Goal: Task Accomplishment & Management: Complete application form

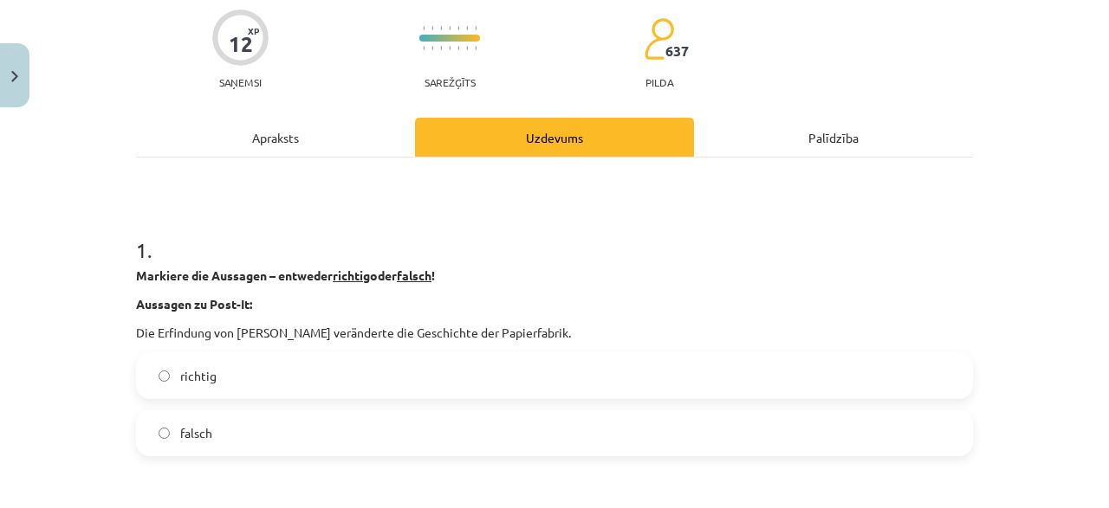
scroll to position [166, 0]
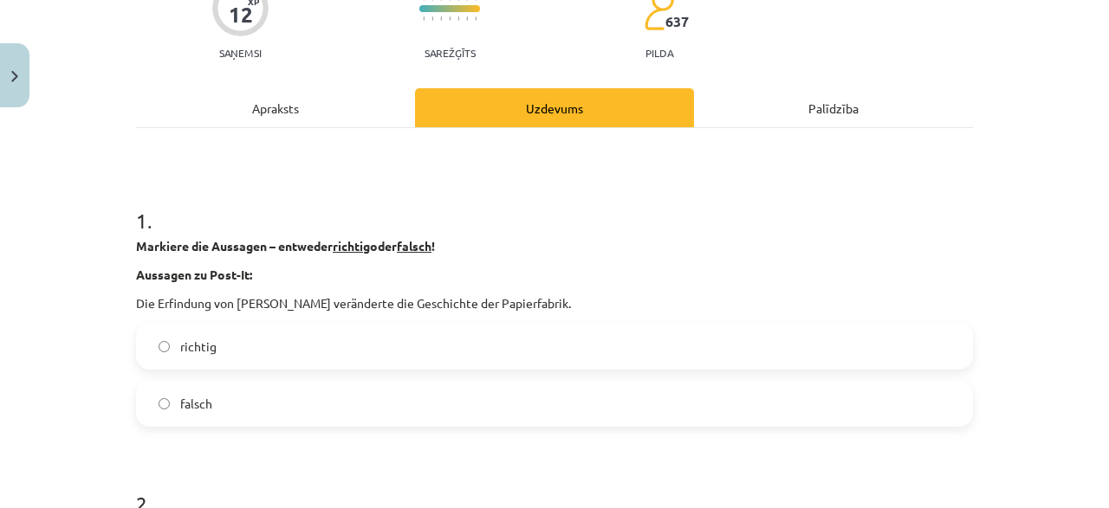
click at [293, 107] on div "Apraksts" at bounding box center [275, 107] width 279 height 39
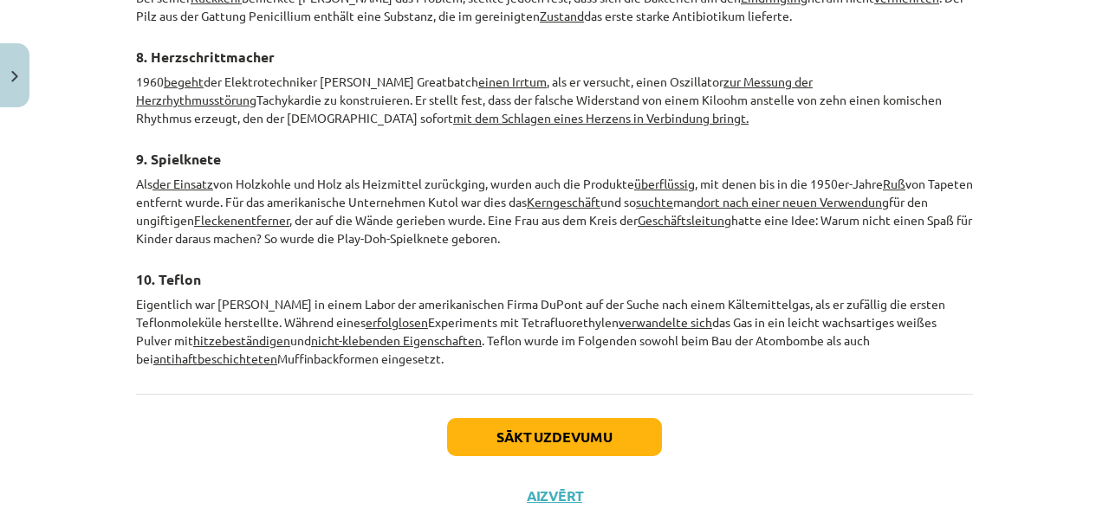
scroll to position [2747, 0]
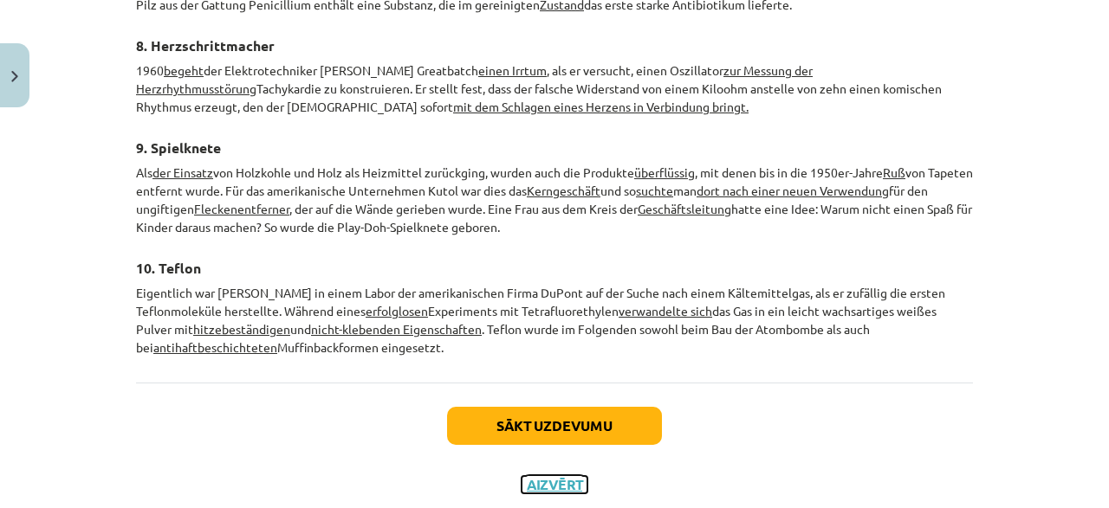
click at [555, 476] on button "Aizvērt" at bounding box center [554, 484] width 66 height 17
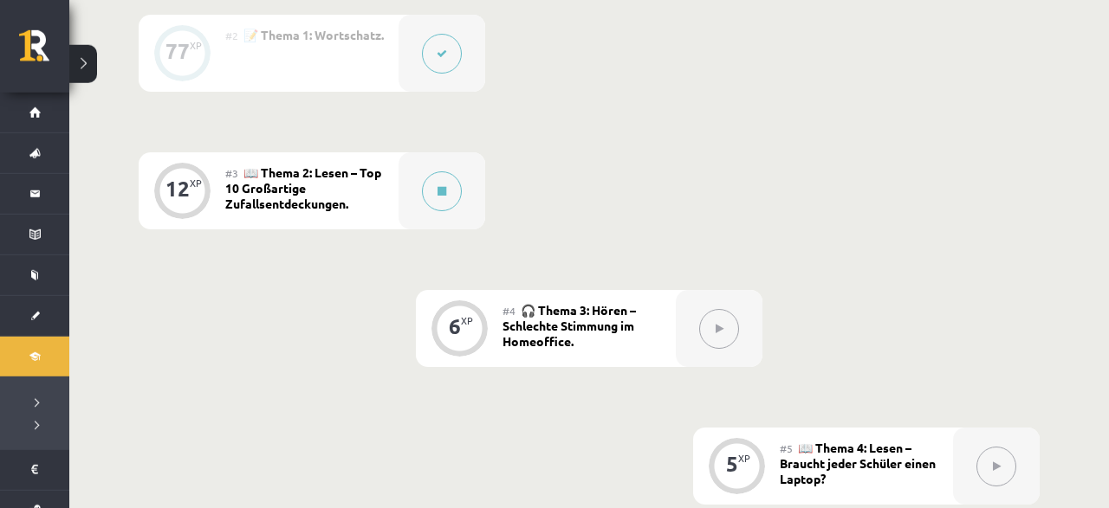
scroll to position [721, 0]
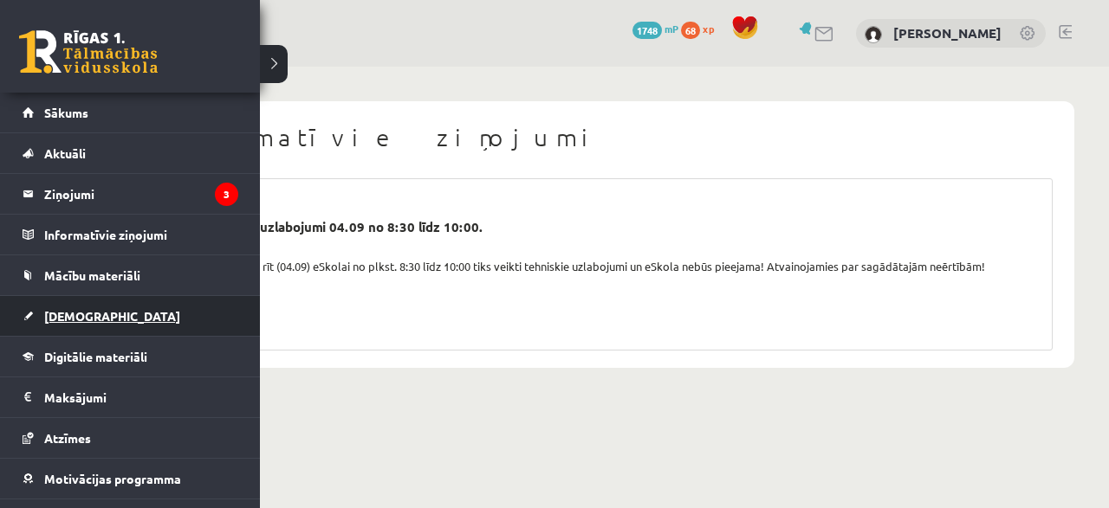
click at [71, 313] on span "[DEMOGRAPHIC_DATA]" at bounding box center [112, 316] width 136 height 16
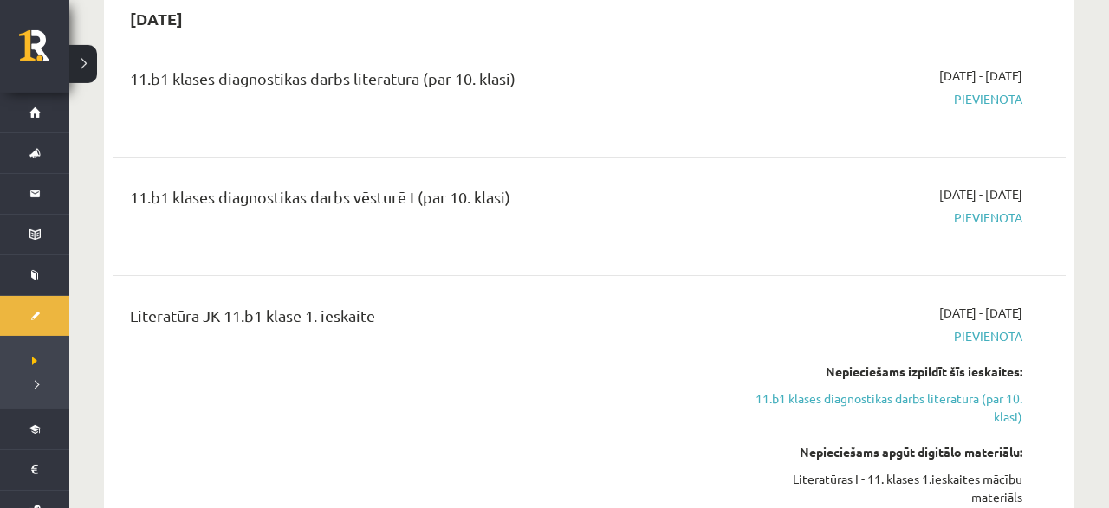
scroll to position [1081, 0]
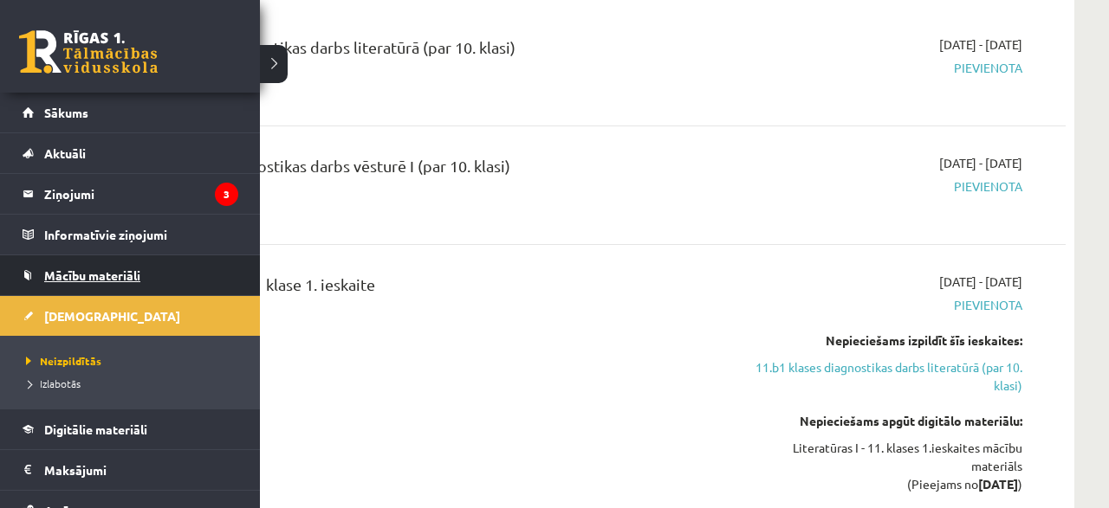
click at [77, 262] on link "Mācību materiāli" at bounding box center [131, 275] width 216 height 40
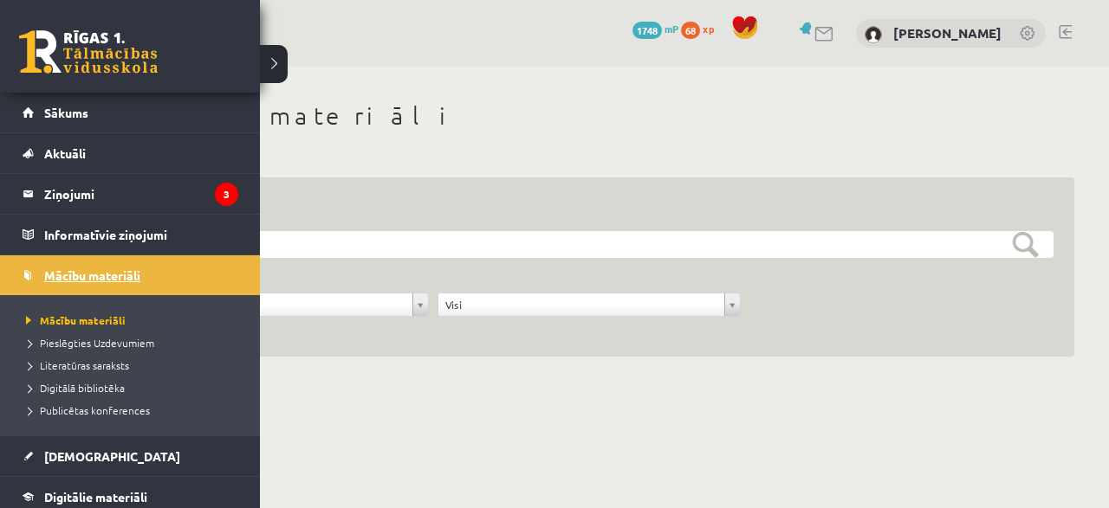
click at [31, 275] on link "Mācību materiāli" at bounding box center [131, 275] width 216 height 40
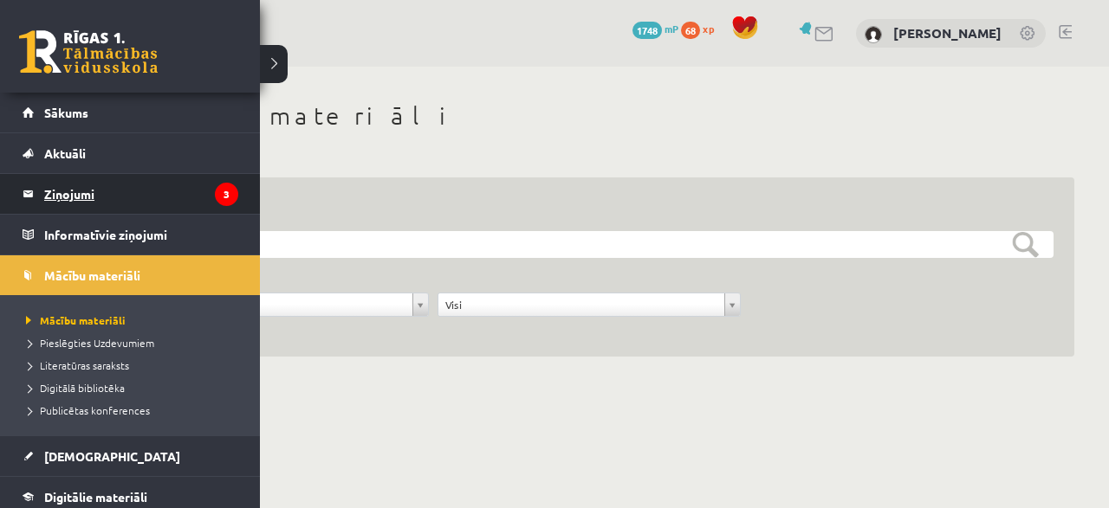
click at [39, 191] on link "Ziņojumi 3" at bounding box center [131, 194] width 216 height 40
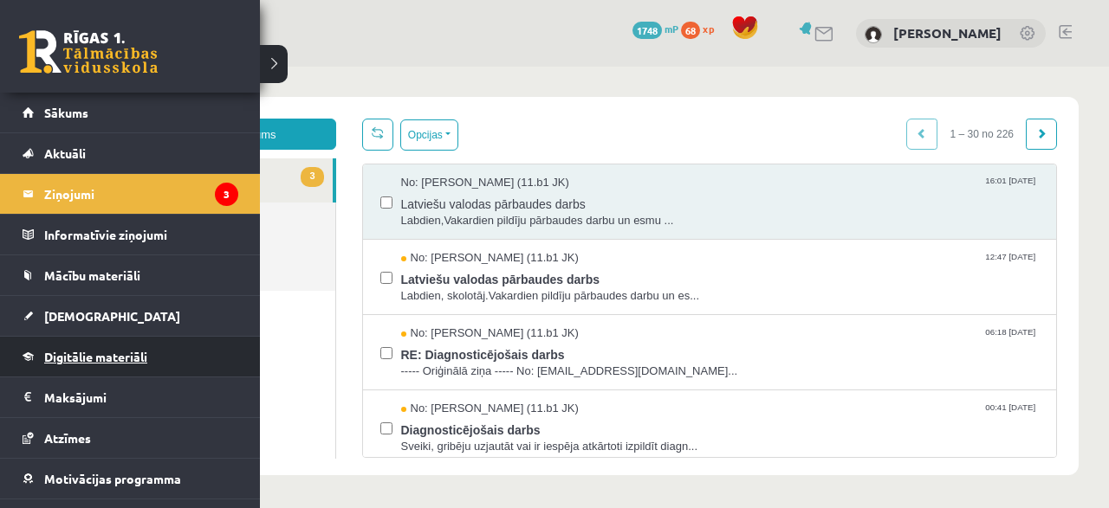
click at [108, 356] on span "Digitālie materiāli" at bounding box center [95, 357] width 103 height 16
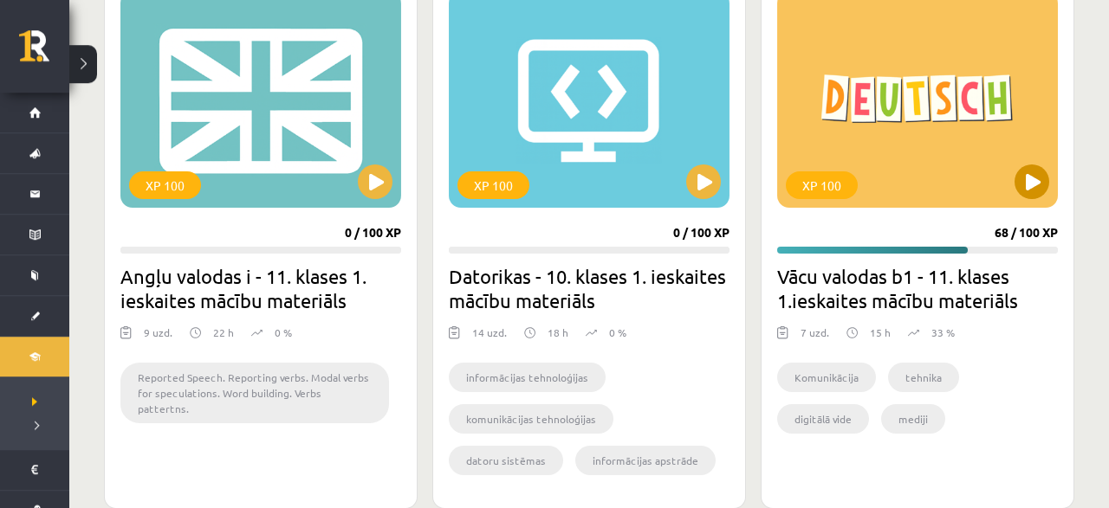
scroll to position [1621, 0]
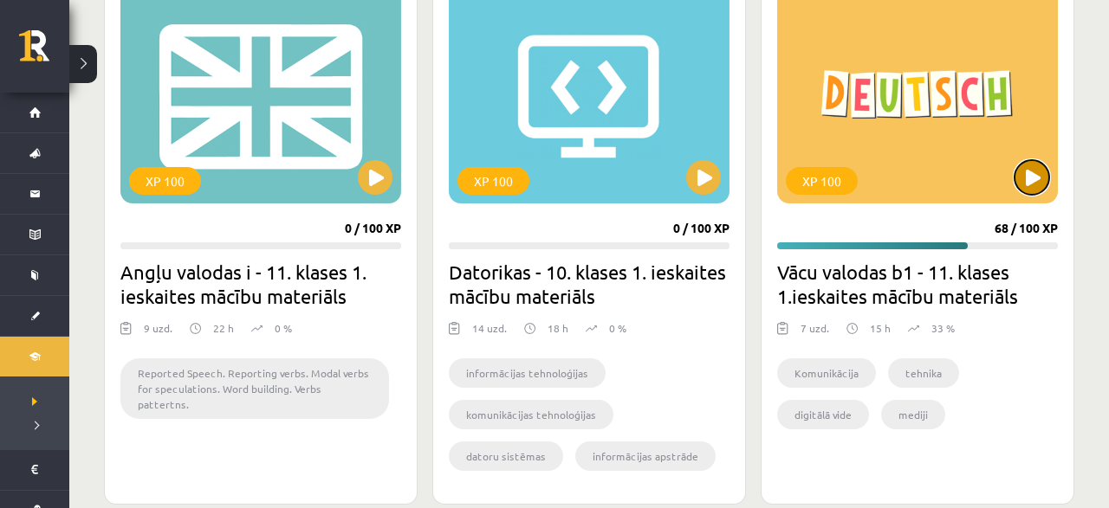
click at [1031, 165] on button at bounding box center [1031, 177] width 35 height 35
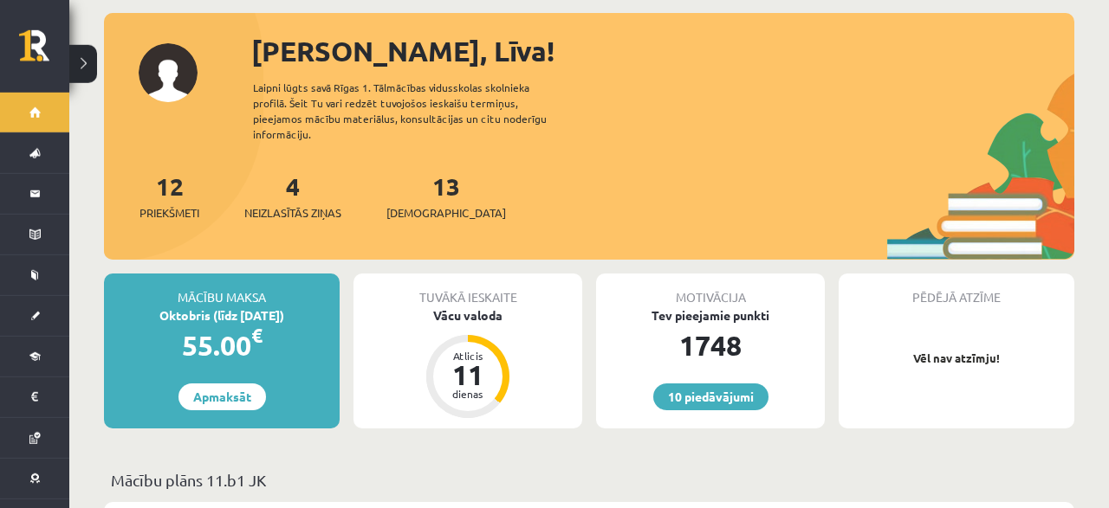
scroll to position [270, 0]
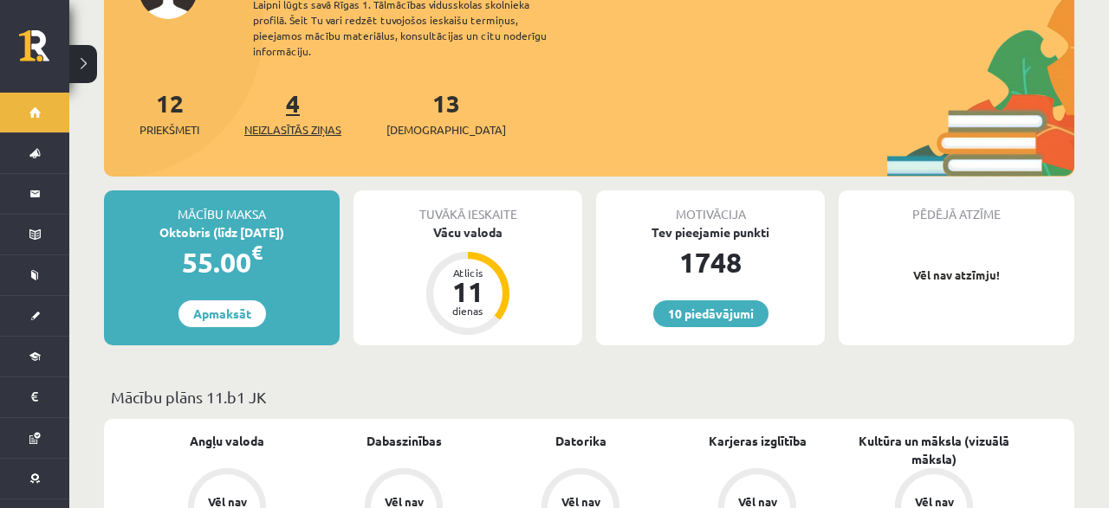
click at [276, 121] on span "Neizlasītās ziņas" at bounding box center [292, 129] width 97 height 17
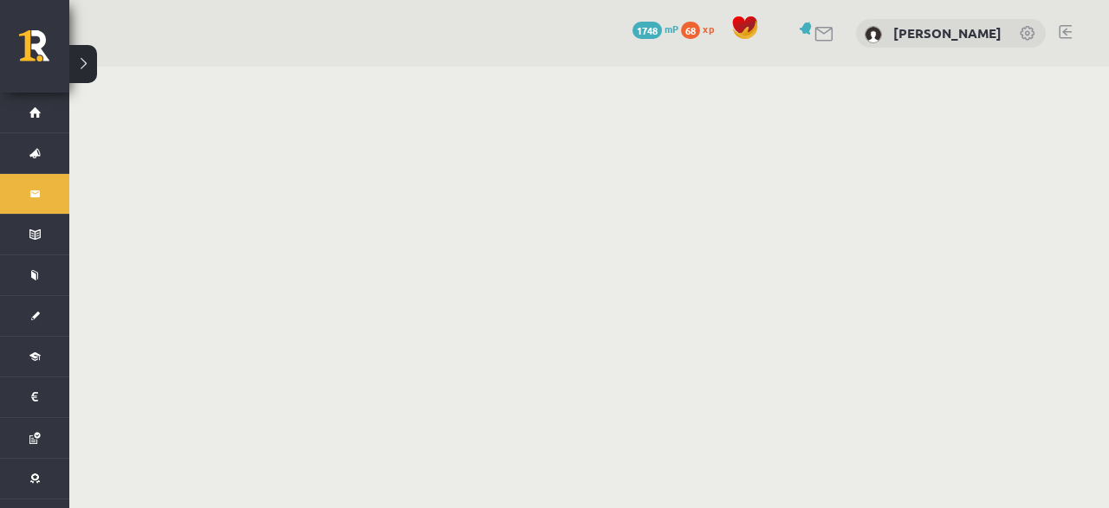
click span
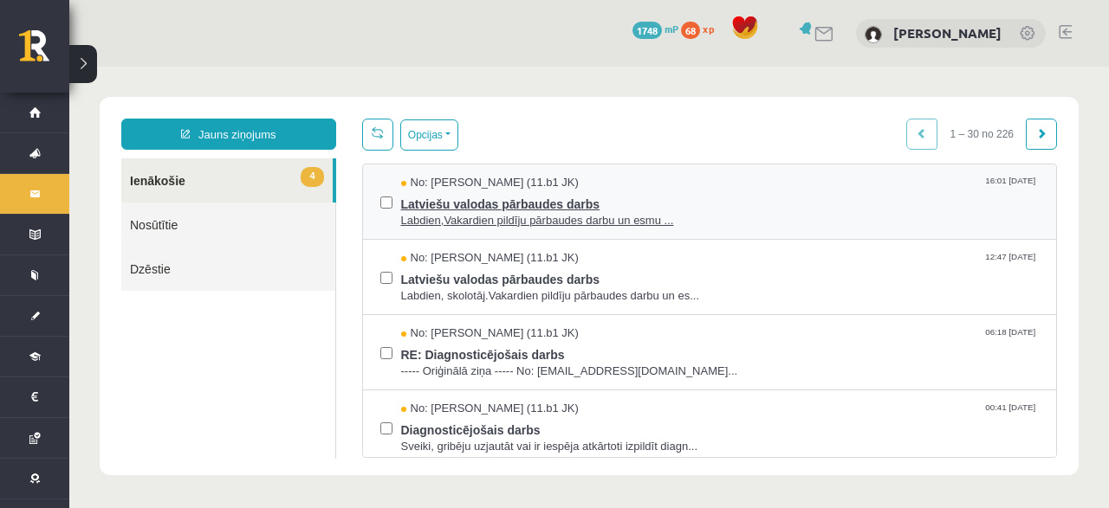
click at [512, 213] on span "Labdien,Vakardien pildīju pārbaudes darbu un esmu ..." at bounding box center [720, 221] width 638 height 16
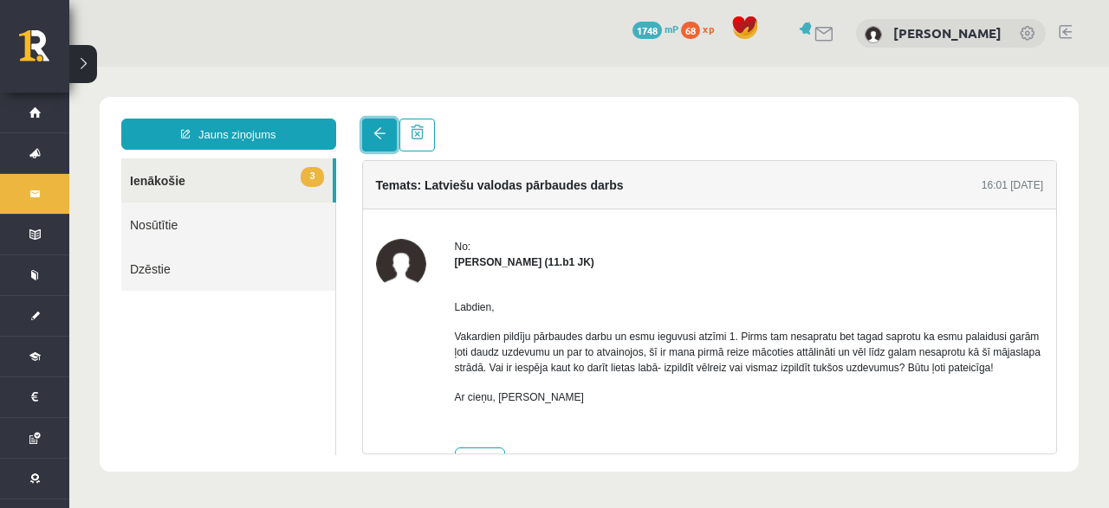
click at [384, 143] on link at bounding box center [379, 135] width 35 height 33
click at [0, 0] on legend "Informatīvie ziņojumi 1" at bounding box center [0, 0] width 0 height 0
click at [0, 0] on link "eSkolas tehniskie uzlabojumi 04.09 no 8:30 līdz 10:00." at bounding box center [0, 0] width 0 height 0
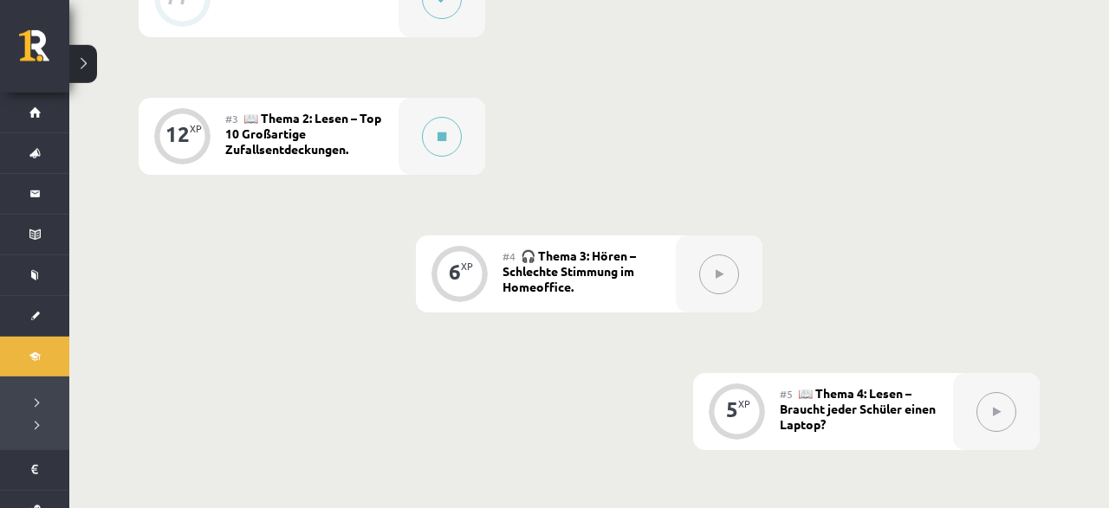
scroll to position [630, 0]
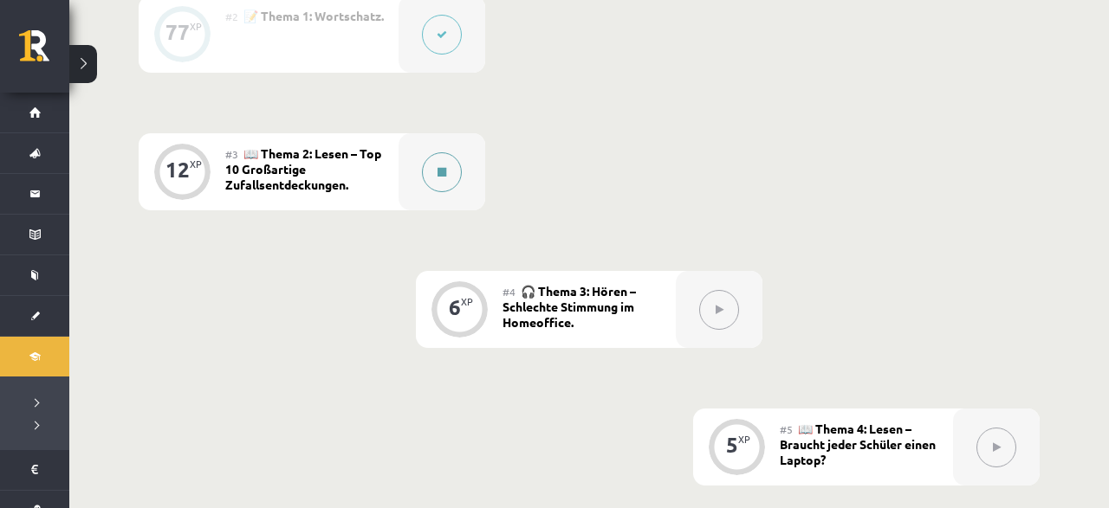
click at [430, 170] on button at bounding box center [442, 172] width 40 height 40
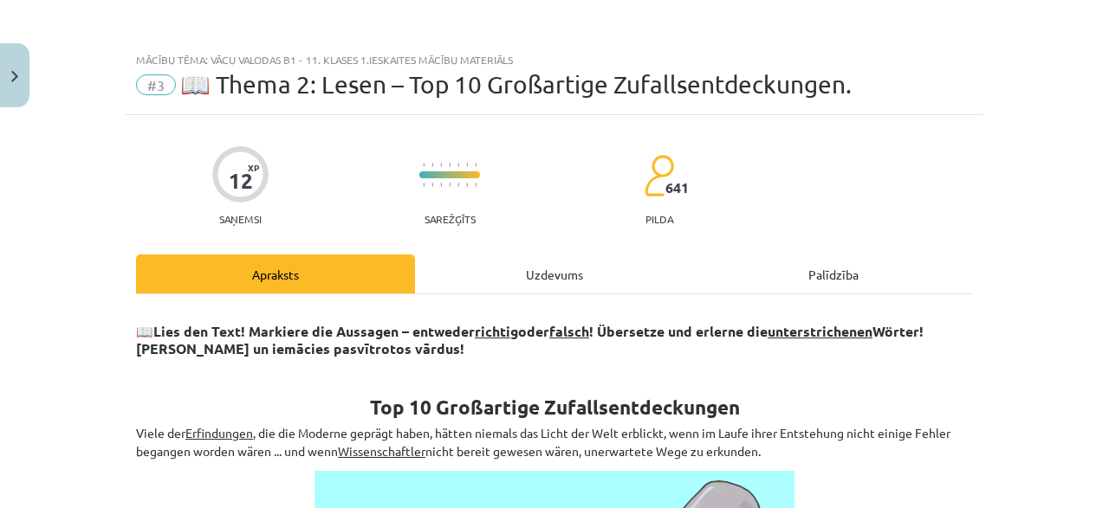
click at [508, 256] on div "Uzdevums" at bounding box center [554, 274] width 279 height 39
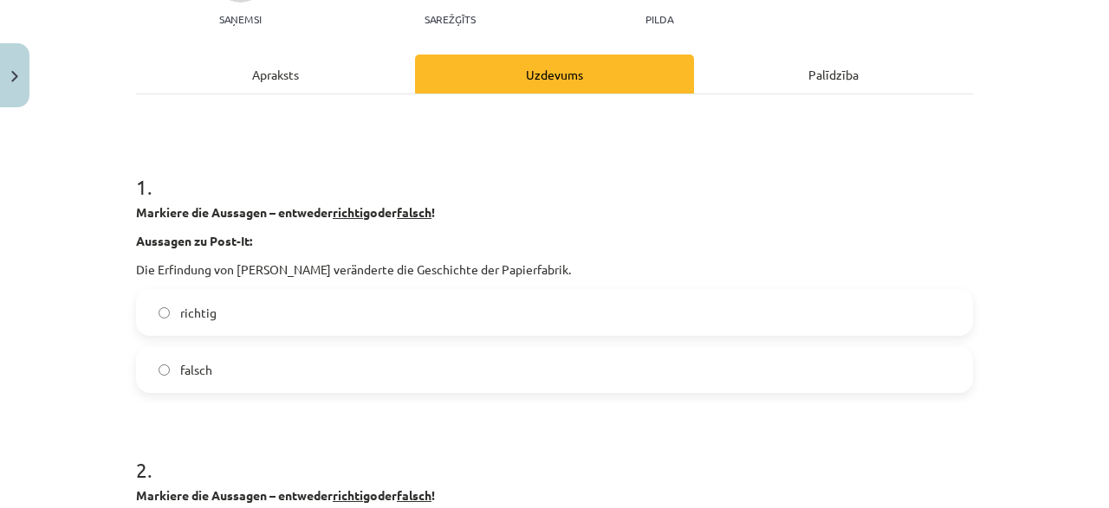
scroll to position [209, 0]
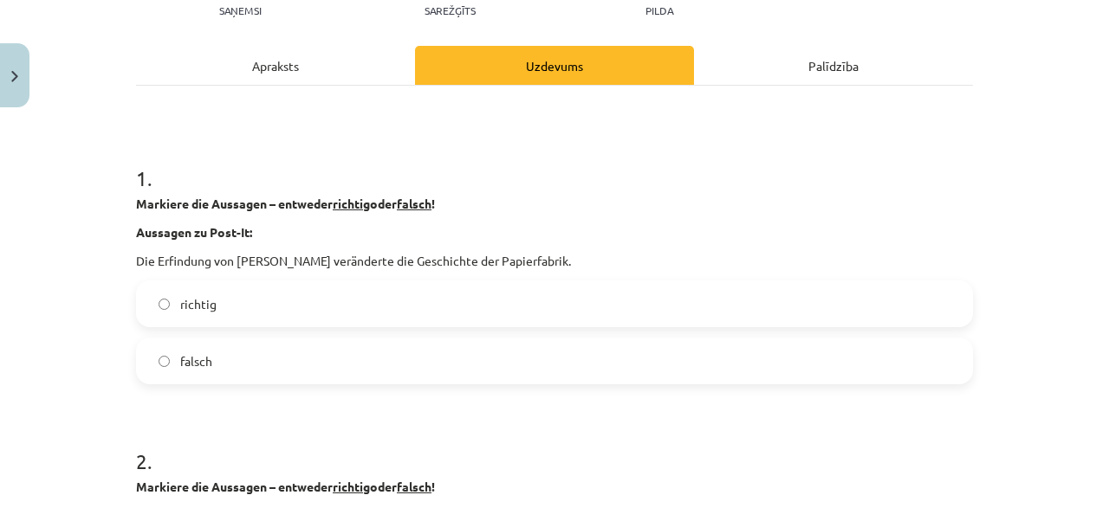
click at [223, 311] on label "richtig" at bounding box center [554, 303] width 833 height 43
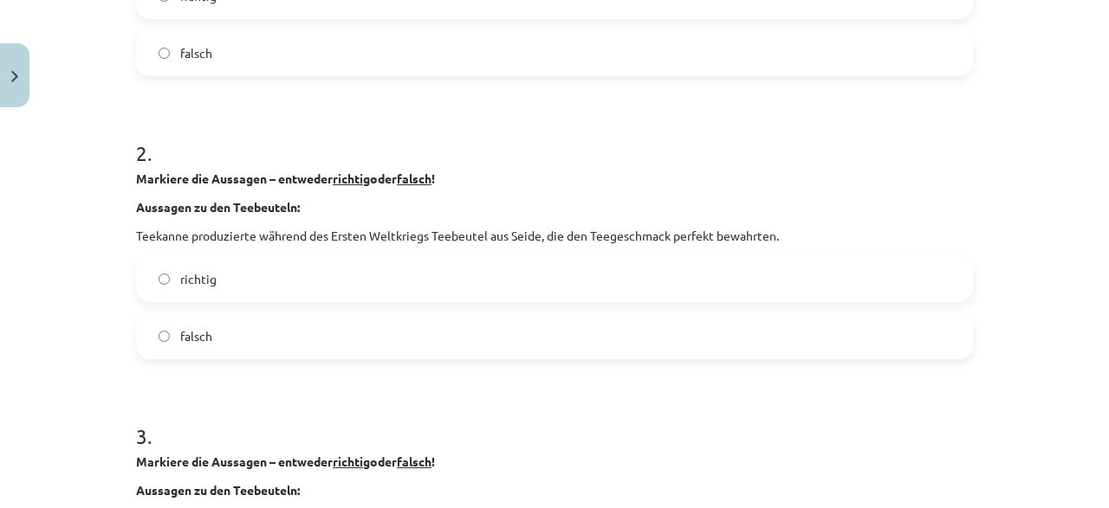
scroll to position [541, 0]
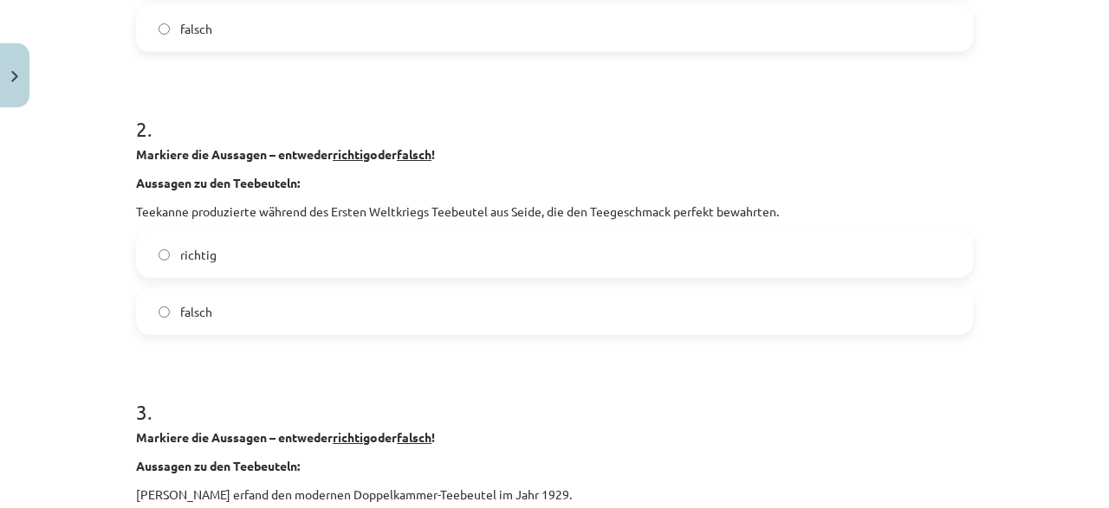
click at [653, 307] on label "falsch" at bounding box center [554, 311] width 833 height 43
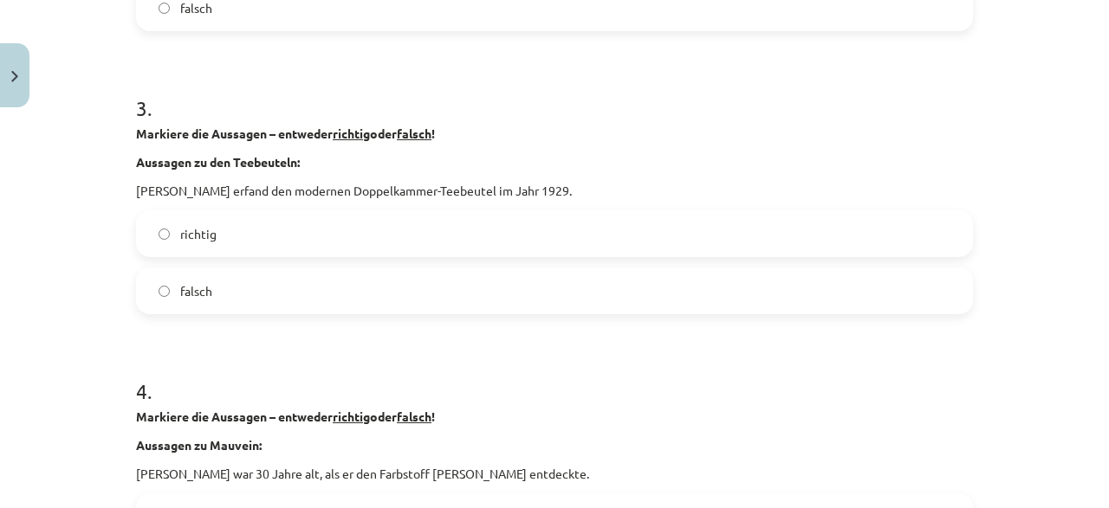
scroll to position [874, 0]
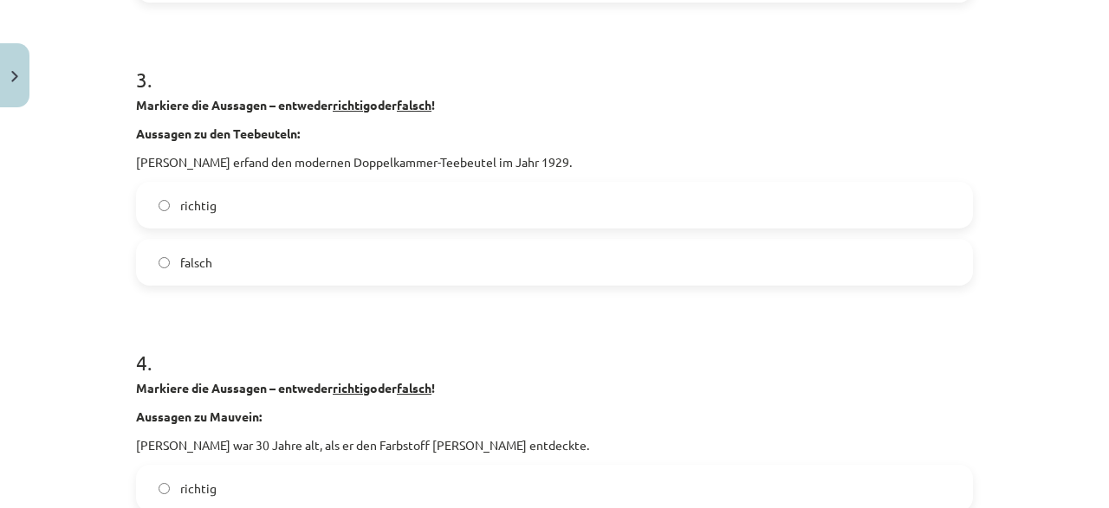
click at [235, 197] on label "richtig" at bounding box center [554, 205] width 833 height 43
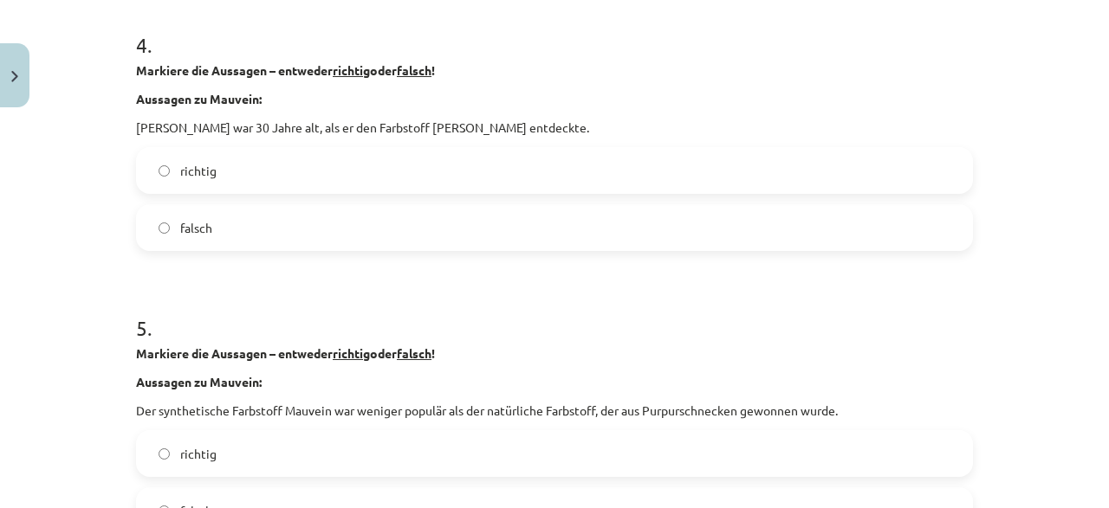
scroll to position [1206, 0]
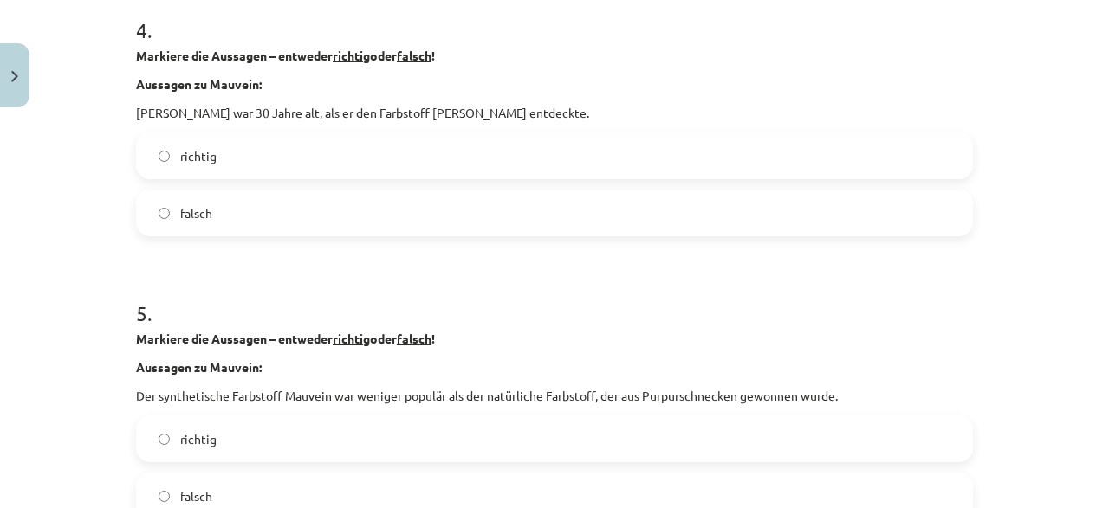
click at [227, 215] on label "falsch" at bounding box center [554, 212] width 833 height 43
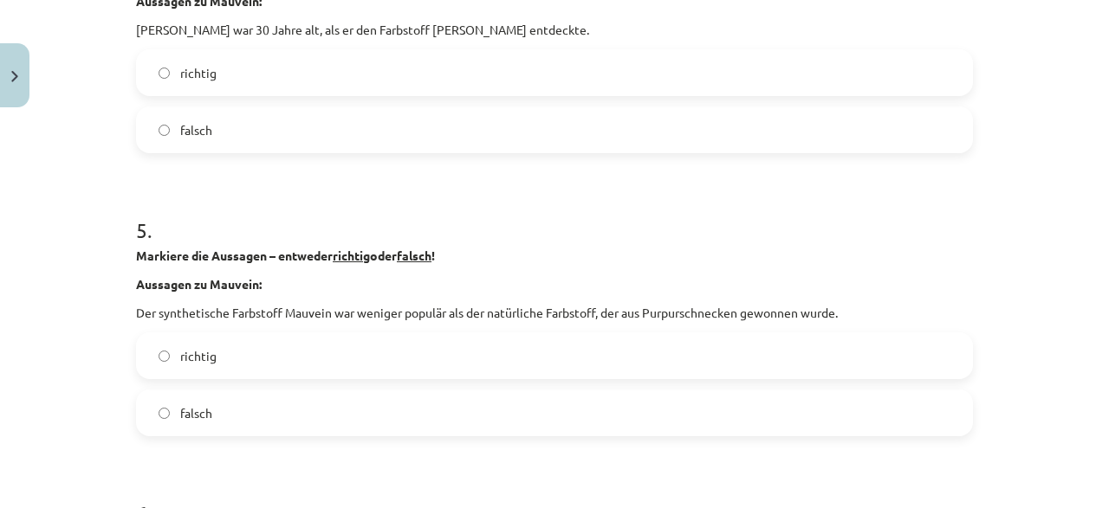
scroll to position [1373, 0]
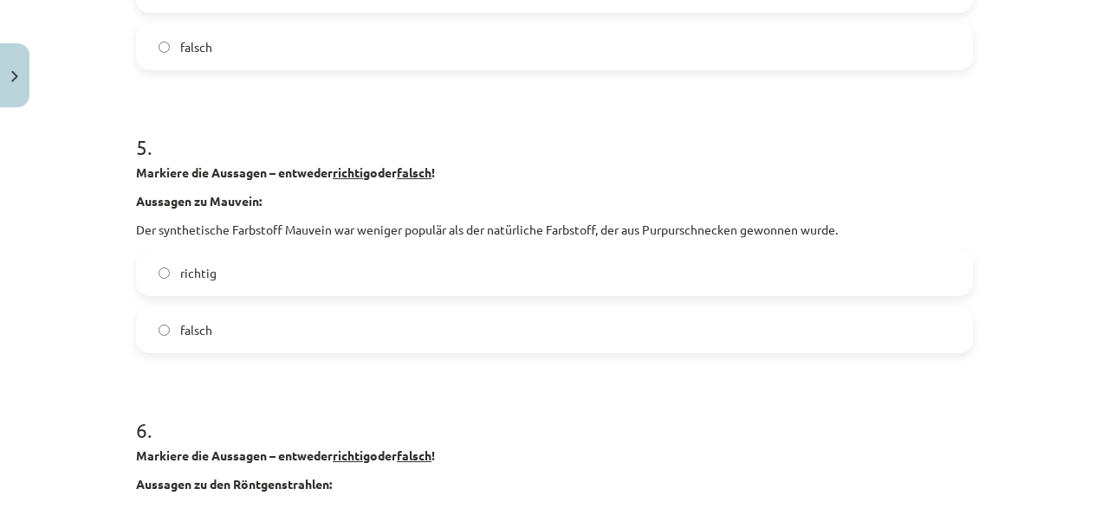
click at [251, 275] on label "richtig" at bounding box center [554, 272] width 833 height 43
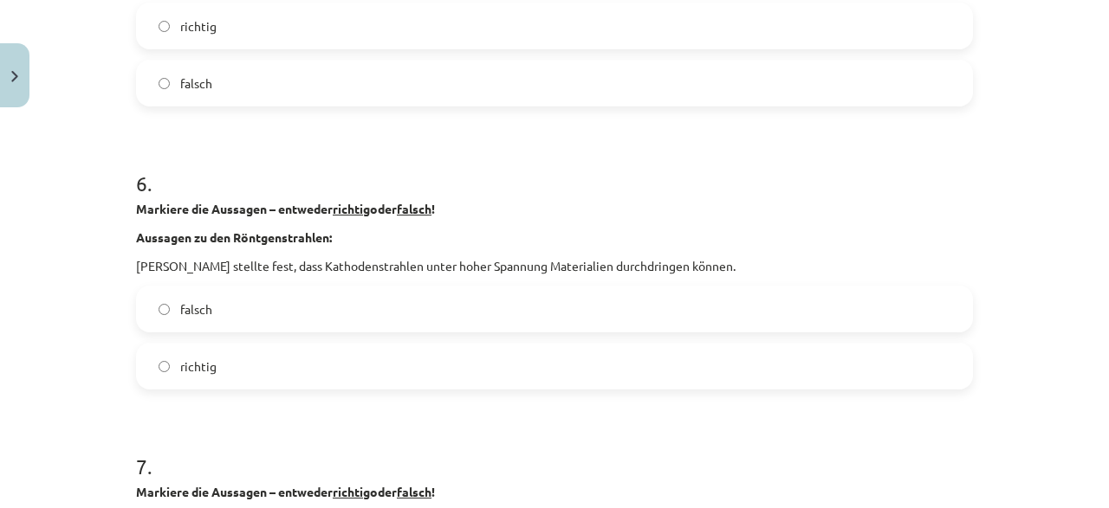
scroll to position [1622, 0]
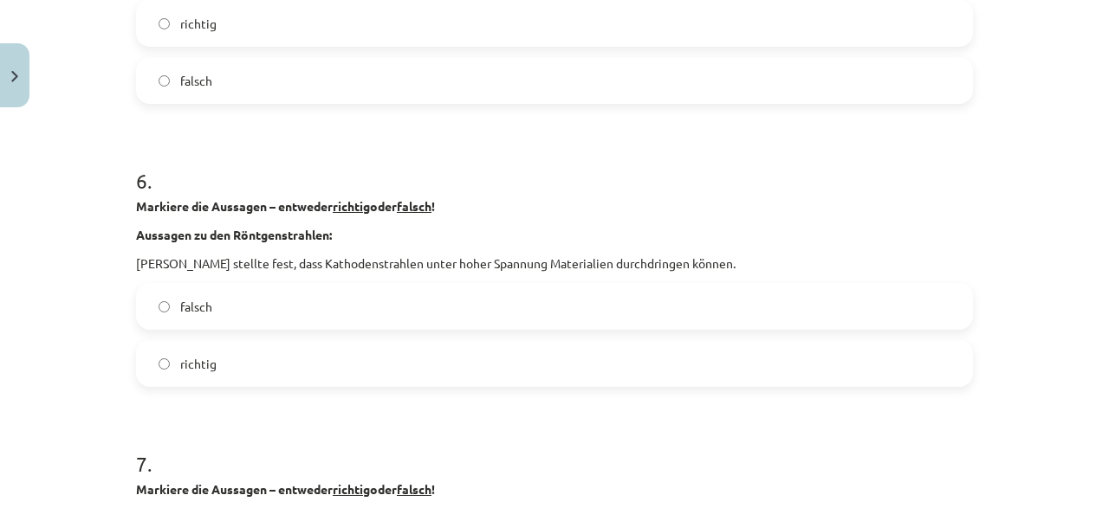
click at [209, 369] on span "richtig" at bounding box center [198, 364] width 36 height 18
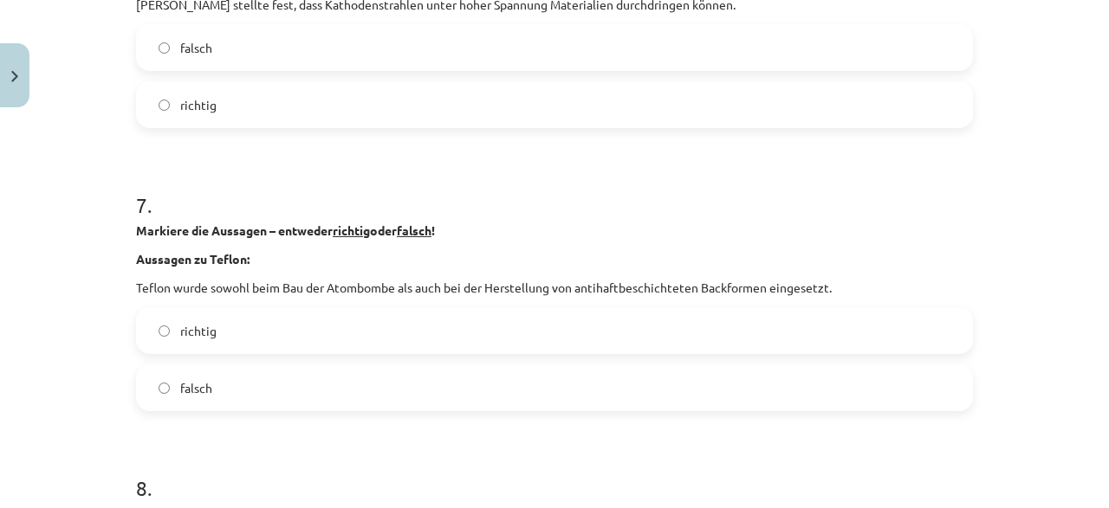
scroll to position [1955, 0]
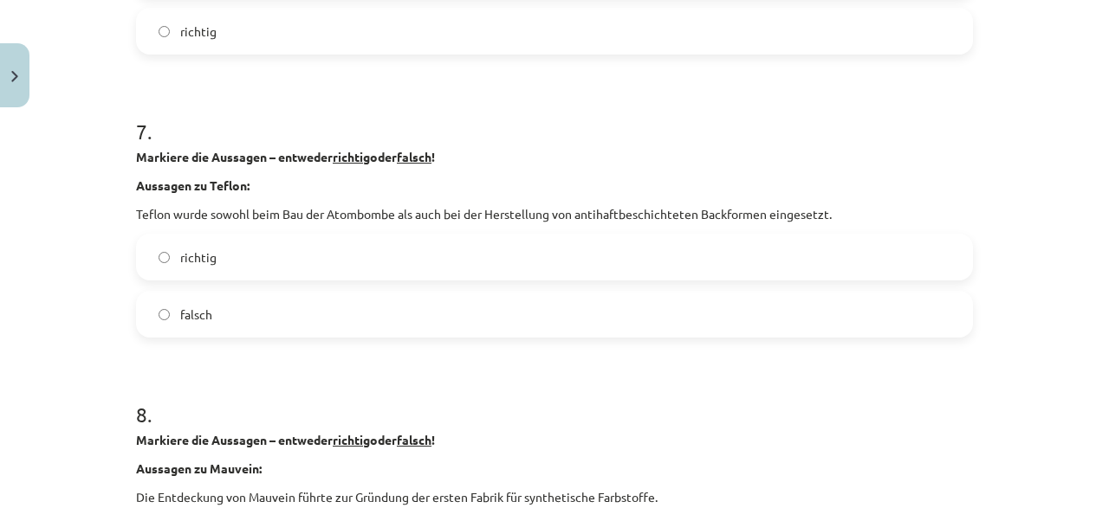
click at [178, 252] on label "richtig" at bounding box center [554, 257] width 833 height 43
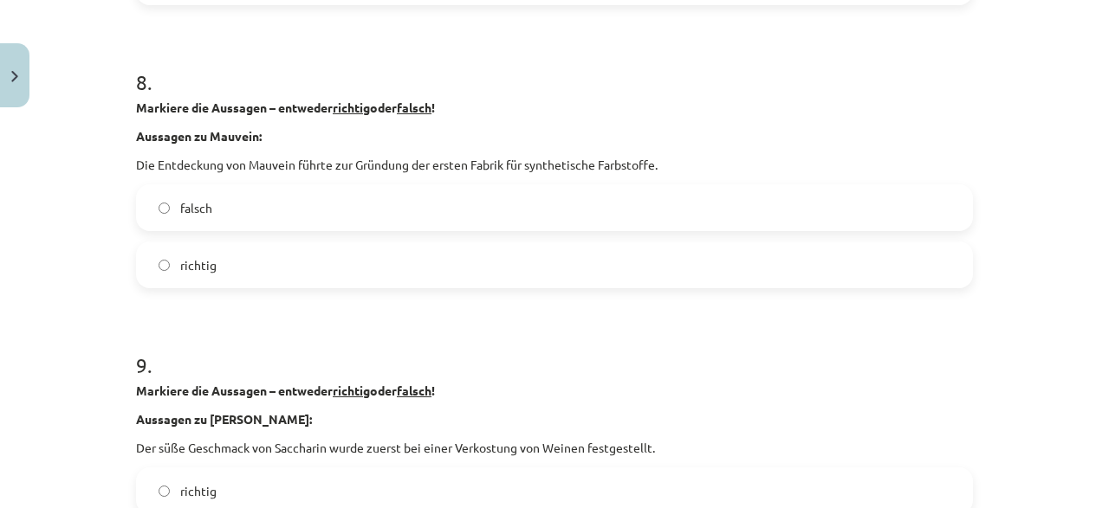
scroll to position [2204, 0]
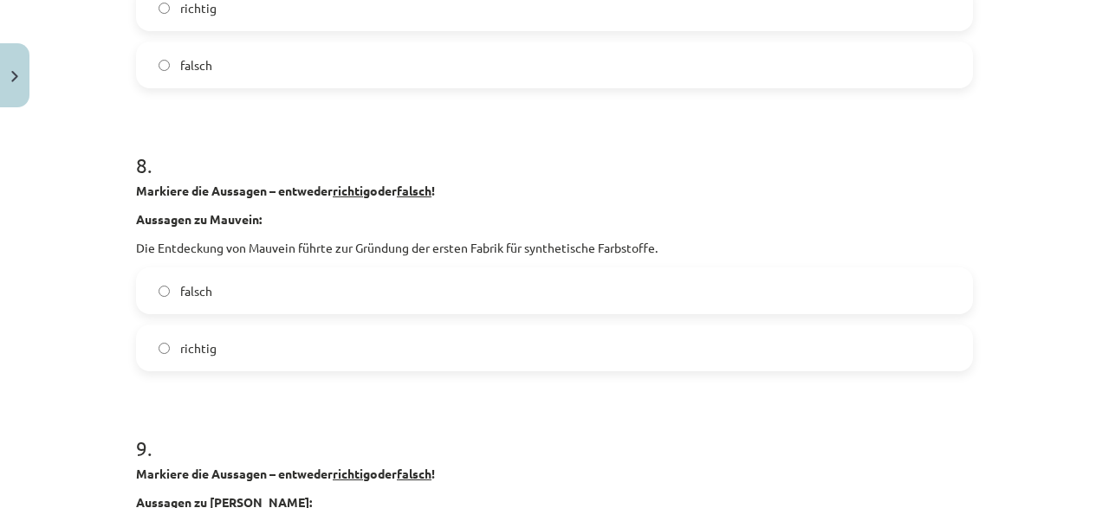
click at [217, 345] on label "richtig" at bounding box center [554, 348] width 833 height 43
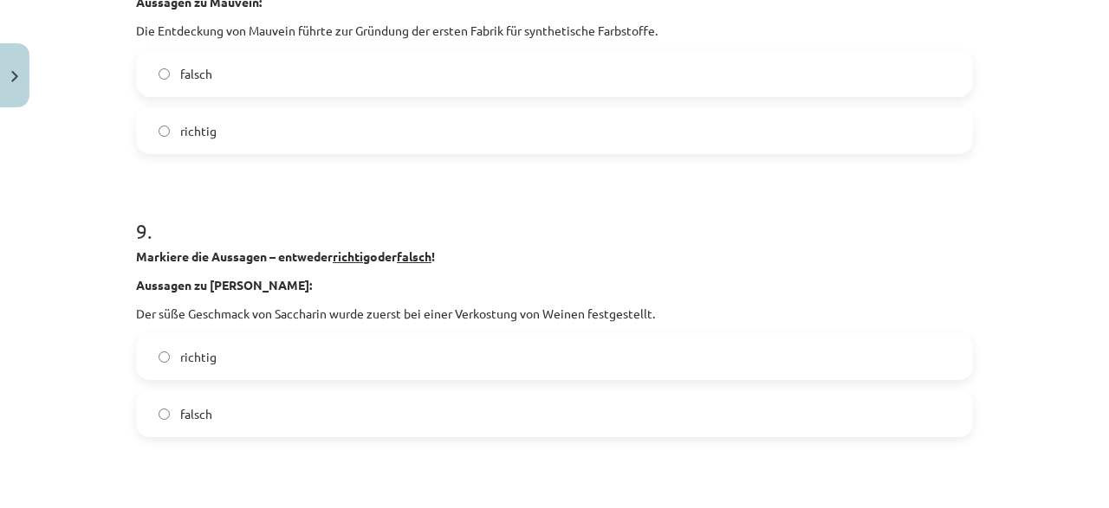
scroll to position [2454, 0]
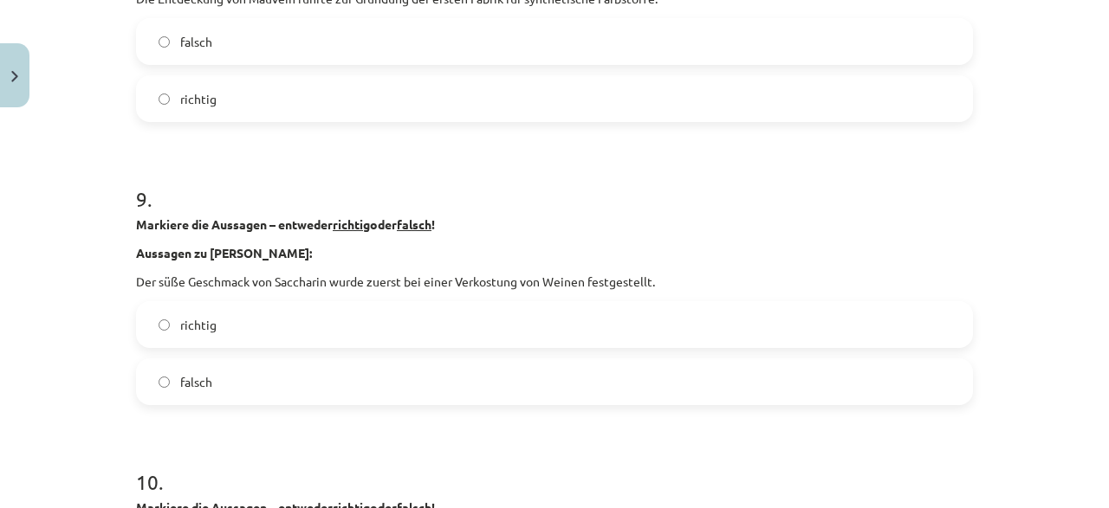
click at [180, 388] on span "falsch" at bounding box center [196, 382] width 32 height 18
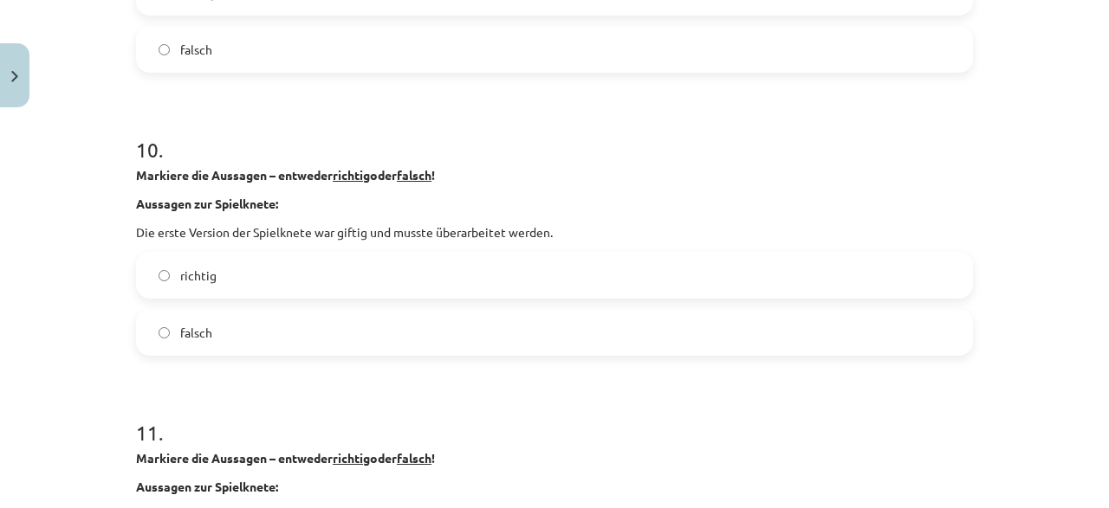
scroll to position [2869, 0]
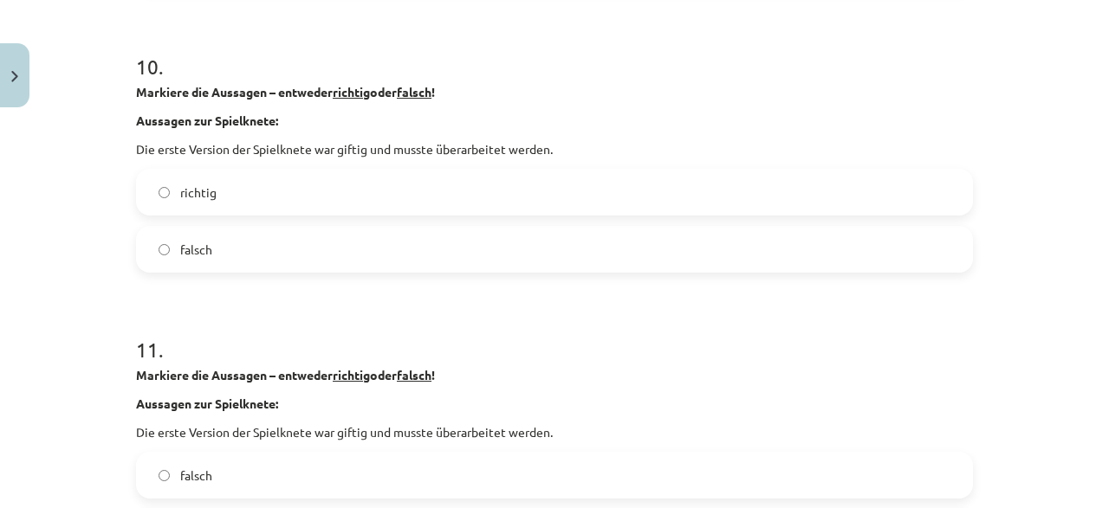
click at [219, 230] on label "falsch" at bounding box center [554, 249] width 833 height 43
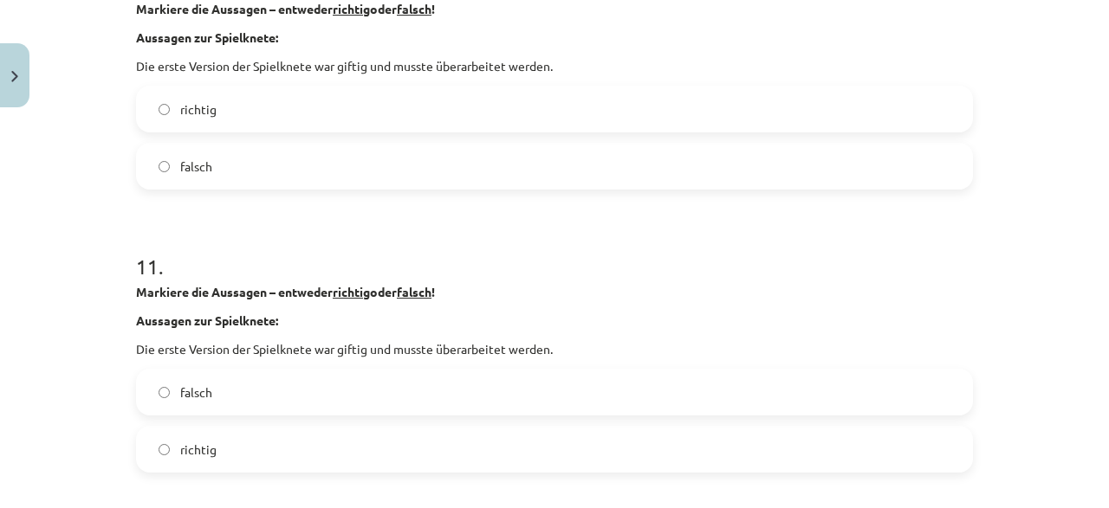
click at [237, 447] on label "richtig" at bounding box center [554, 449] width 833 height 43
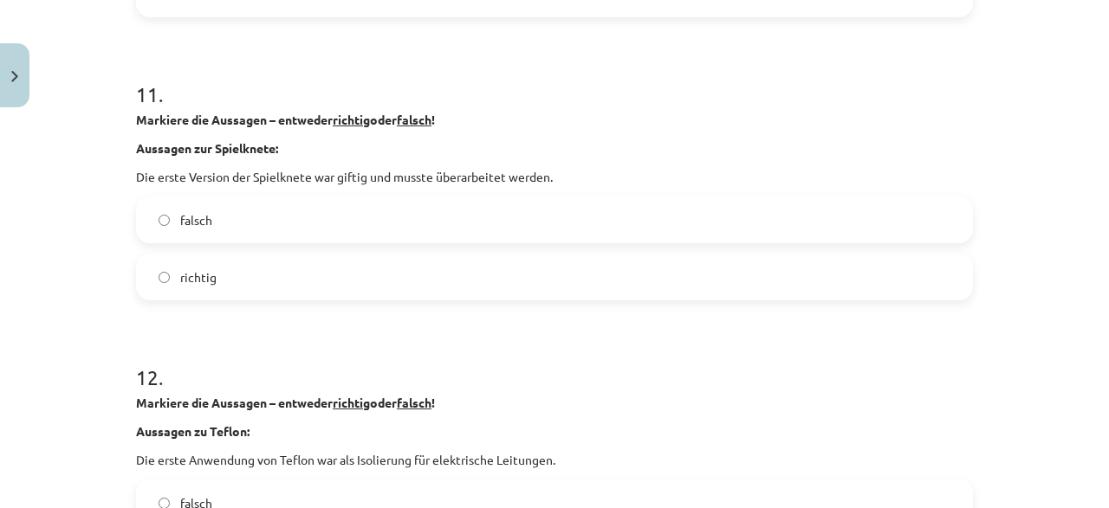
scroll to position [3285, 0]
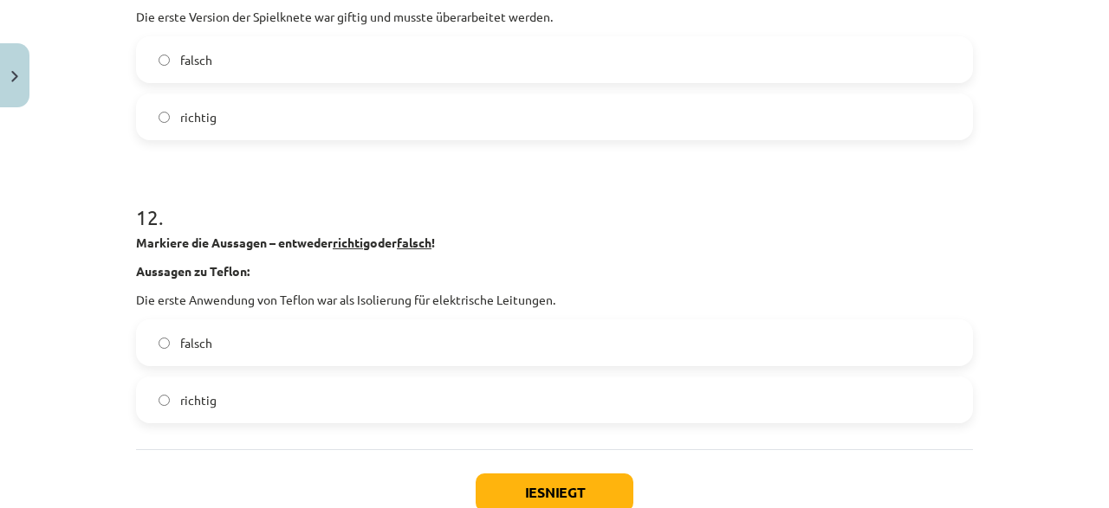
click at [229, 353] on label "falsch" at bounding box center [554, 342] width 833 height 43
click at [496, 496] on button "Iesniegt" at bounding box center [554, 493] width 158 height 38
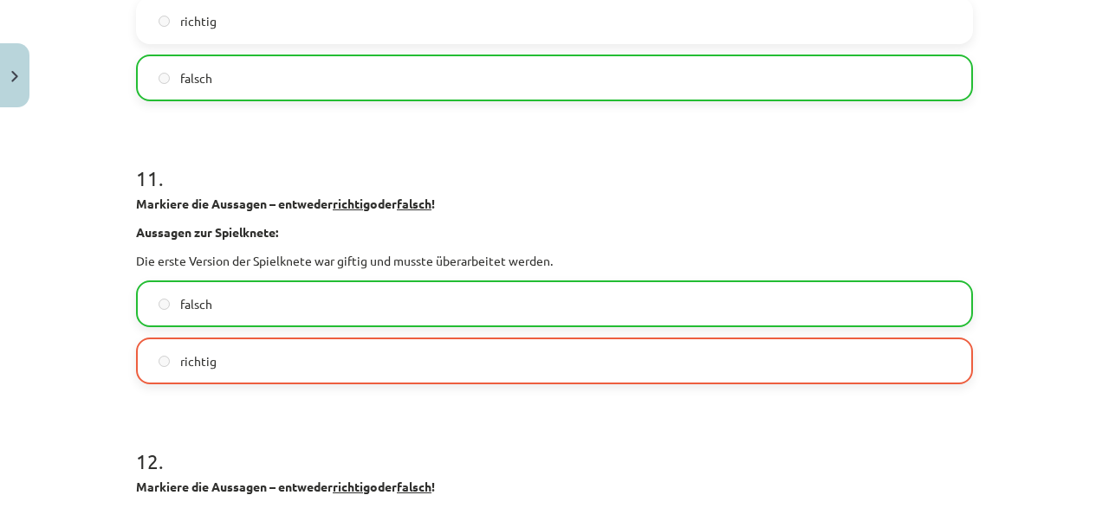
scroll to position [3454, 0]
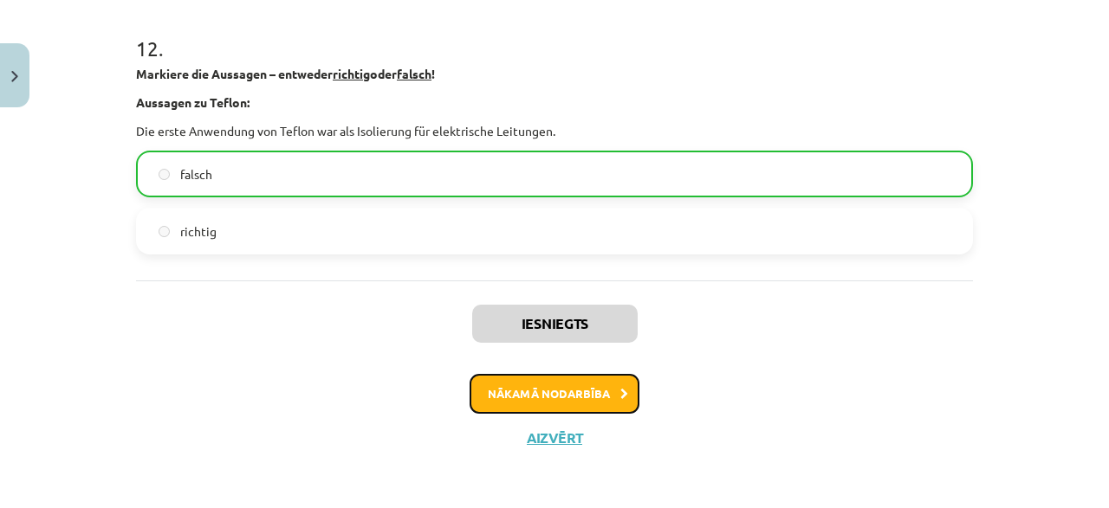
click at [631, 394] on button "Nākamā nodarbība" at bounding box center [554, 394] width 170 height 40
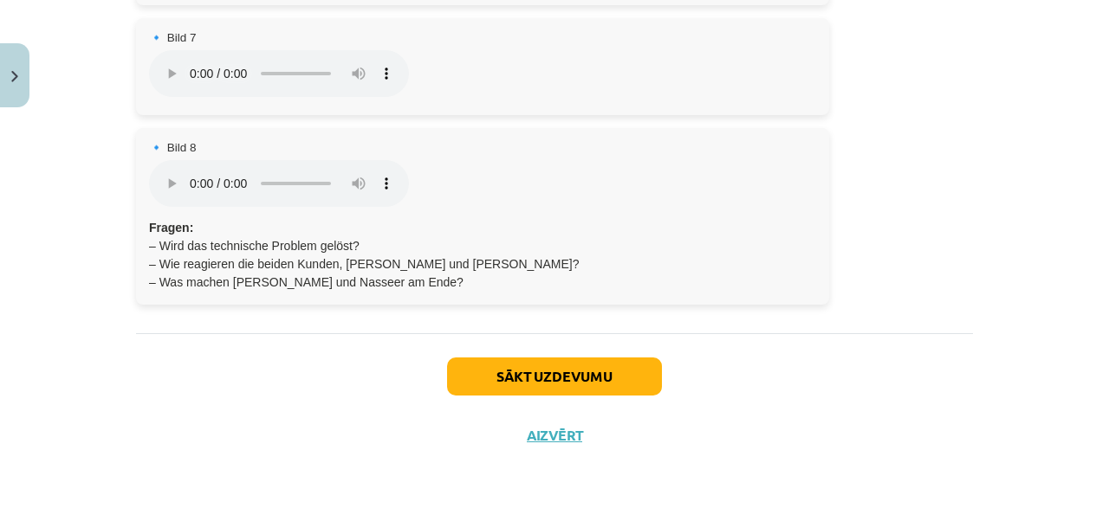
scroll to position [1013, 0]
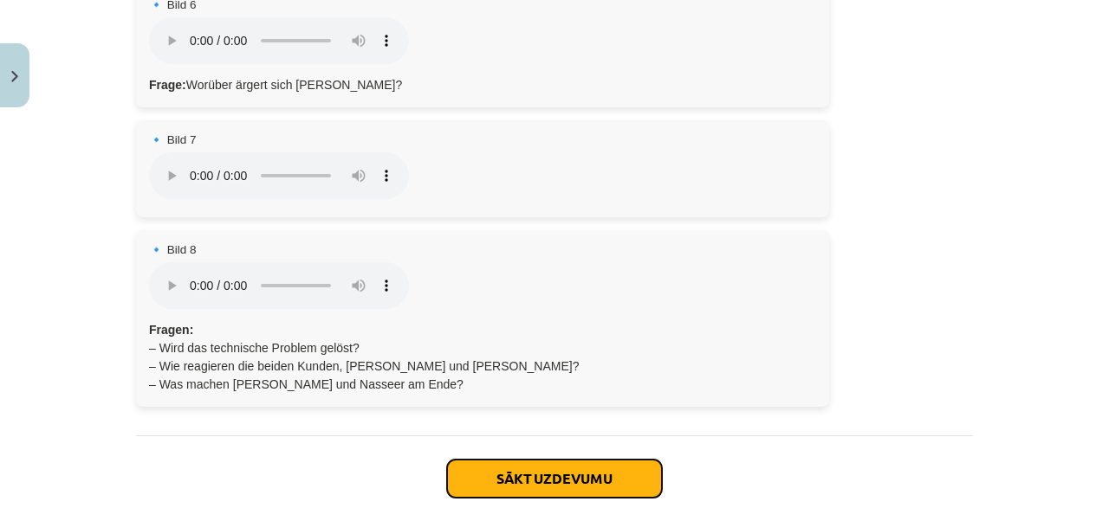
click at [618, 460] on button "Sākt uzdevumu" at bounding box center [554, 479] width 215 height 38
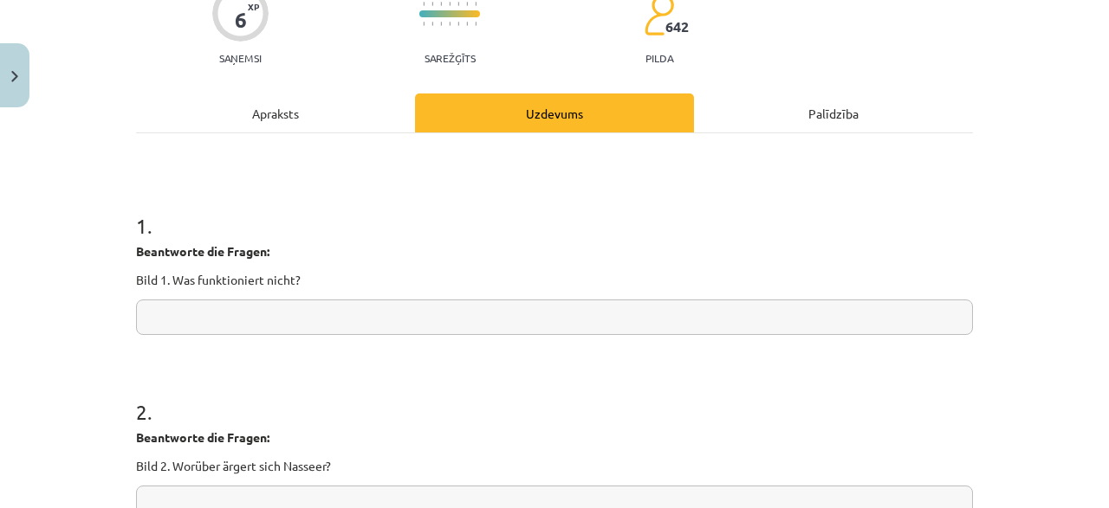
scroll to position [210, 0]
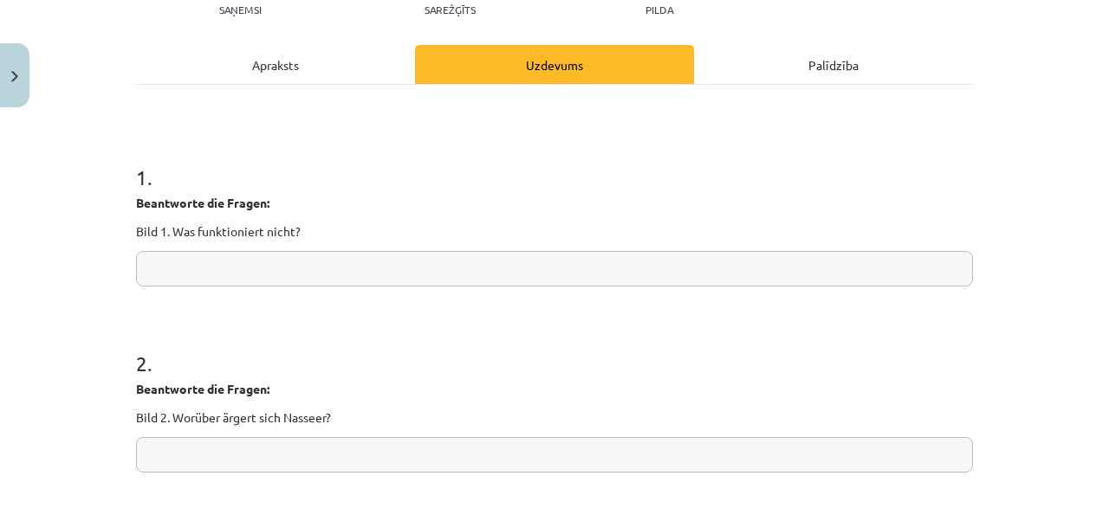
click at [293, 280] on input "text" at bounding box center [554, 269] width 837 height 36
type input "*******"
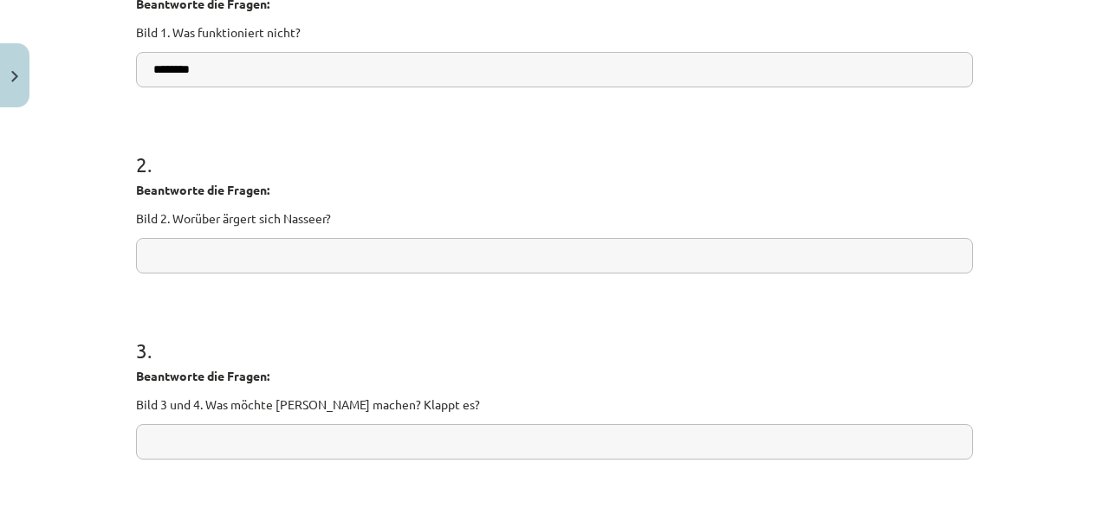
scroll to position [459, 0]
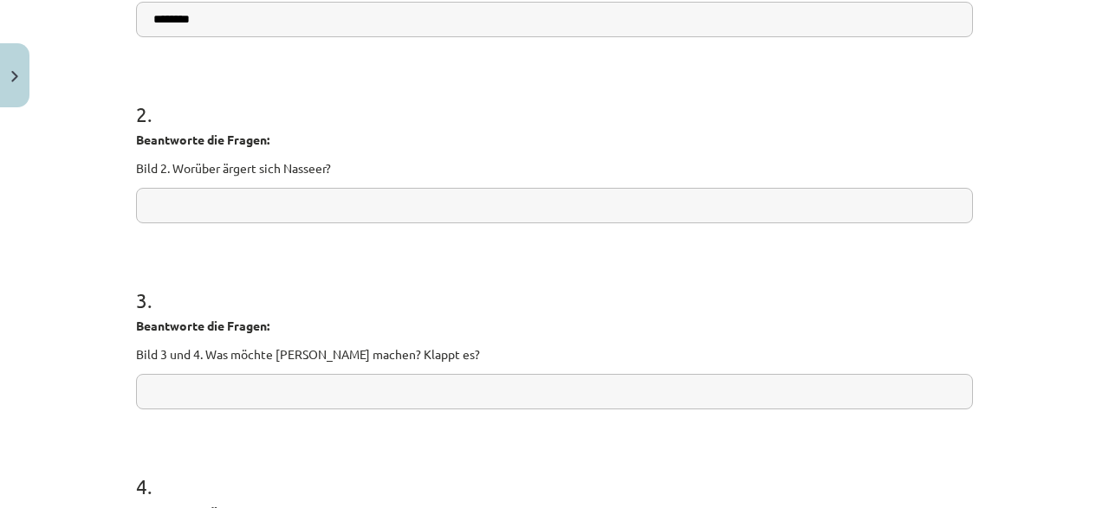
click at [267, 210] on input "text" at bounding box center [554, 206] width 837 height 36
type input "*"
paste input "****"
click at [150, 203] on input "****" at bounding box center [554, 206] width 837 height 36
click at [202, 215] on input "****" at bounding box center [554, 206] width 837 height 36
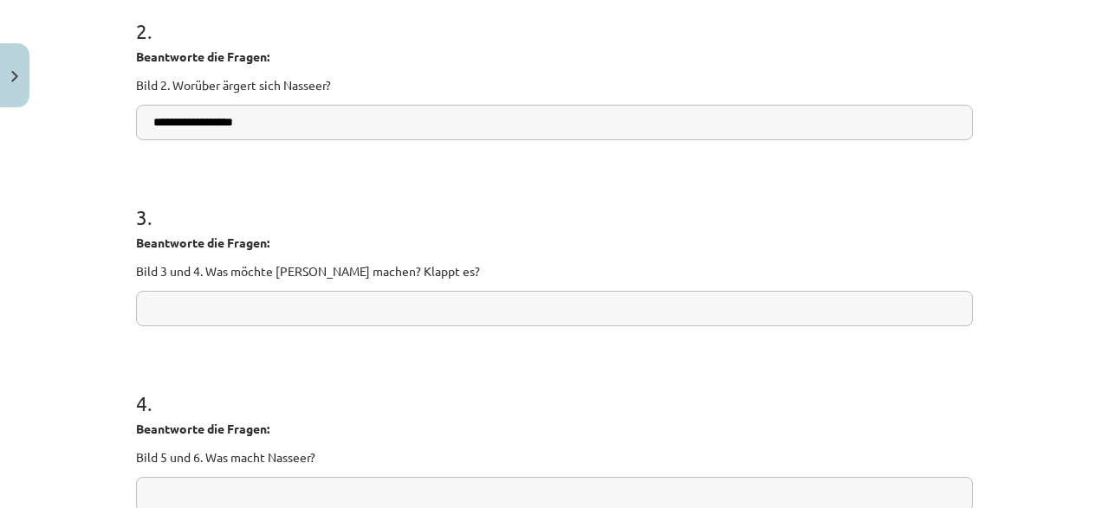
scroll to position [625, 0]
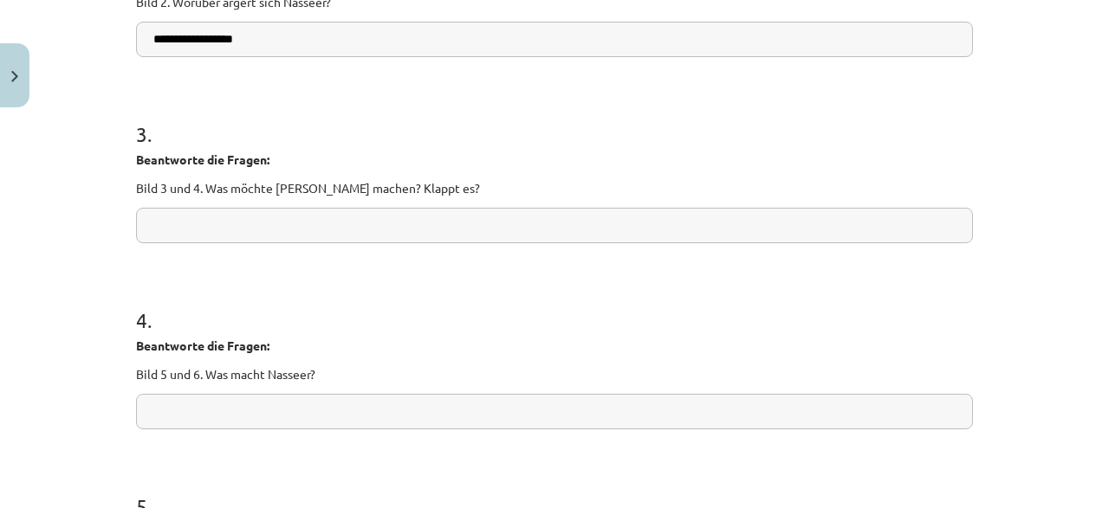
type input "**********"
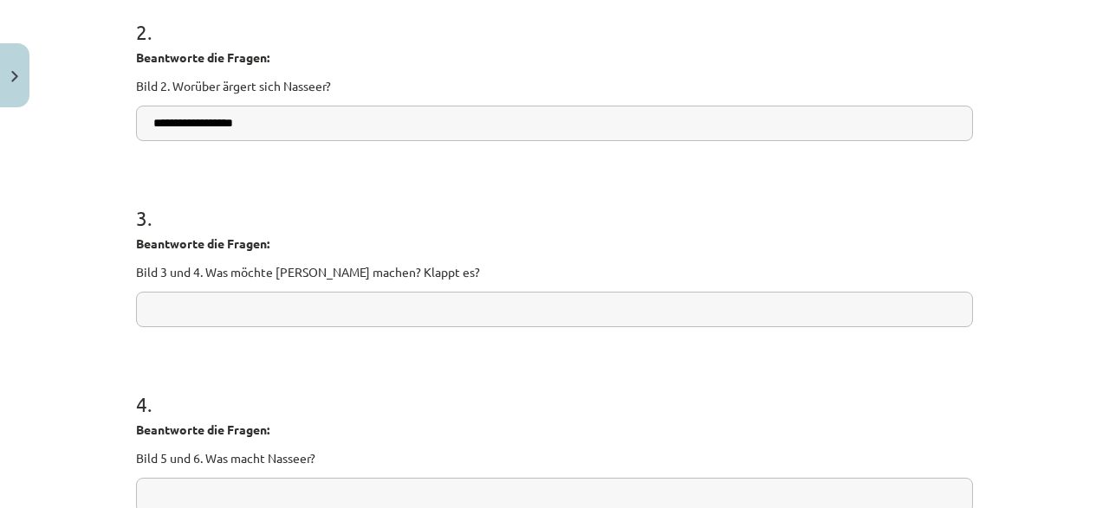
scroll to position [542, 0]
click at [315, 307] on input "text" at bounding box center [554, 309] width 837 height 36
click at [216, 311] on input "**********" at bounding box center [554, 309] width 837 height 36
click at [158, 303] on input "**********" at bounding box center [554, 309] width 837 height 36
click at [242, 307] on input "**********" at bounding box center [554, 309] width 837 height 36
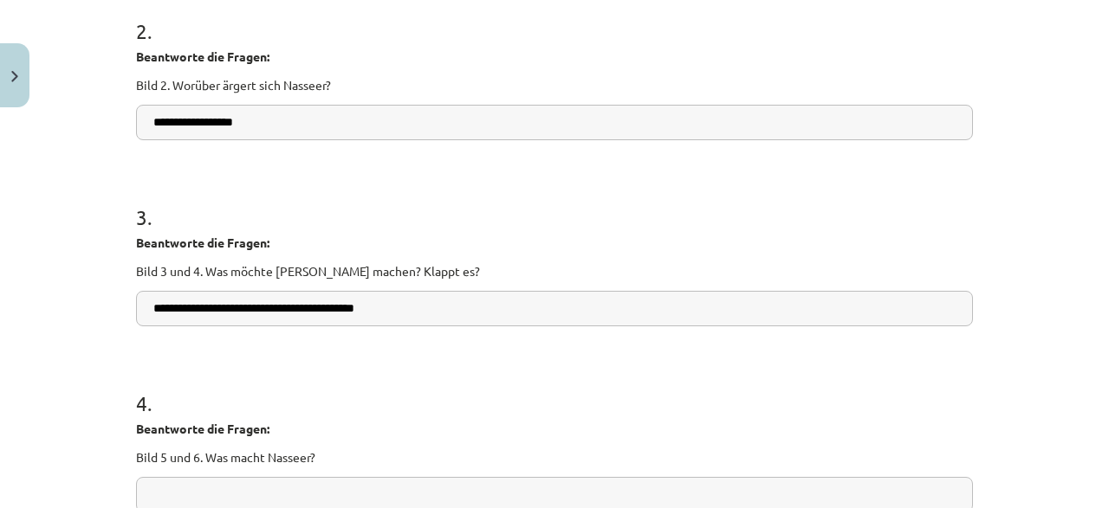
type input "**********"
click at [332, 125] on input "**********" at bounding box center [554, 123] width 837 height 36
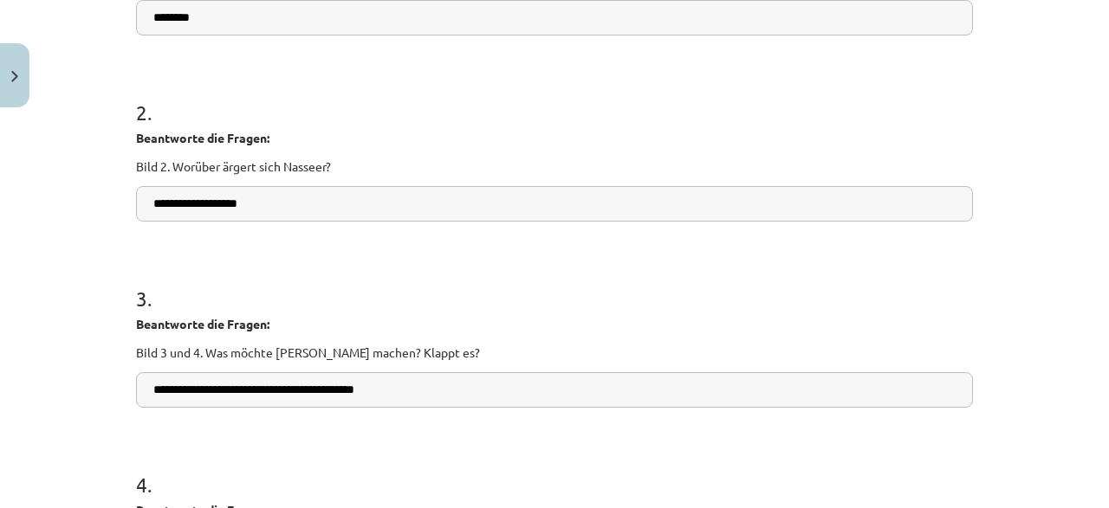
scroll to position [376, 0]
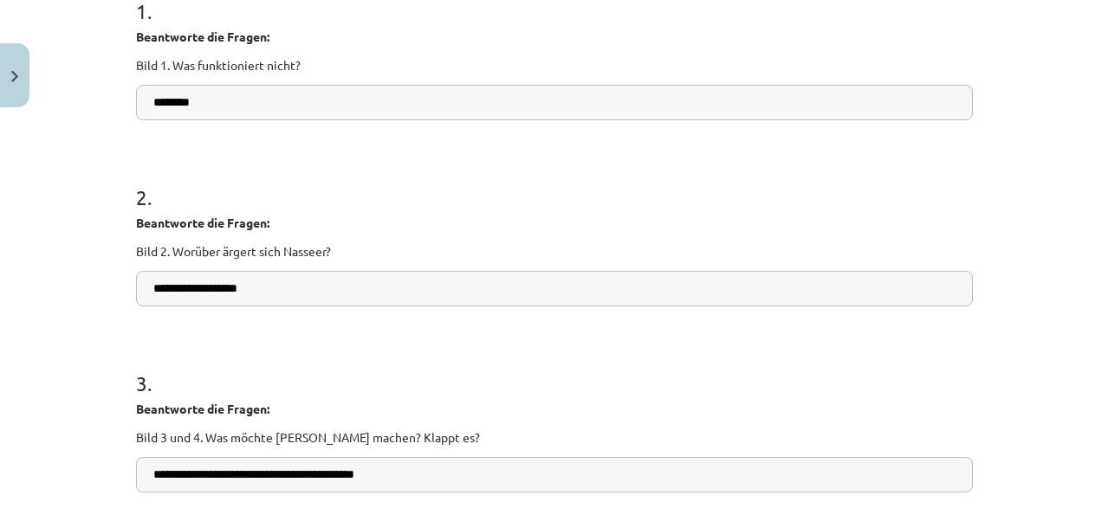
type input "**********"
click at [276, 100] on input "*******" at bounding box center [554, 103] width 837 height 36
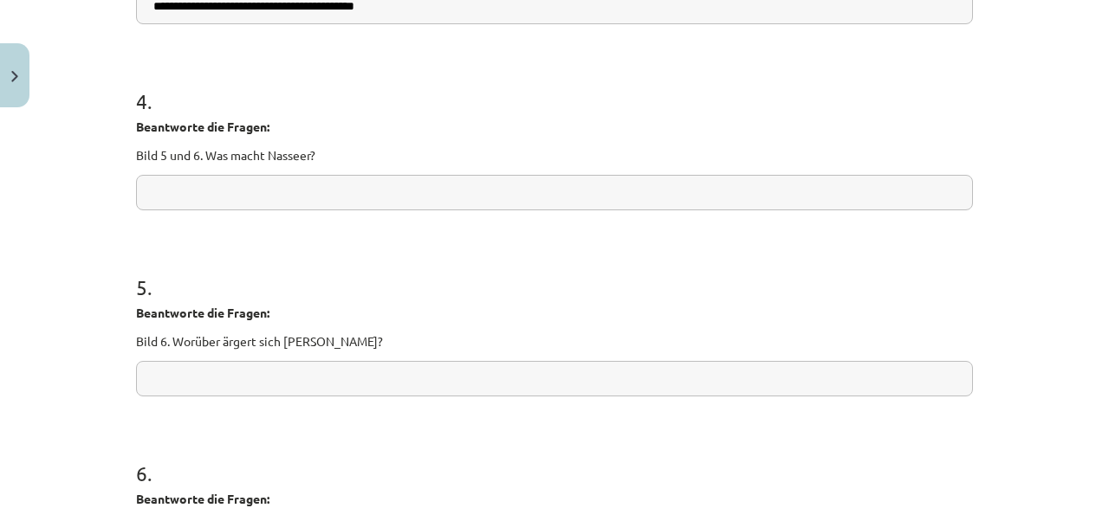
scroll to position [875, 0]
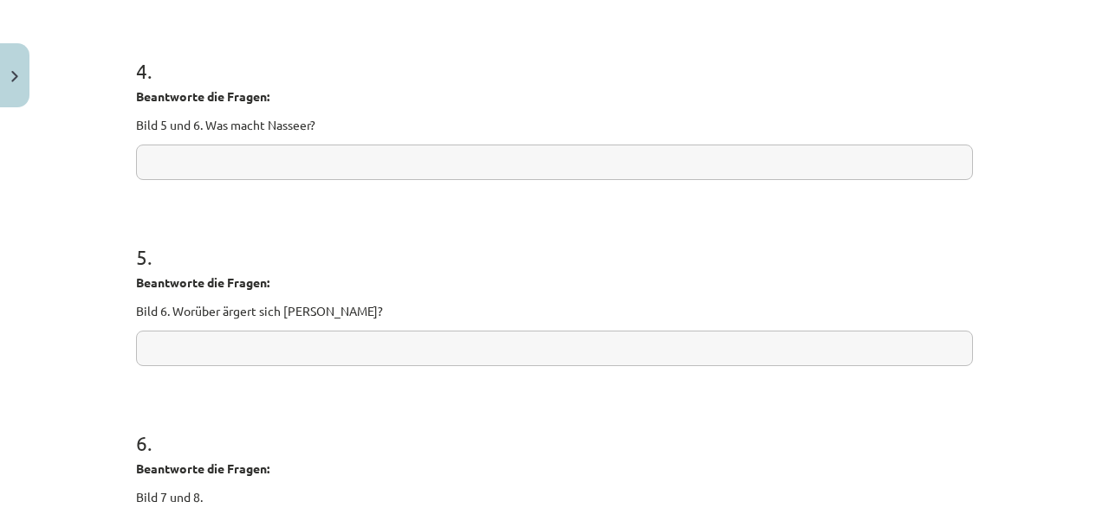
type input "********"
click at [208, 155] on input "text" at bounding box center [554, 163] width 837 height 36
paste input "*******"
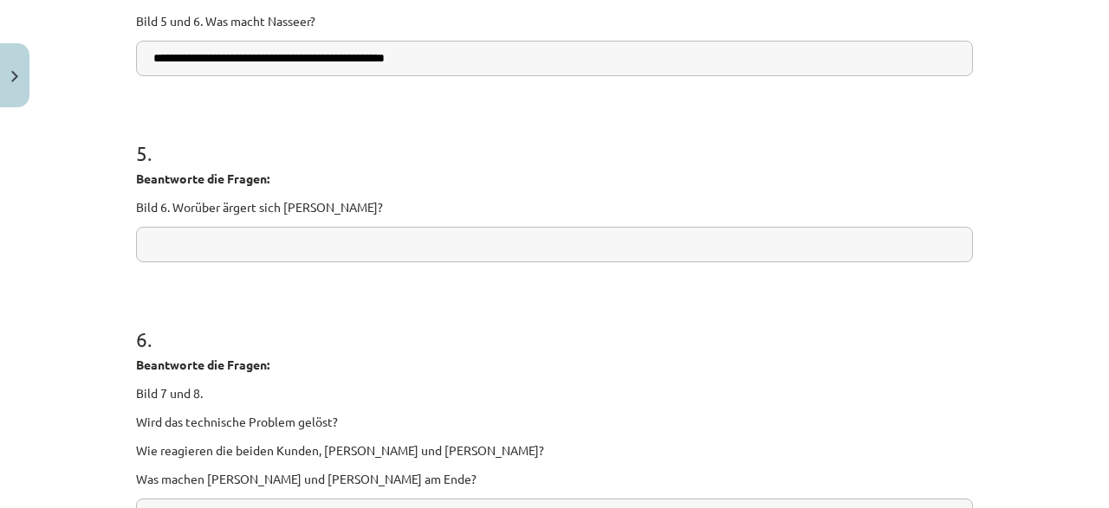
scroll to position [1041, 0]
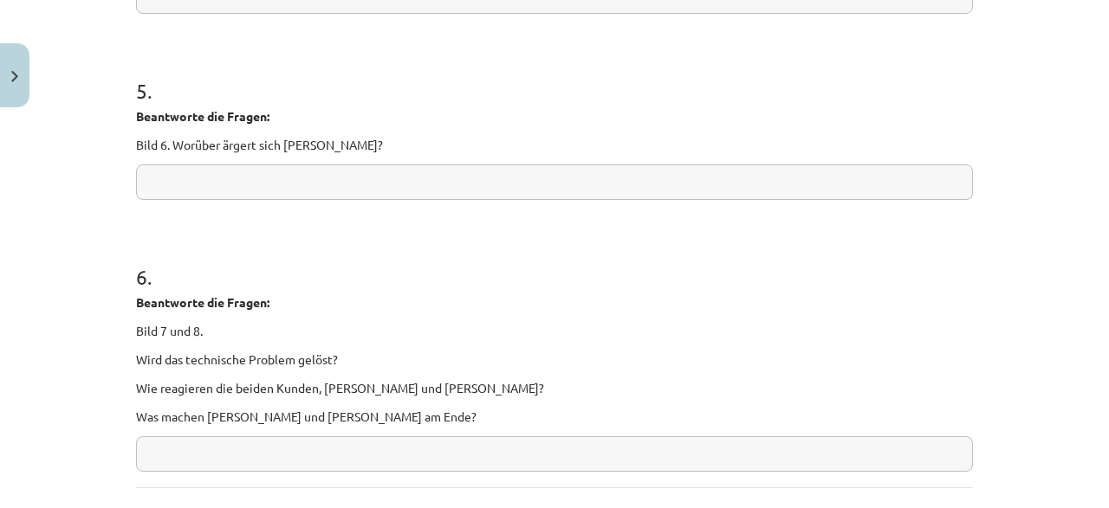
type input "**********"
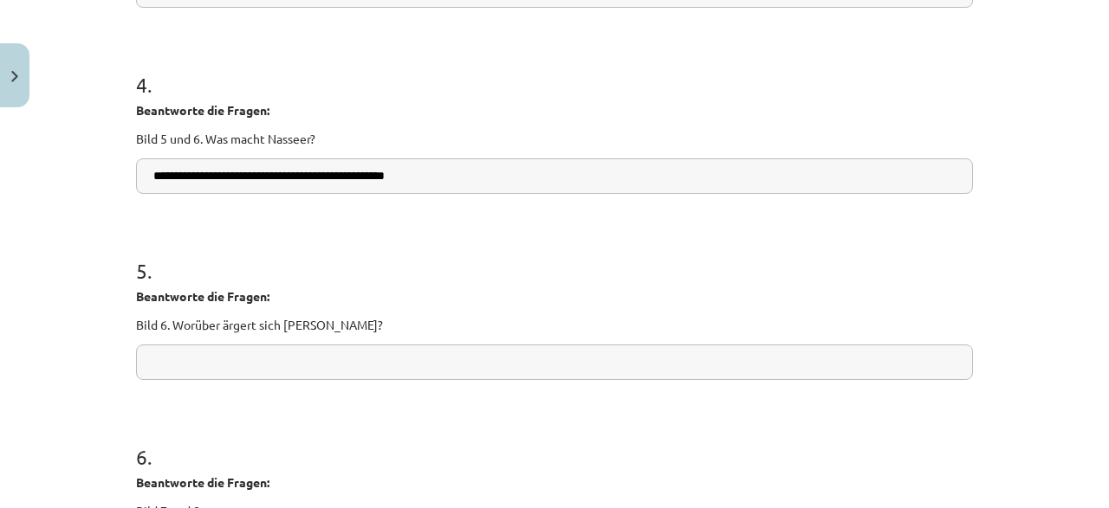
scroll to position [944, 0]
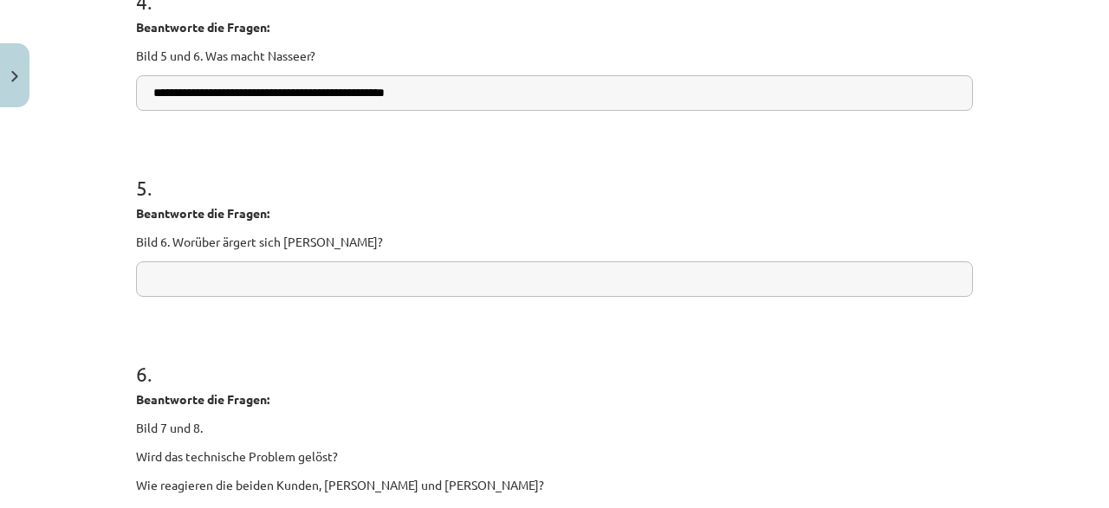
click at [218, 272] on input "text" at bounding box center [554, 280] width 837 height 36
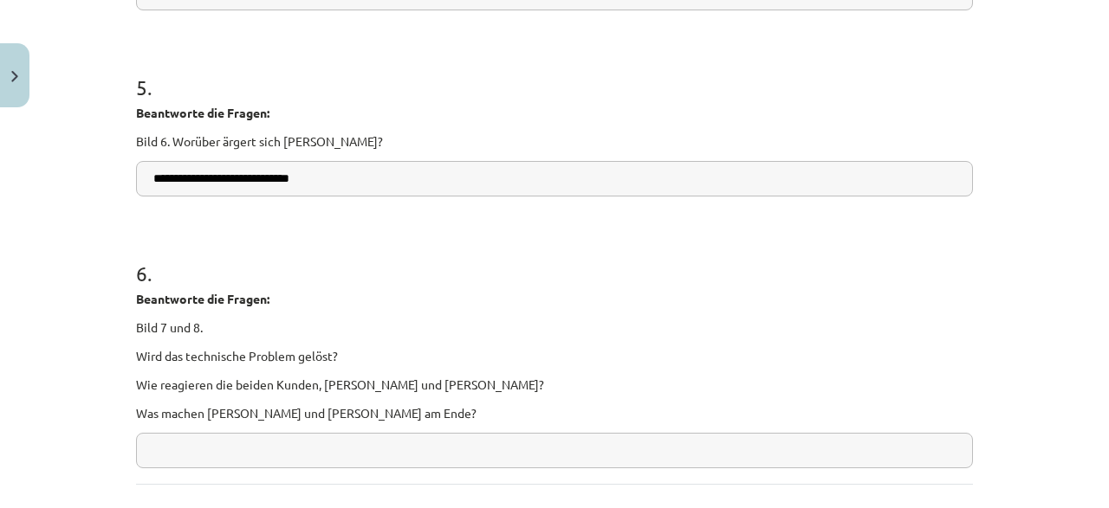
scroll to position [1193, 0]
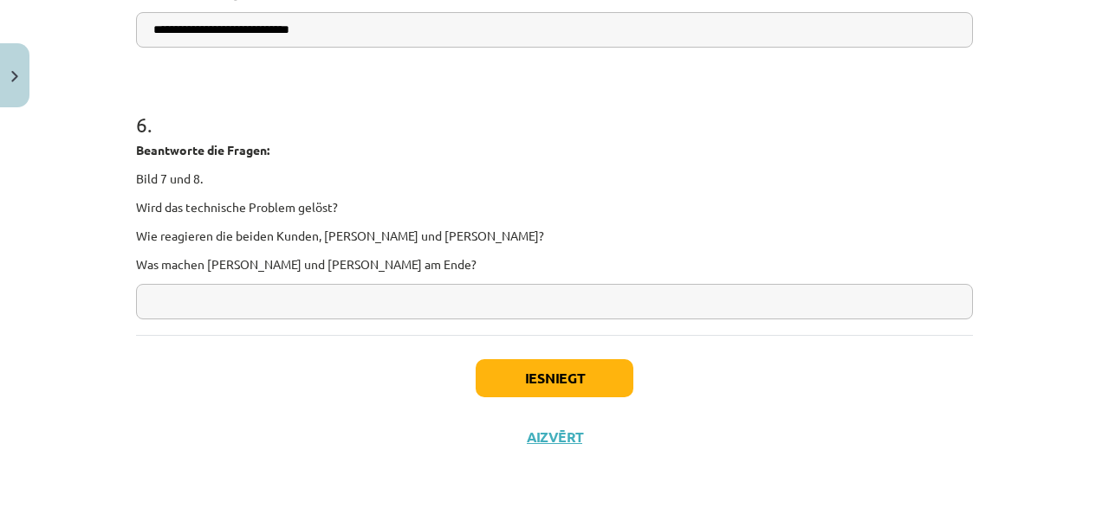
type input "**********"
click at [238, 307] on input "text" at bounding box center [554, 302] width 837 height 36
click at [317, 205] on p "Wird das technische Problem gelöst?" at bounding box center [554, 207] width 837 height 18
copy p "ö"
click at [266, 304] on input "**********" at bounding box center [554, 302] width 837 height 36
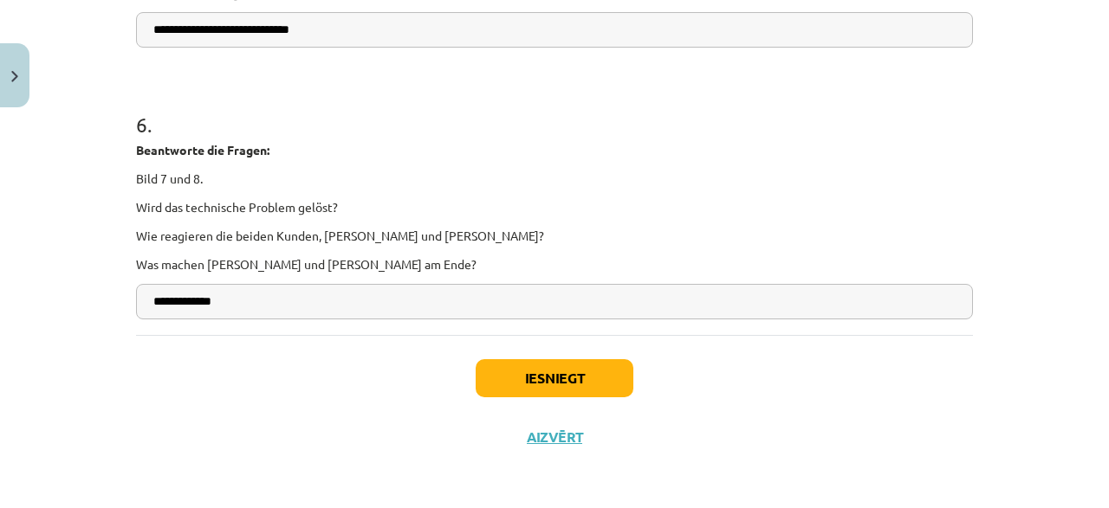
paste input "*"
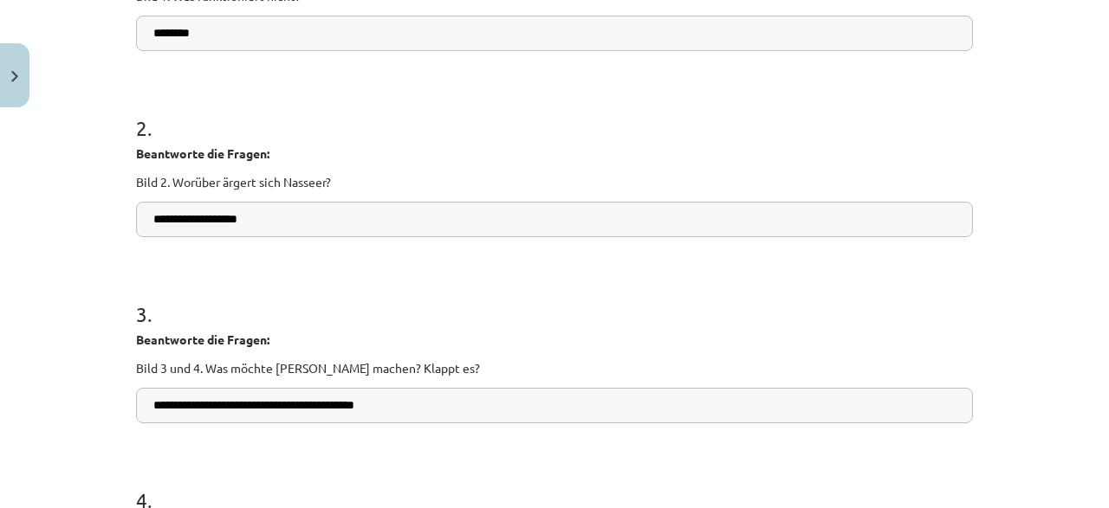
scroll to position [362, 0]
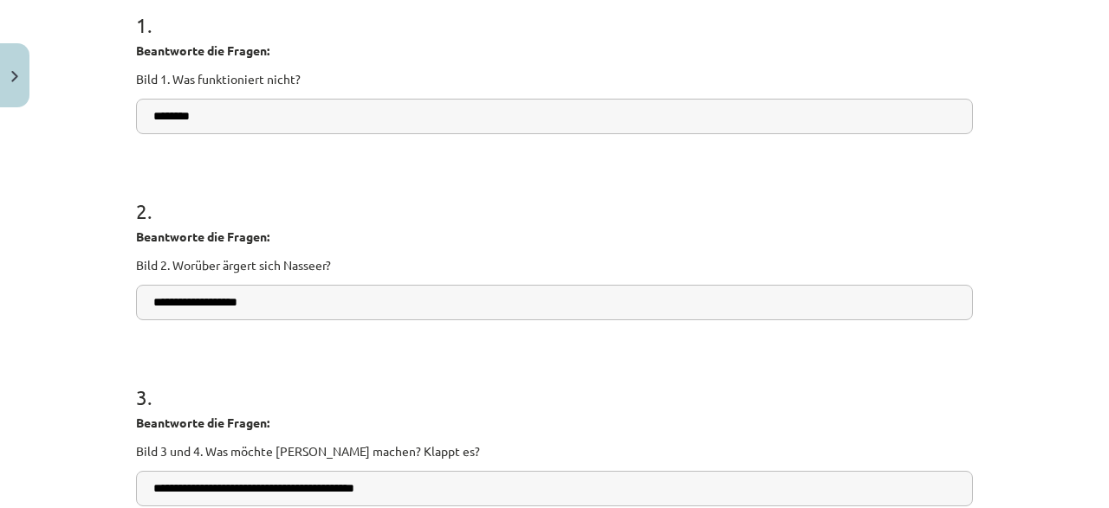
click at [160, 301] on input "**********" at bounding box center [554, 303] width 837 height 36
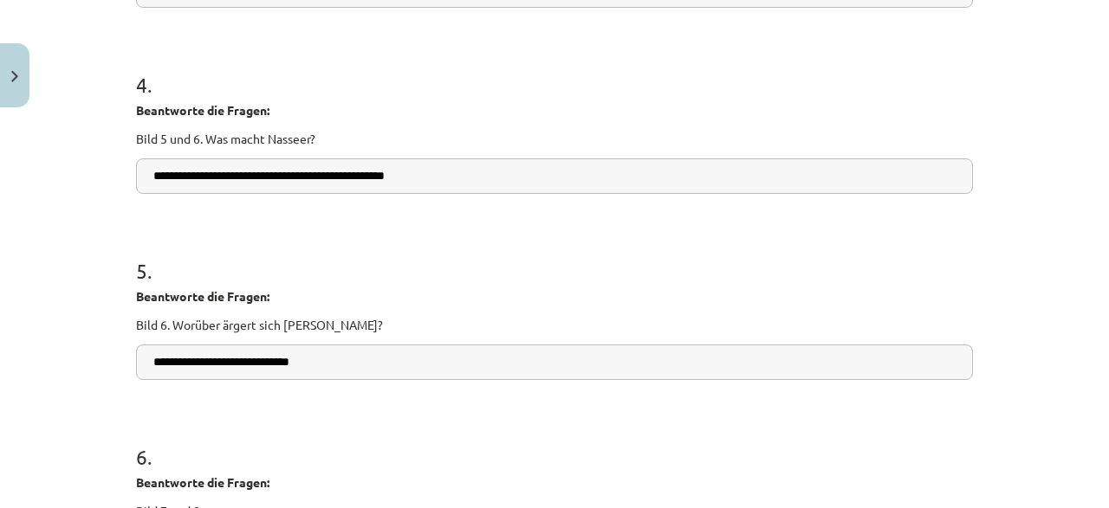
scroll to position [1193, 0]
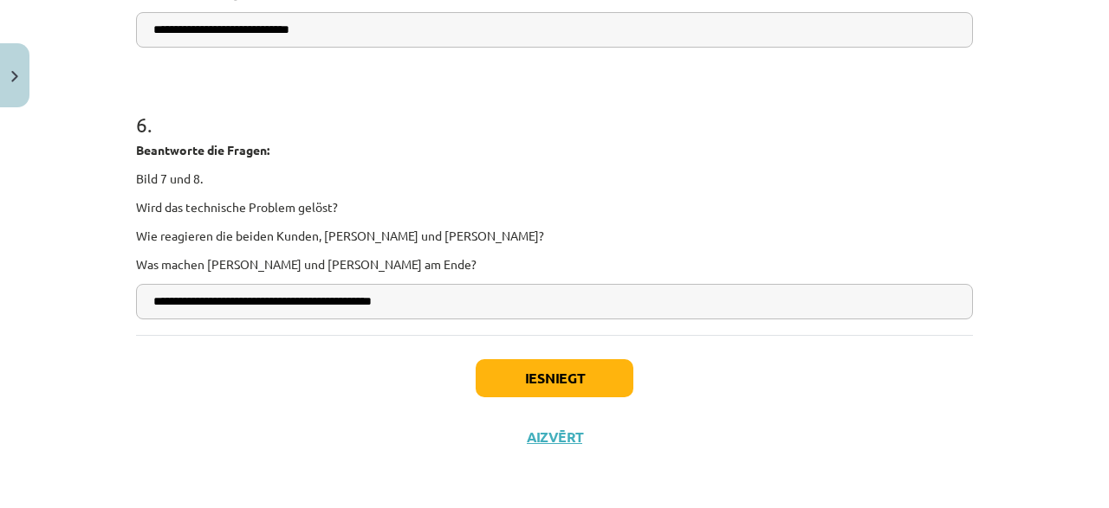
click at [469, 307] on input "**********" at bounding box center [554, 302] width 837 height 36
paste input "*****"
click at [475, 303] on input "**********" at bounding box center [554, 302] width 837 height 36
click at [536, 309] on input "**********" at bounding box center [554, 302] width 837 height 36
click at [493, 301] on input "**********" at bounding box center [554, 302] width 837 height 36
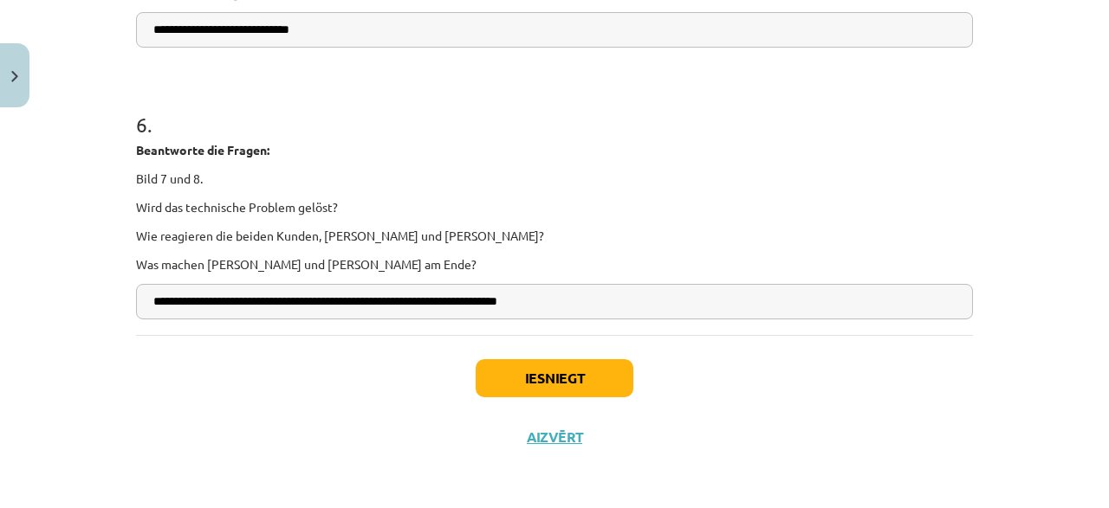
type input "**********"
click at [631, 366] on button "Iesniegt" at bounding box center [554, 378] width 158 height 38
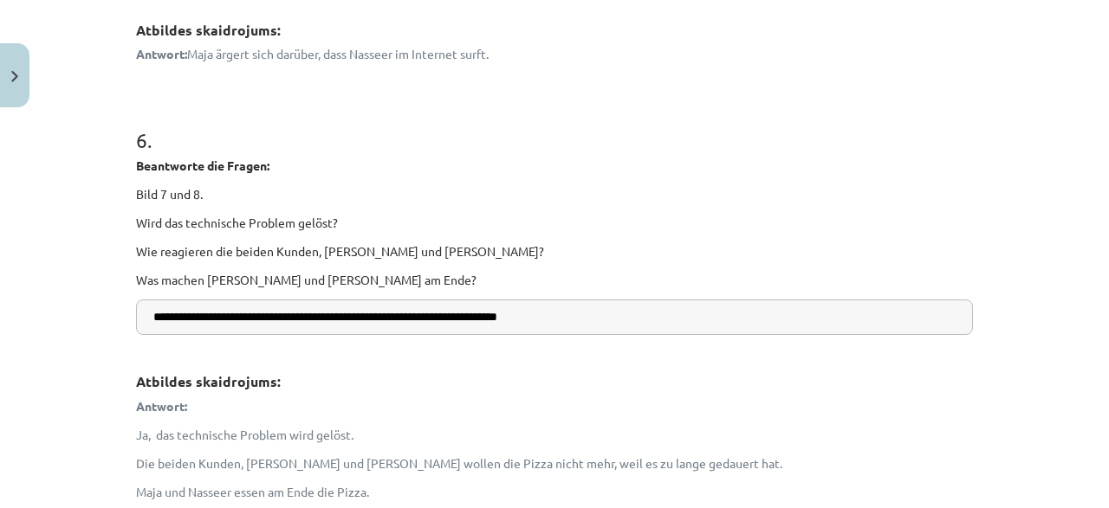
scroll to position [1827, 0]
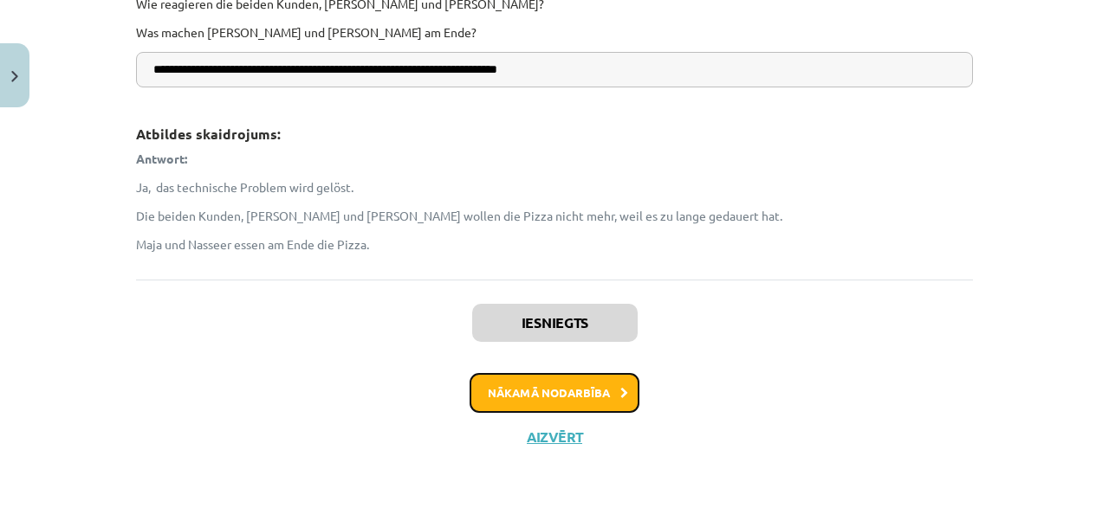
click at [579, 384] on button "Nākamā nodarbība" at bounding box center [554, 393] width 170 height 40
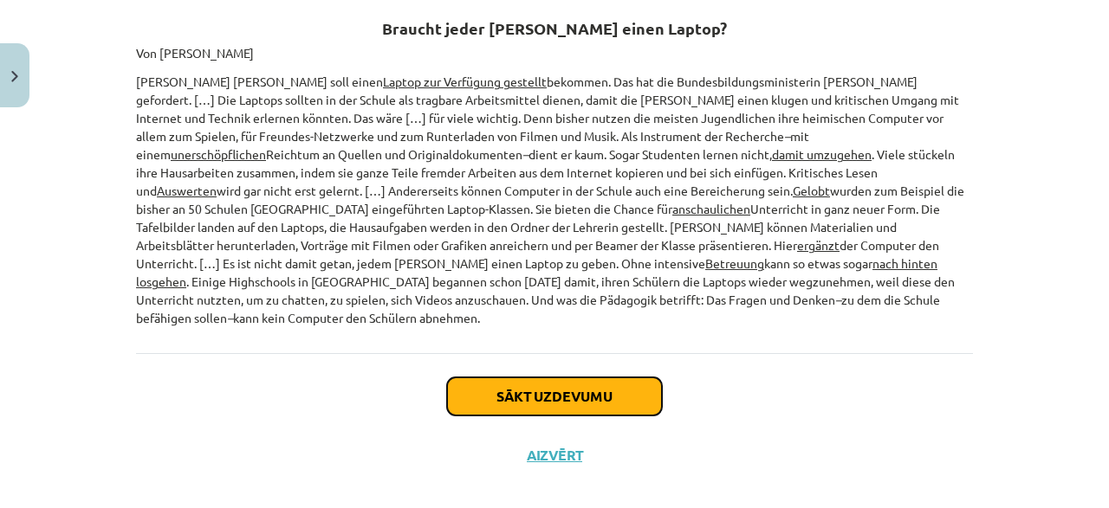
click at [510, 378] on button "Sākt uzdevumu" at bounding box center [554, 397] width 215 height 38
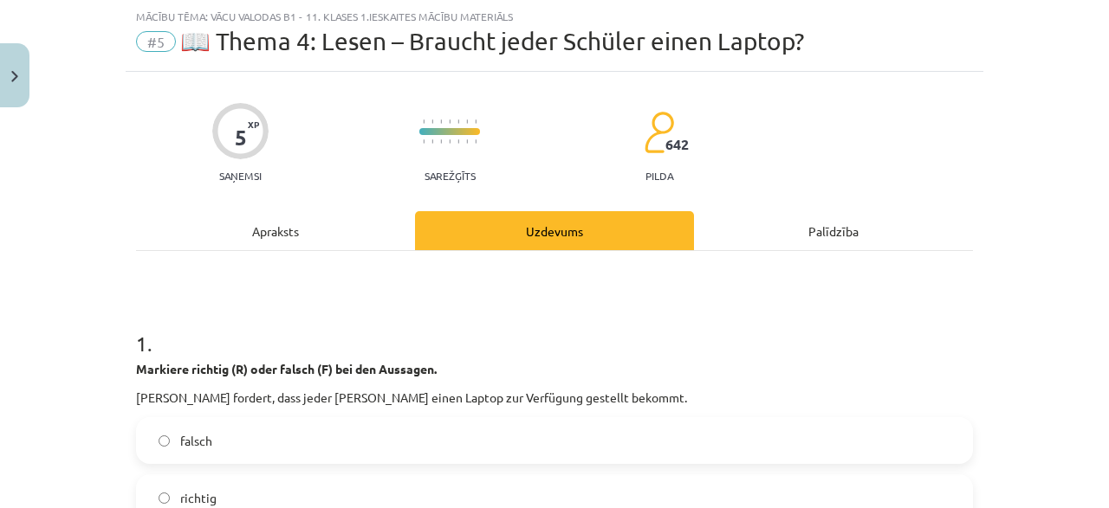
scroll to position [126, 0]
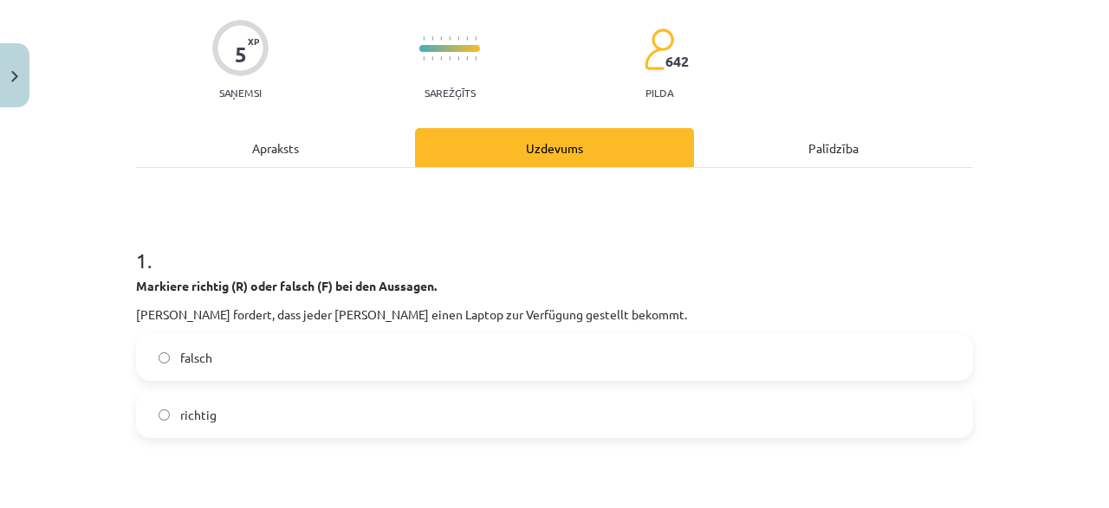
click at [243, 399] on label "richtig" at bounding box center [554, 414] width 833 height 43
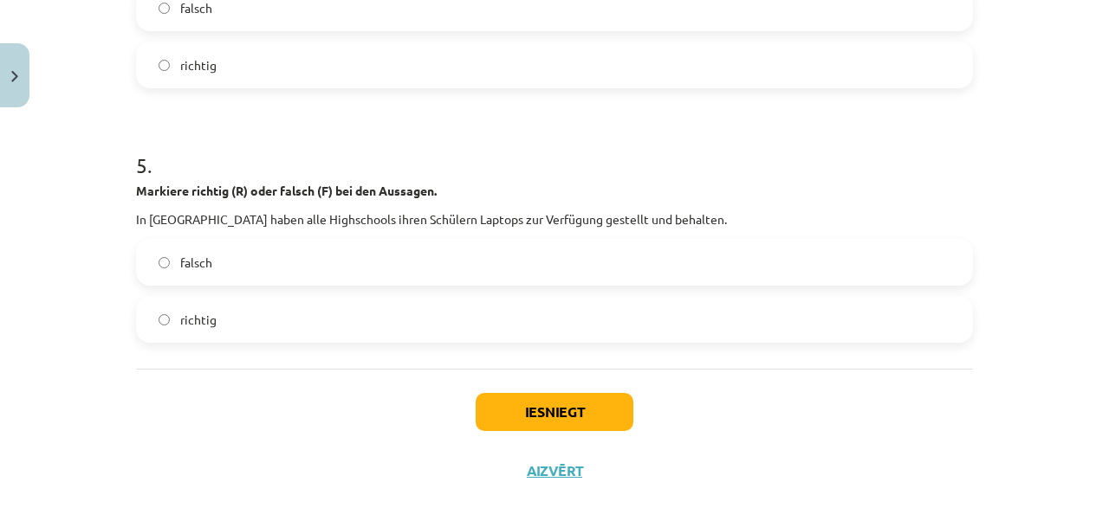
scroll to position [1275, 0]
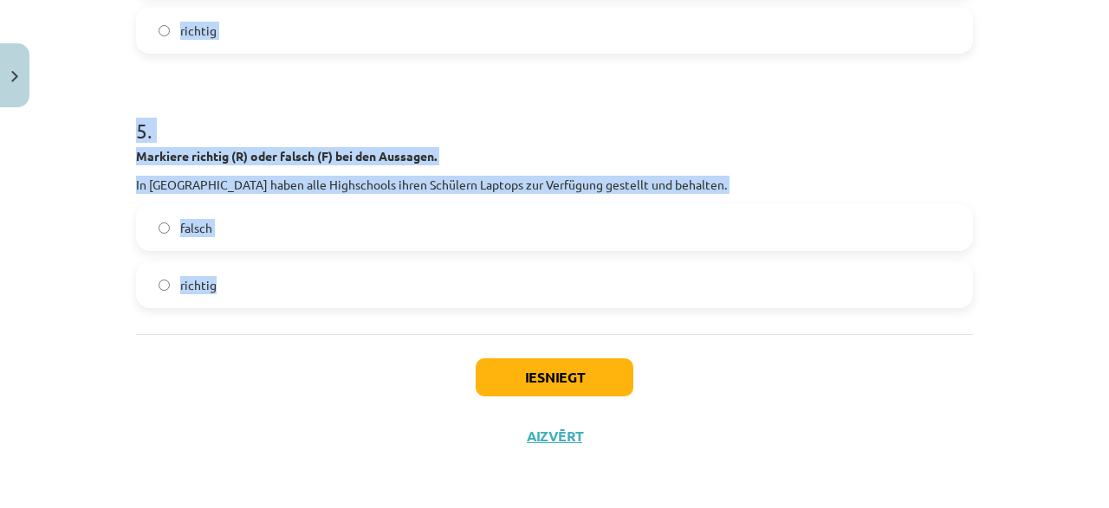
drag, startPoint x: 129, startPoint y: 197, endPoint x: 566, endPoint y: 380, distance: 474.0
copy form "Markiere richtig (R) oder falsch (F) bei den Aussagen. Annette Schavan fordert,…"
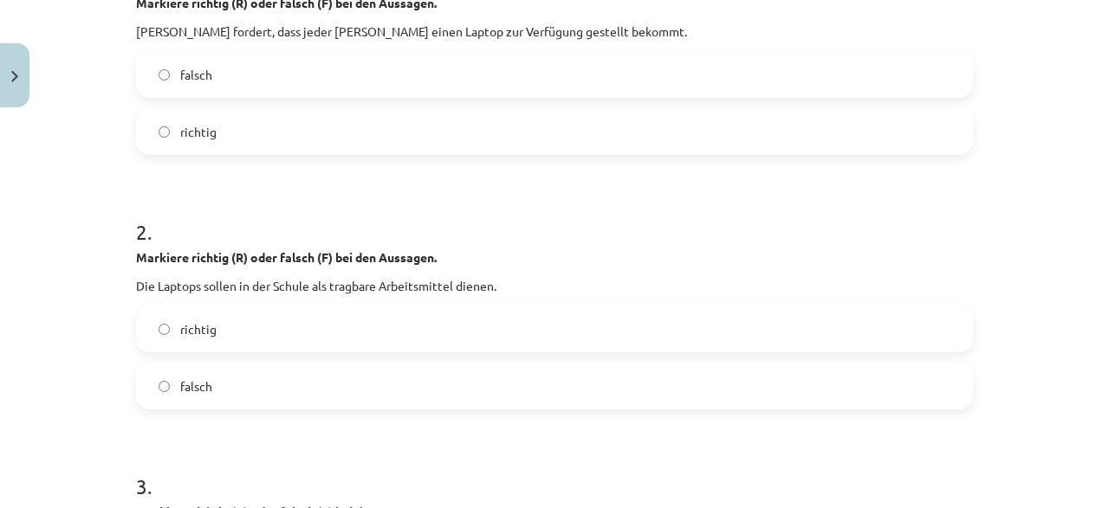
scroll to position [443, 0]
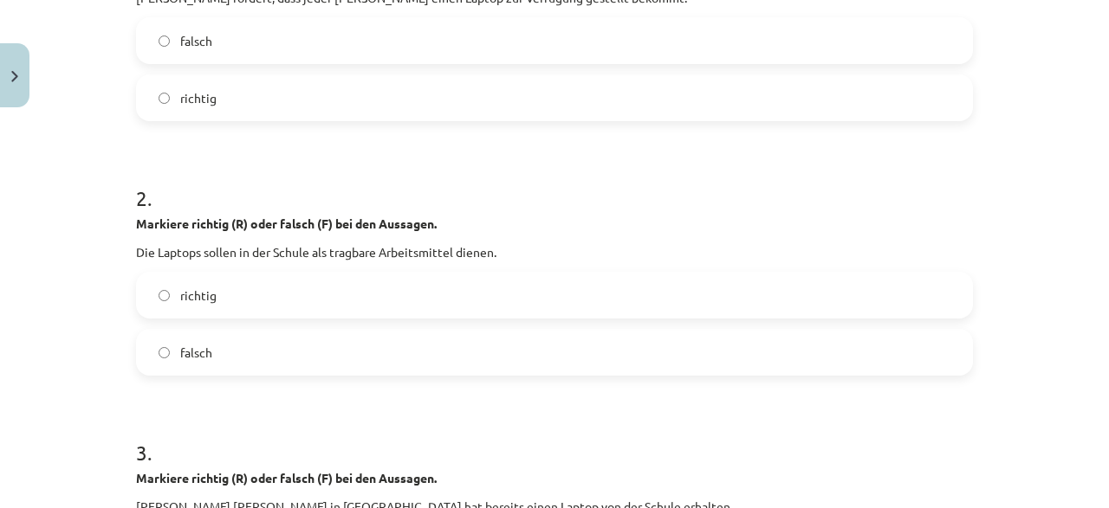
click at [233, 295] on label "richtig" at bounding box center [554, 295] width 833 height 43
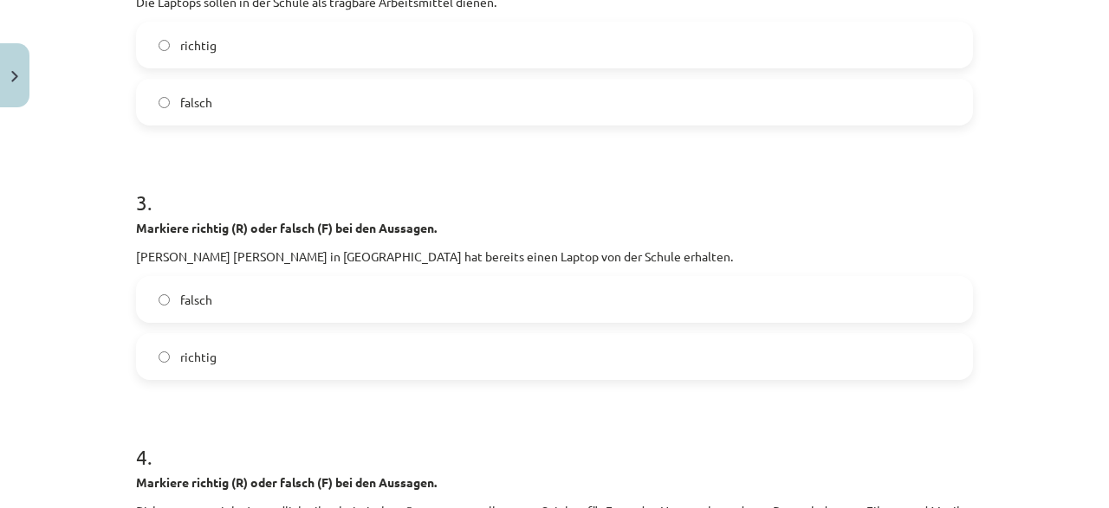
scroll to position [859, 0]
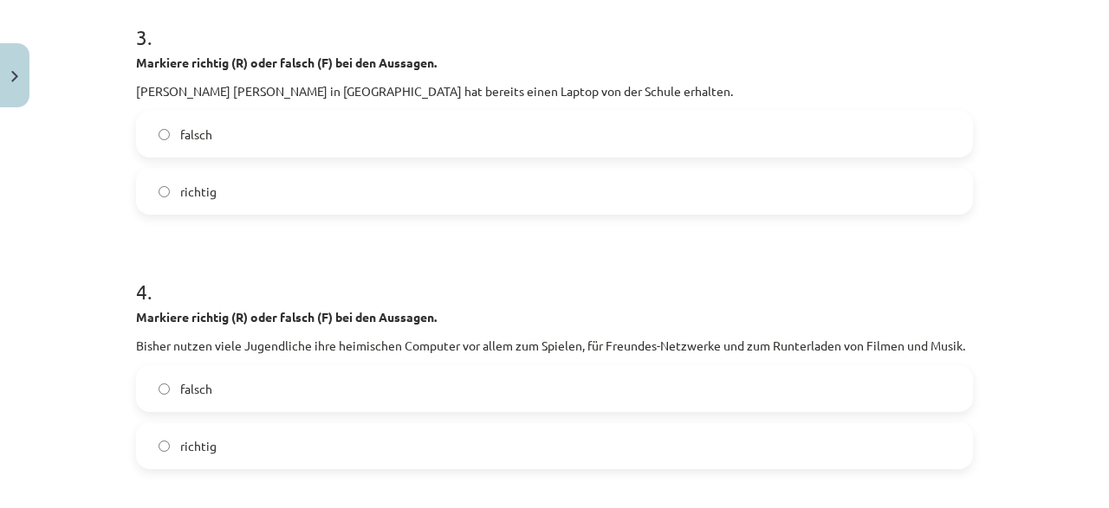
click at [221, 151] on label "falsch" at bounding box center [554, 134] width 833 height 43
click at [214, 430] on label "richtig" at bounding box center [554, 445] width 833 height 43
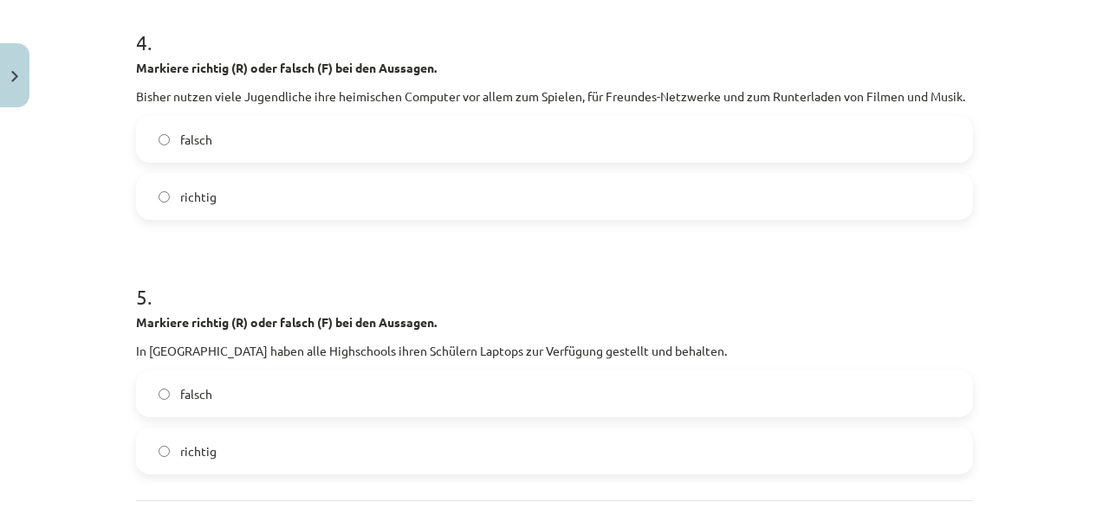
scroll to position [1275, 0]
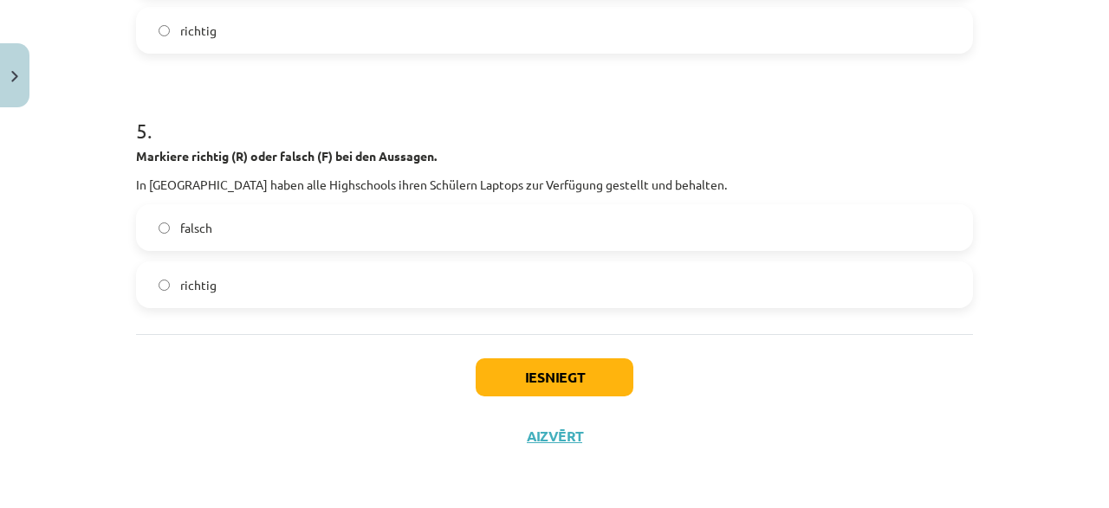
click at [200, 230] on span "falsch" at bounding box center [196, 228] width 32 height 18
click at [508, 384] on button "Iesniegt" at bounding box center [554, 378] width 158 height 38
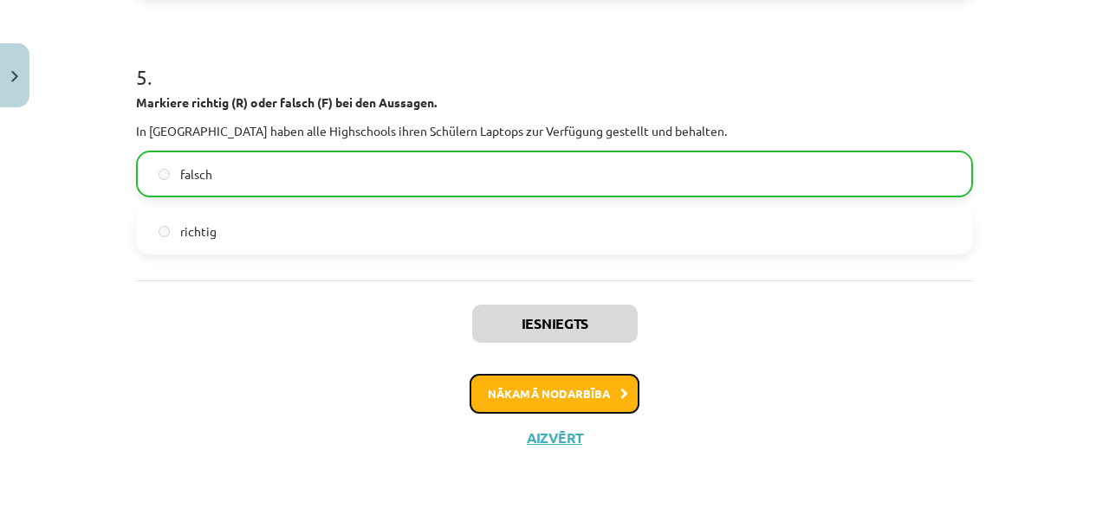
click at [557, 387] on button "Nākamā nodarbība" at bounding box center [554, 394] width 170 height 40
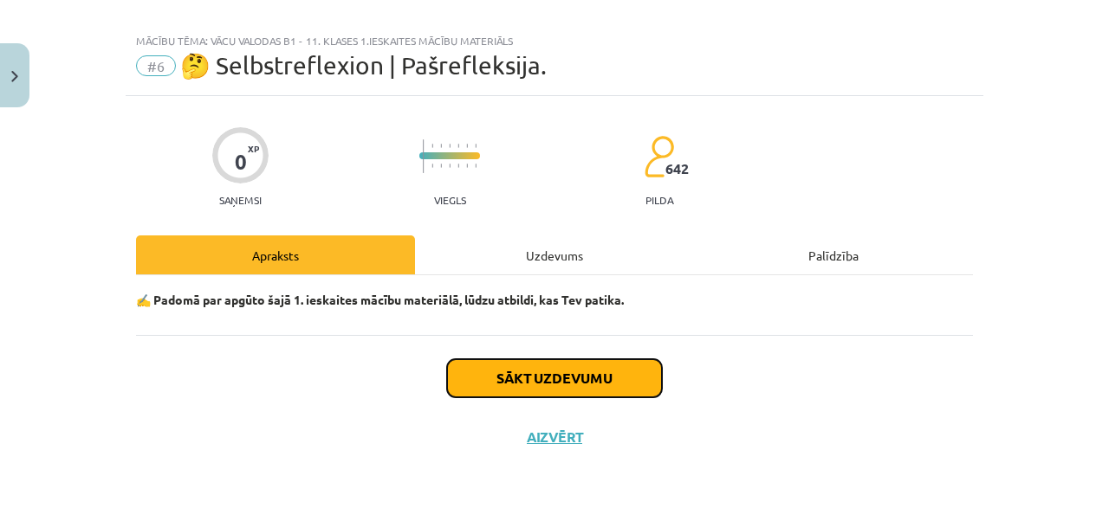
click at [557, 387] on button "Sākt uzdevumu" at bounding box center [554, 378] width 215 height 38
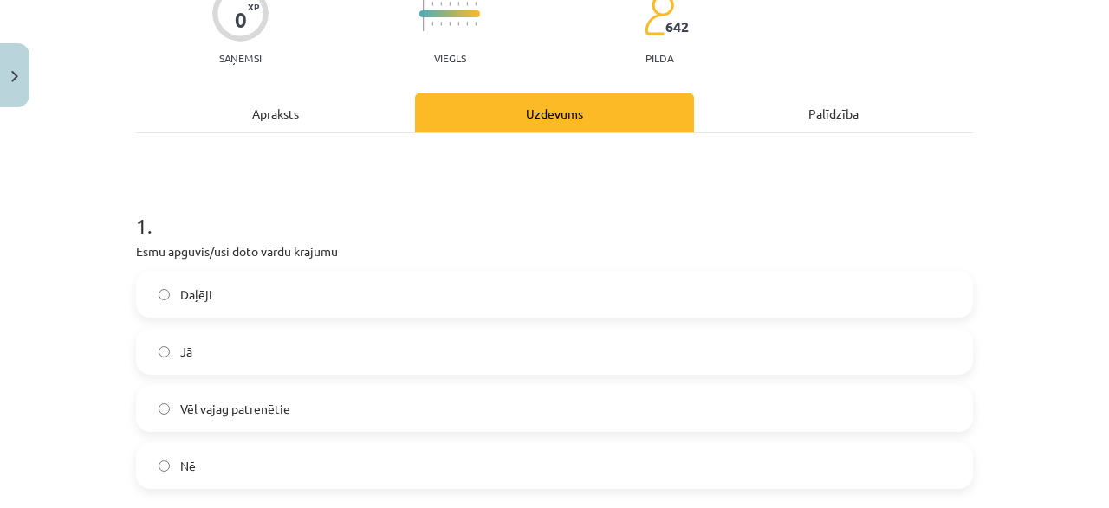
scroll to position [185, 0]
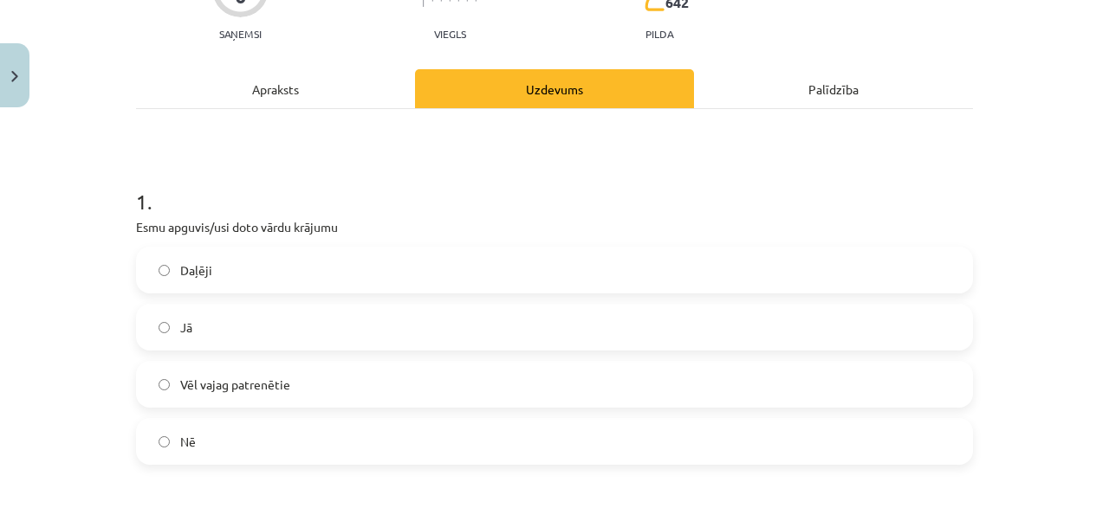
click at [174, 333] on label "Jā" at bounding box center [554, 327] width 833 height 43
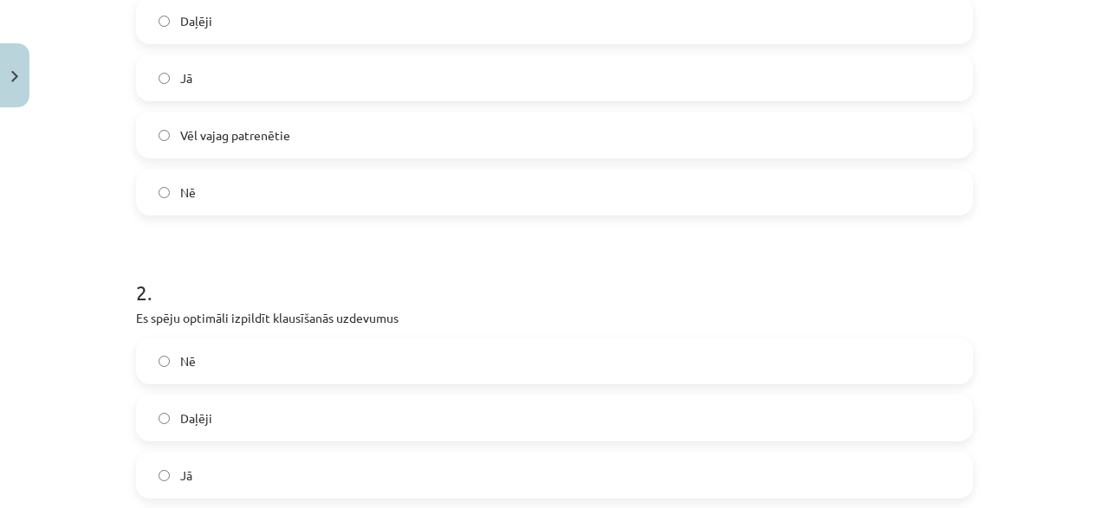
scroll to position [518, 0]
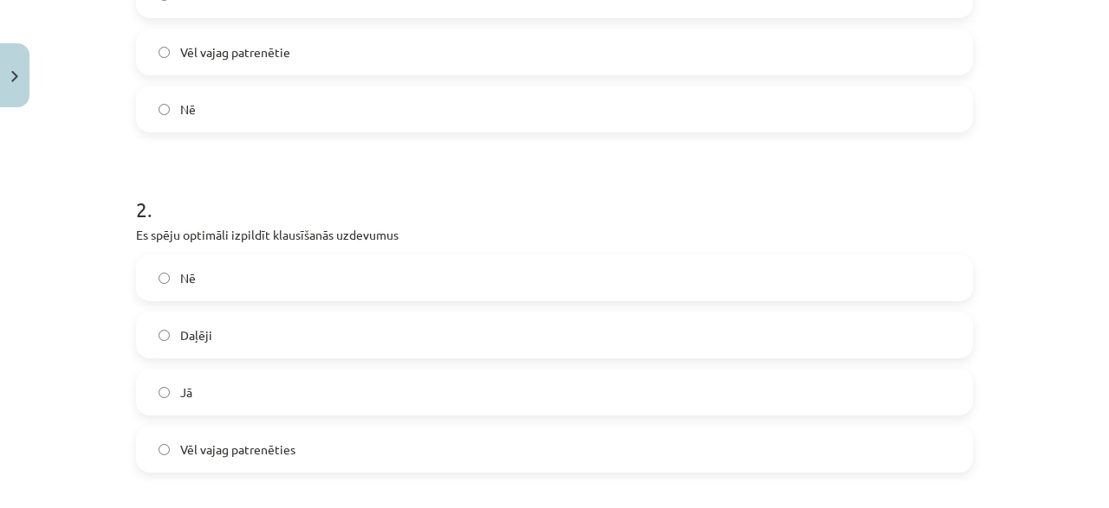
click at [199, 399] on label "Jā" at bounding box center [554, 392] width 833 height 43
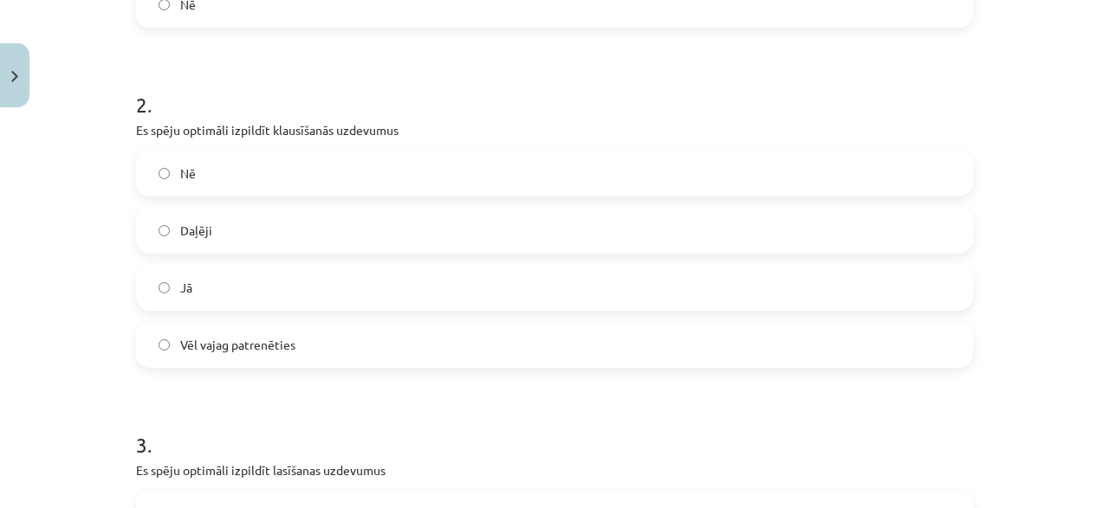
scroll to position [850, 0]
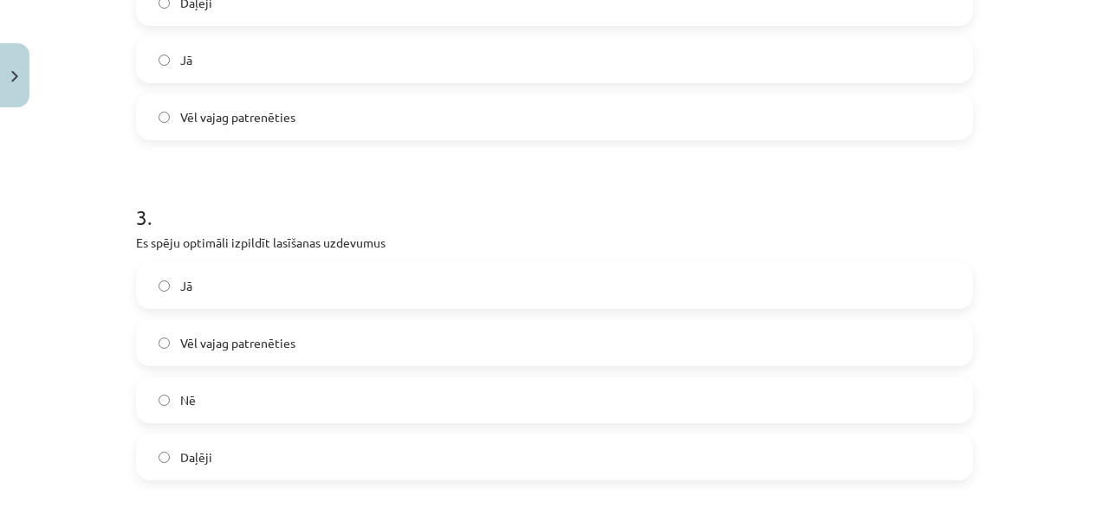
click at [240, 455] on label "Daļēji" at bounding box center [554, 457] width 833 height 43
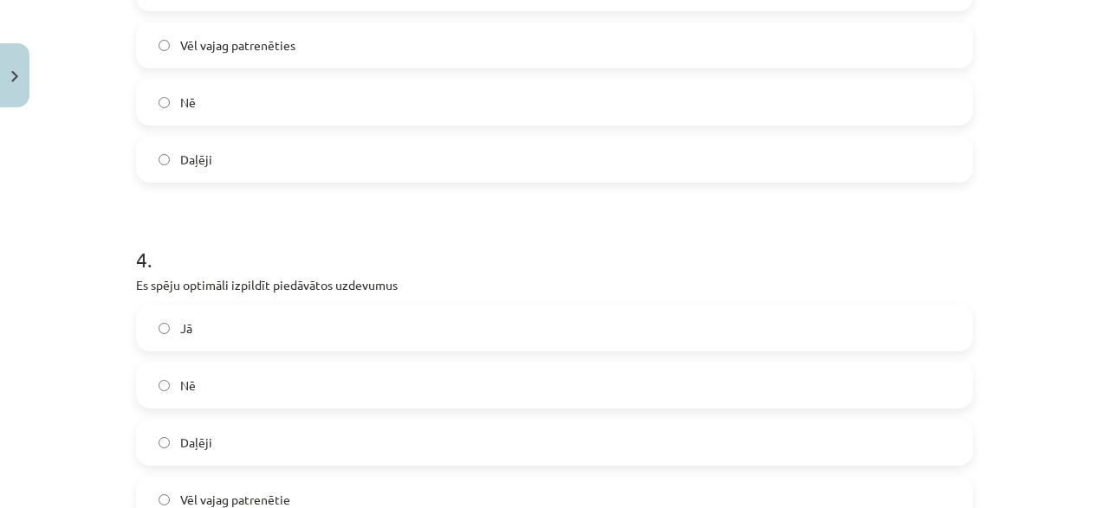
scroll to position [1183, 0]
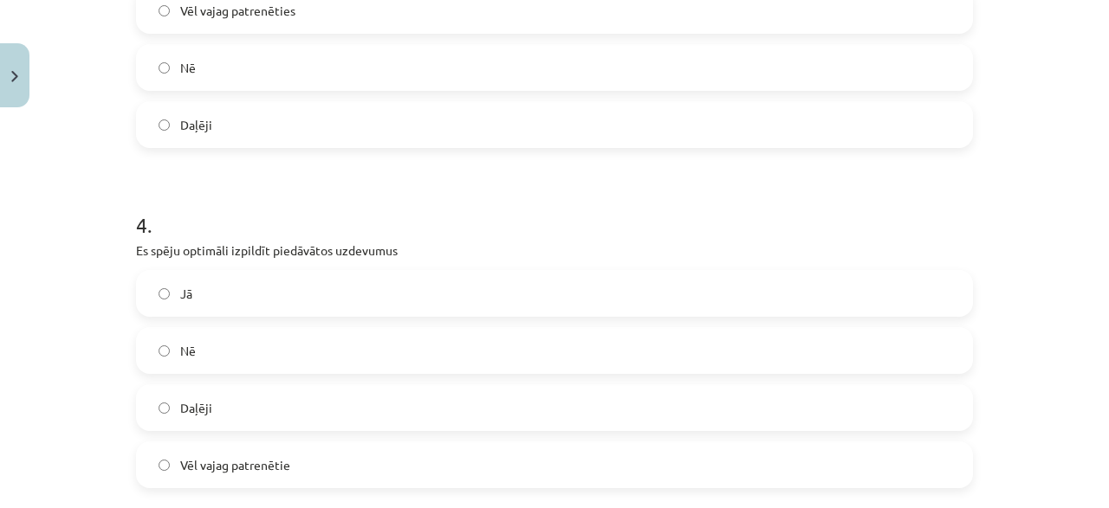
click at [235, 287] on label "Jā" at bounding box center [554, 293] width 833 height 43
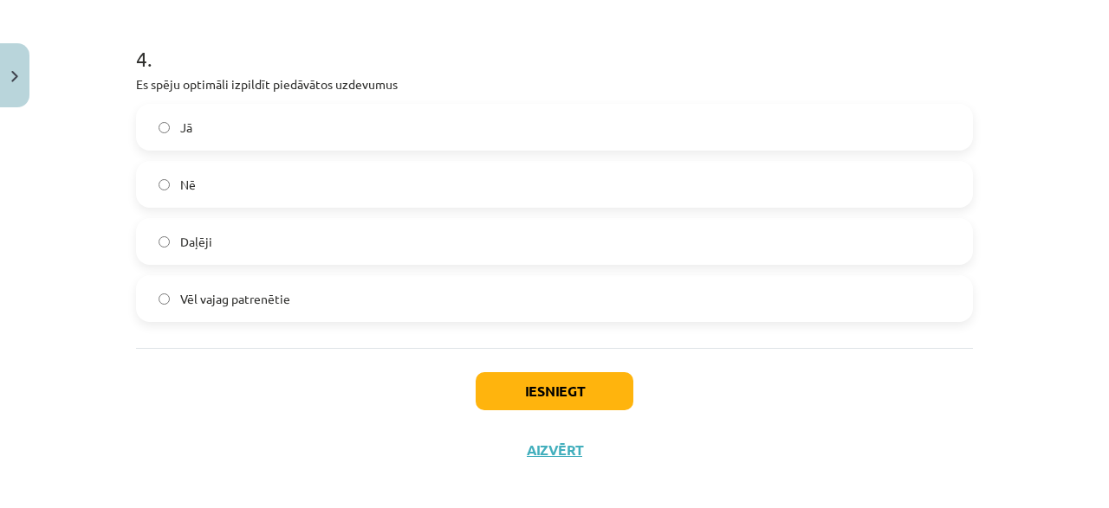
scroll to position [1363, 0]
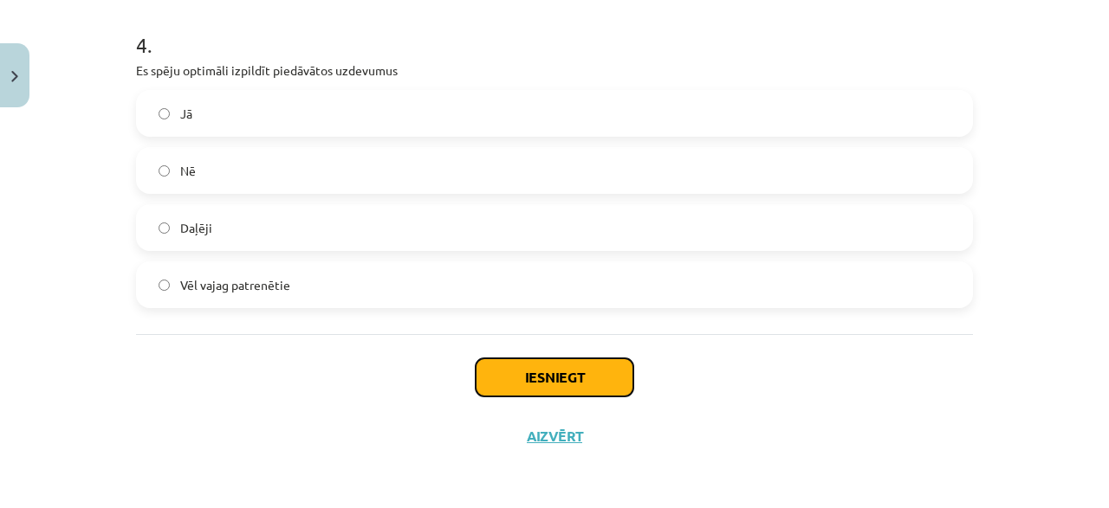
click at [566, 391] on button "Iesniegt" at bounding box center [554, 378] width 158 height 38
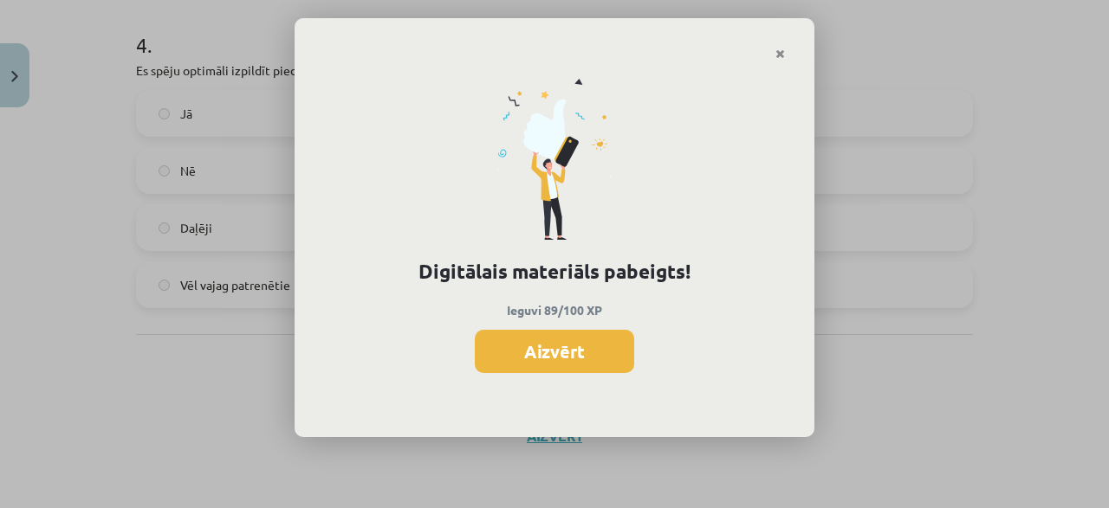
scroll to position [629, 0]
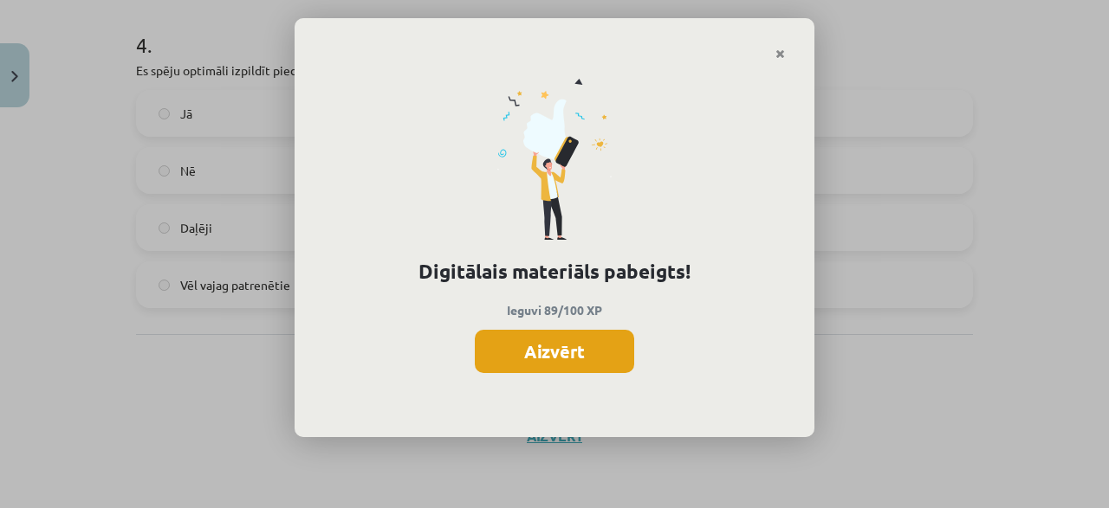
click at [563, 332] on button "Aizvērt" at bounding box center [554, 351] width 159 height 43
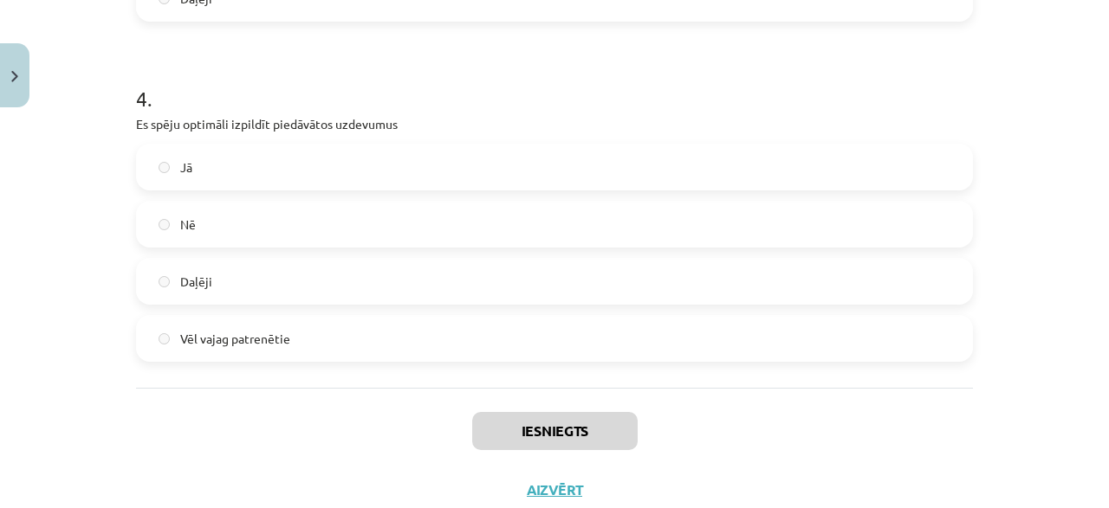
scroll to position [1280, 0]
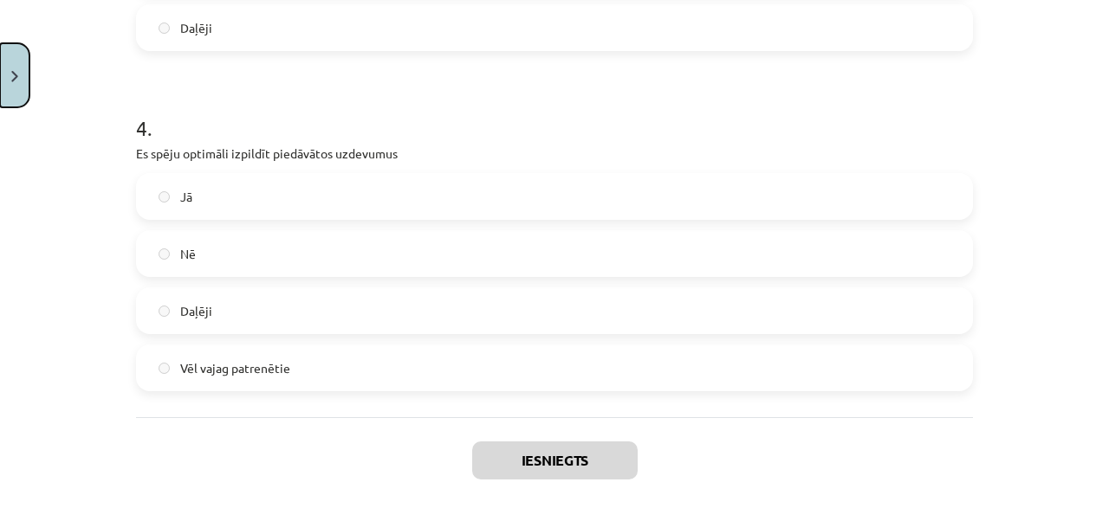
click at [19, 68] on button "Close" at bounding box center [14, 75] width 29 height 64
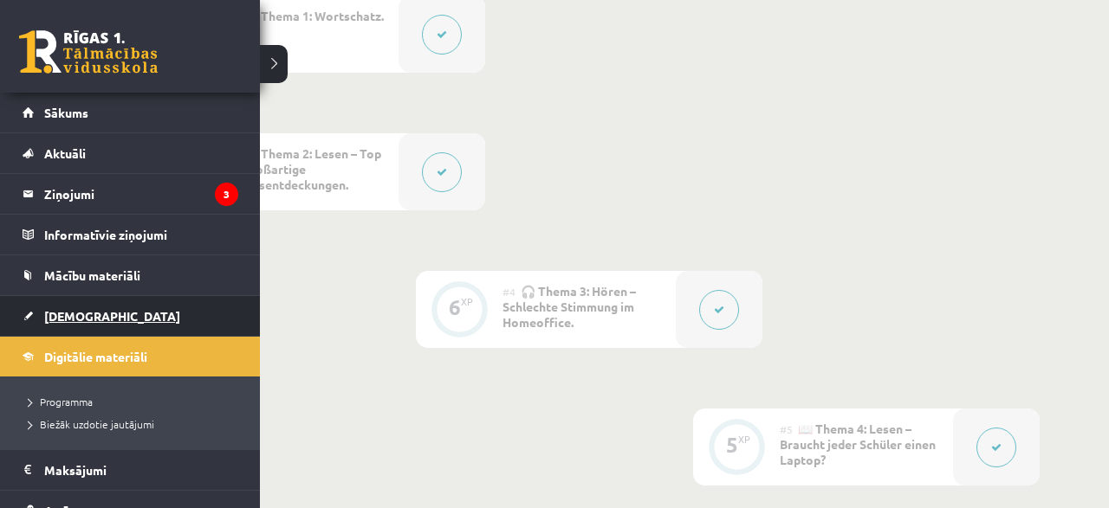
click at [35, 317] on link "[DEMOGRAPHIC_DATA]" at bounding box center [131, 316] width 216 height 40
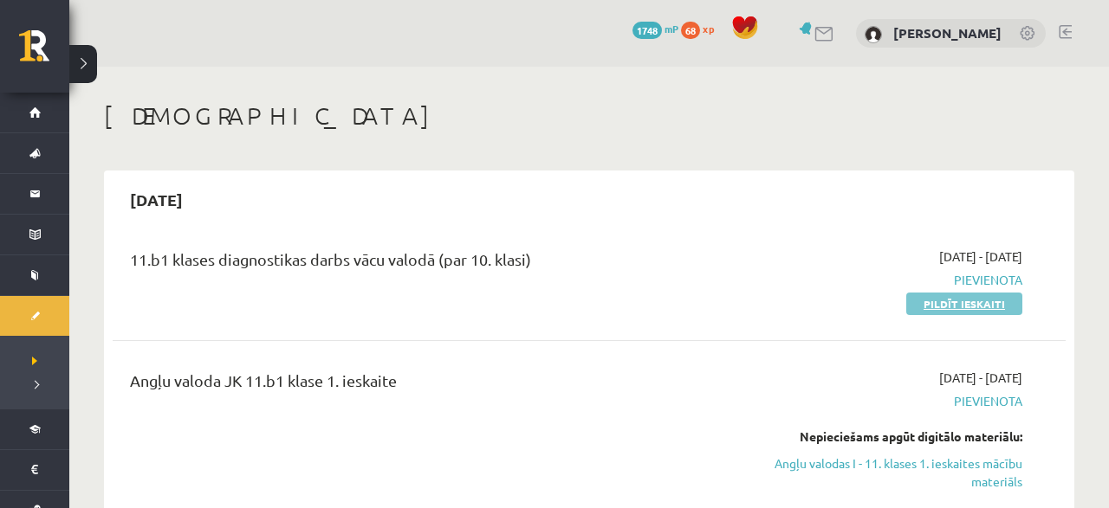
click at [976, 304] on link "Pildīt ieskaiti" at bounding box center [964, 304] width 116 height 23
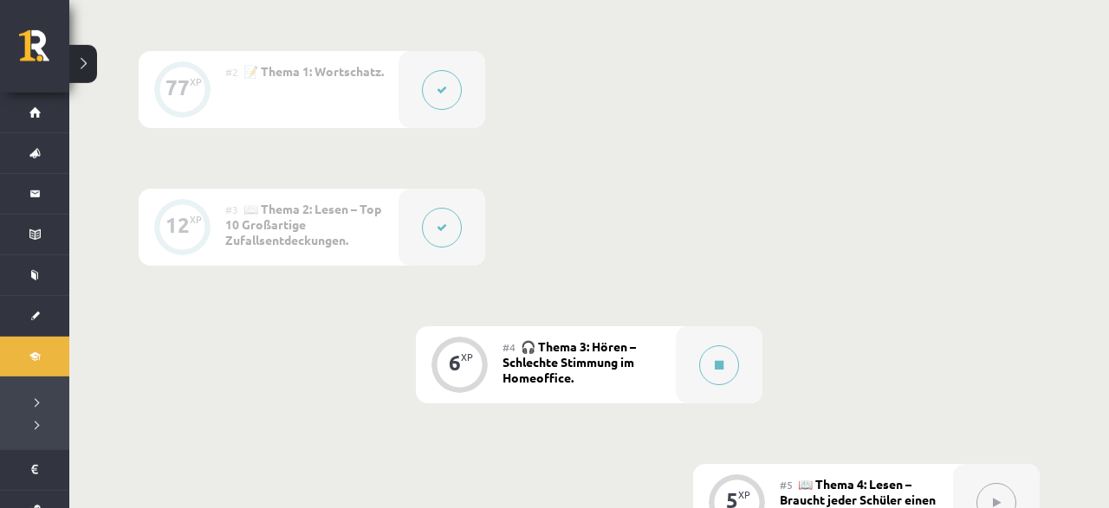
scroll to position [540, 0]
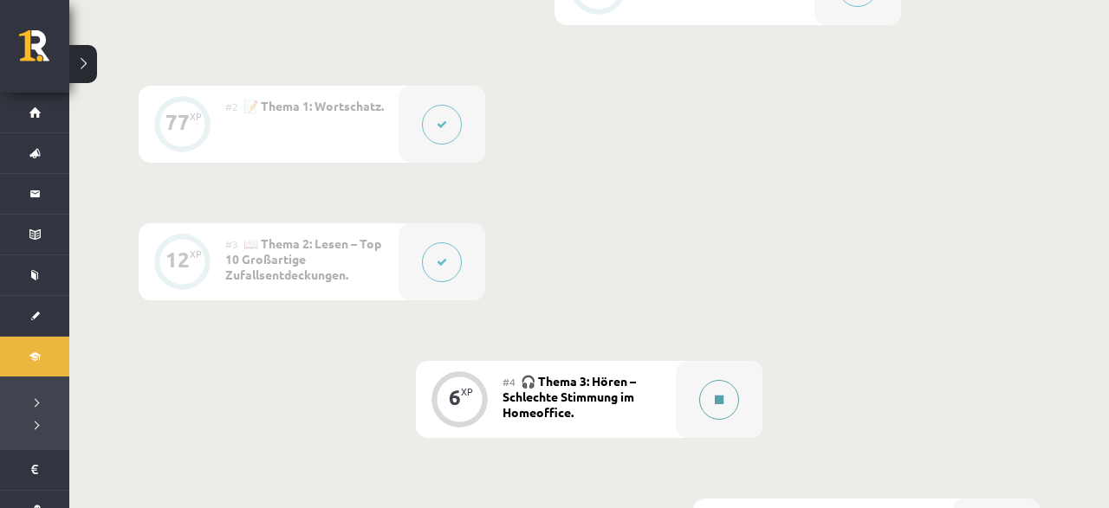
click at [710, 413] on button at bounding box center [719, 400] width 40 height 40
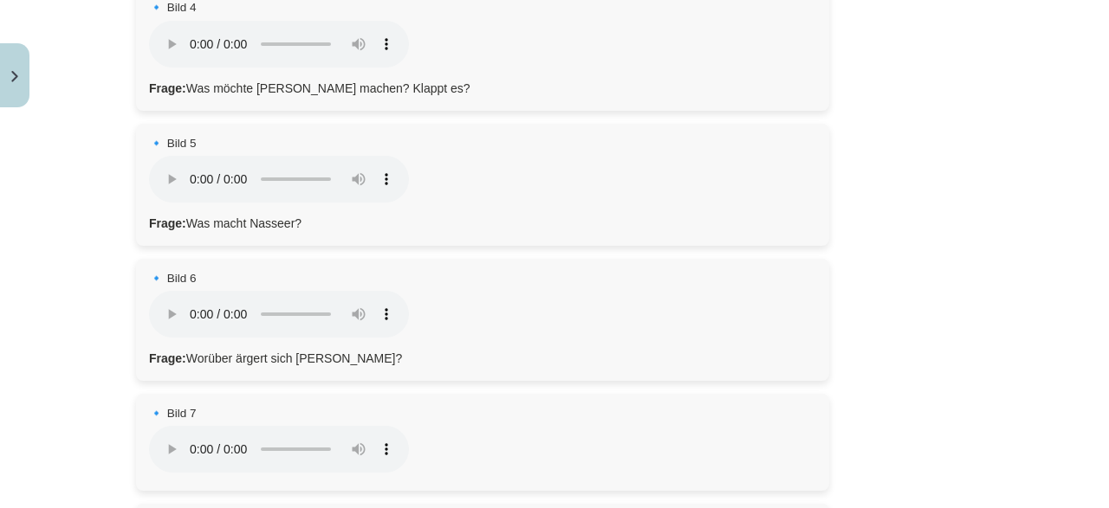
scroll to position [831, 0]
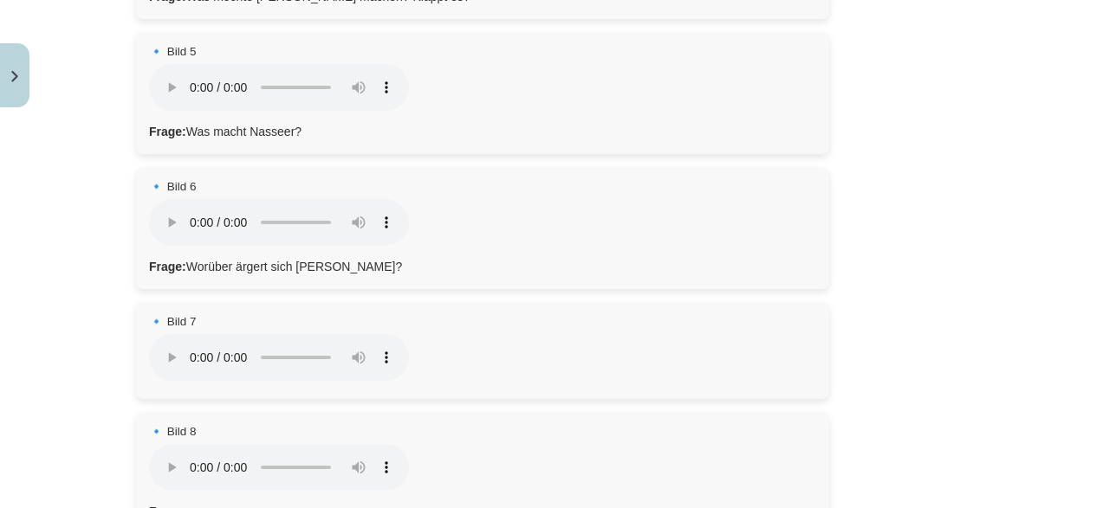
click at [166, 412] on div "🔹 Bild 8 Dein Browser unterstützt das Audio-Element nicht. Fragen: – Wird das t…" at bounding box center [482, 500] width 693 height 177
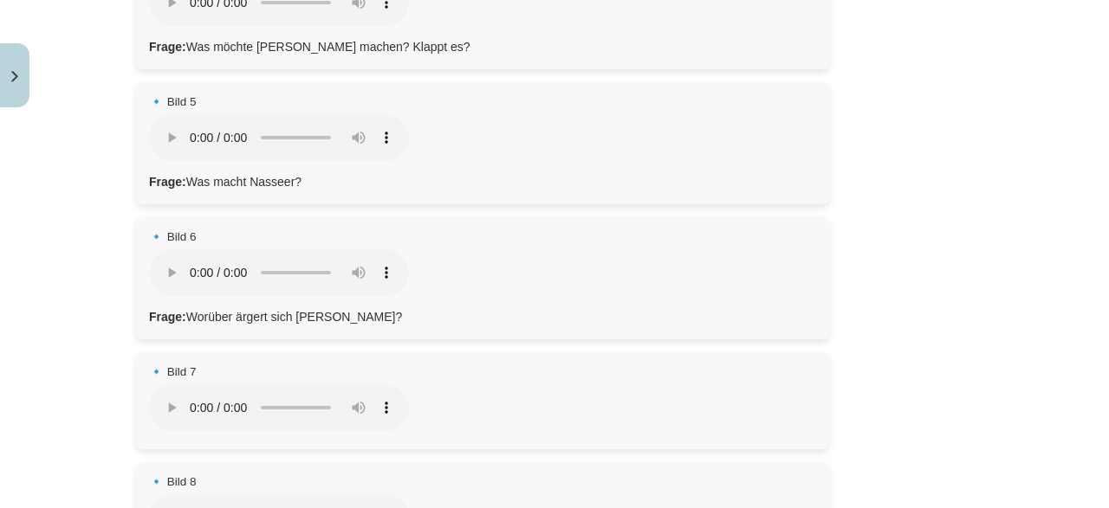
scroll to position [1013, 0]
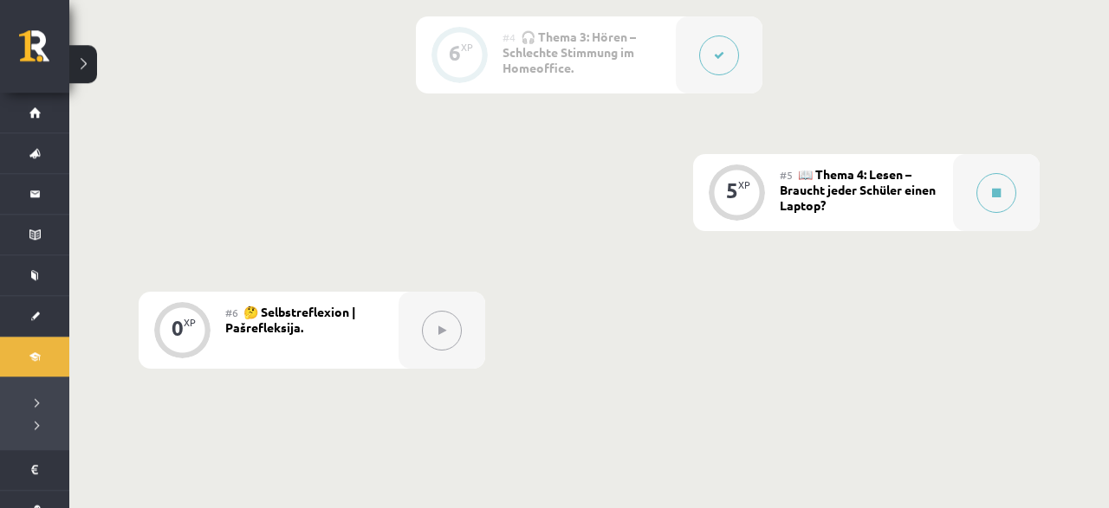
scroll to position [901, 0]
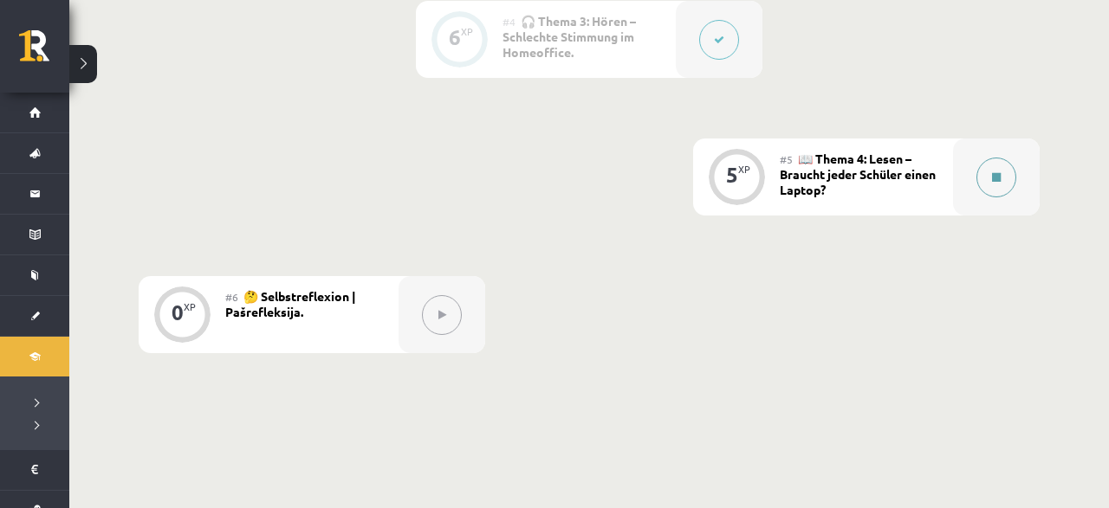
click at [997, 182] on button at bounding box center [996, 178] width 40 height 40
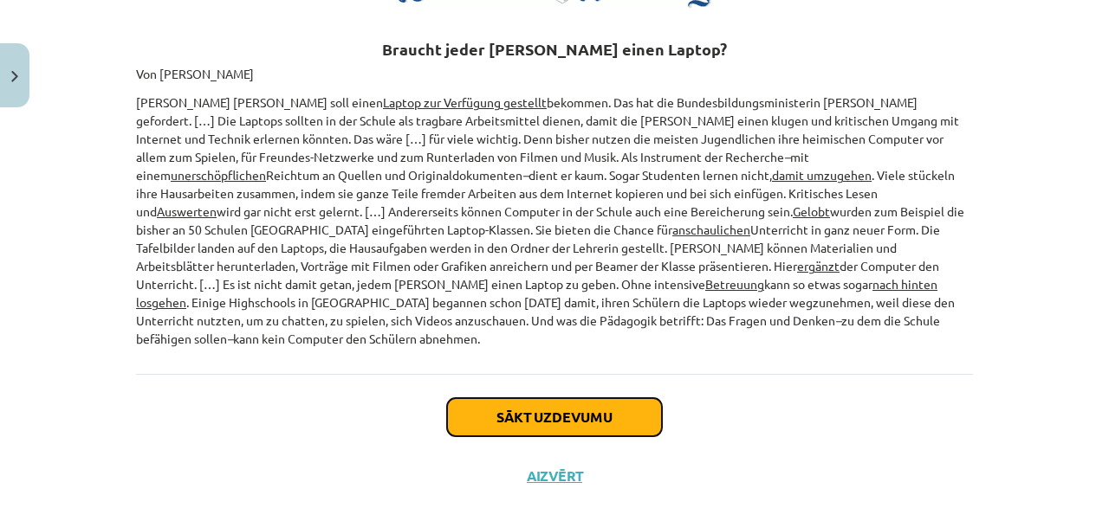
click at [501, 398] on button "Sākt uzdevumu" at bounding box center [554, 417] width 215 height 38
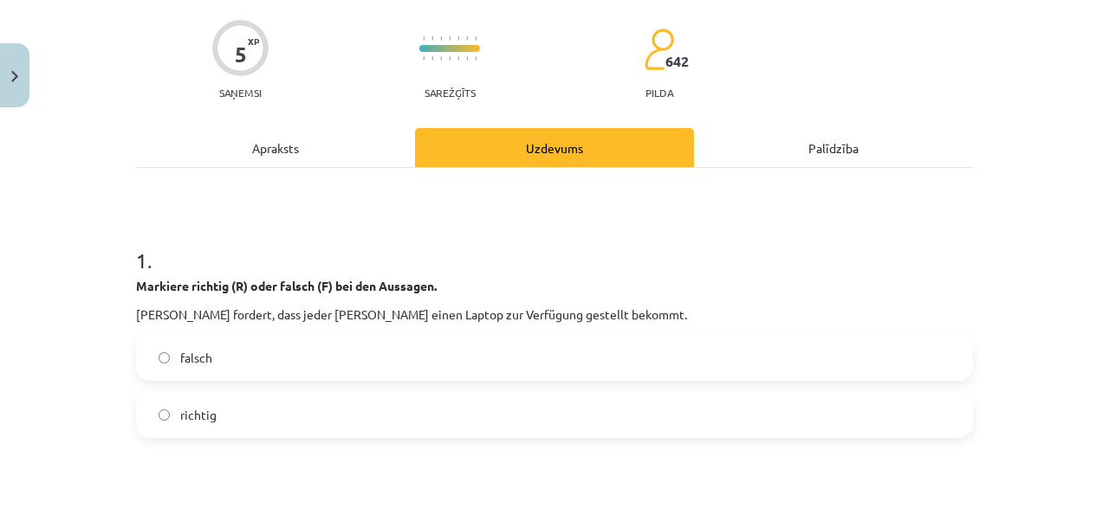
click at [265, 146] on div "Apraksts" at bounding box center [275, 147] width 279 height 39
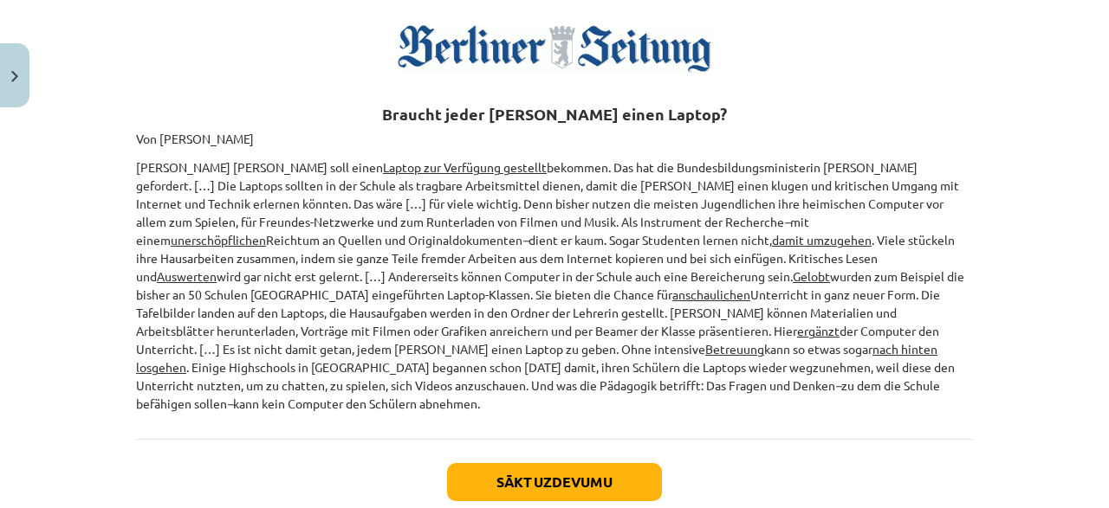
scroll to position [376, 0]
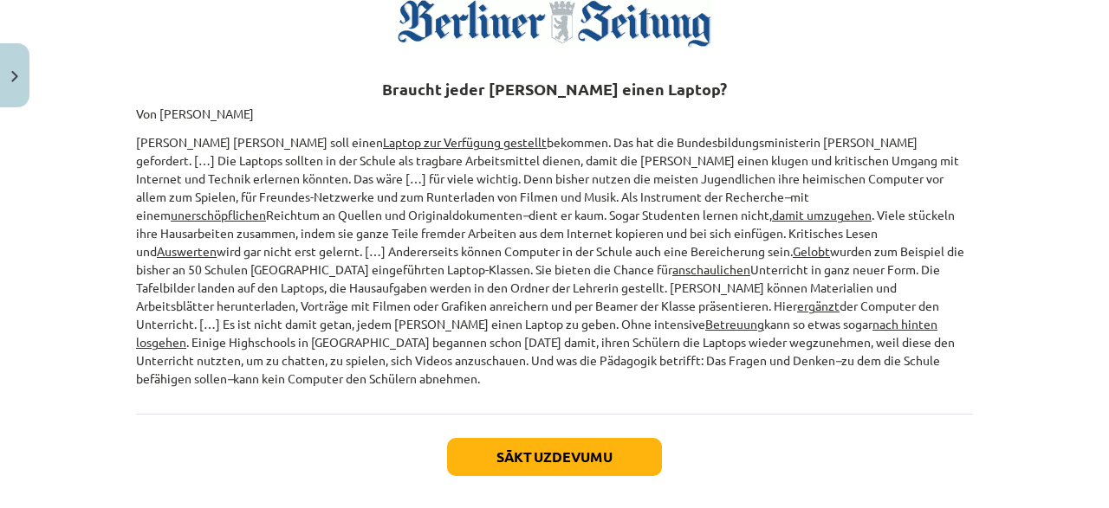
click at [131, 119] on div "5 XP Saņemsi Sarežģīts 642 pilda Apraksts Uzdevums Palīdzība 📖 Lies den Text un…" at bounding box center [554, 142] width 857 height 806
drag, startPoint x: 127, startPoint y: 115, endPoint x: 102, endPoint y: 109, distance: 25.8
click at [136, 85] on div "5 XP Saņemsi Sarežģīts 642 pilda Apraksts Uzdevums Palīdzība 📖 Lies den Text un…" at bounding box center [554, 142] width 857 height 806
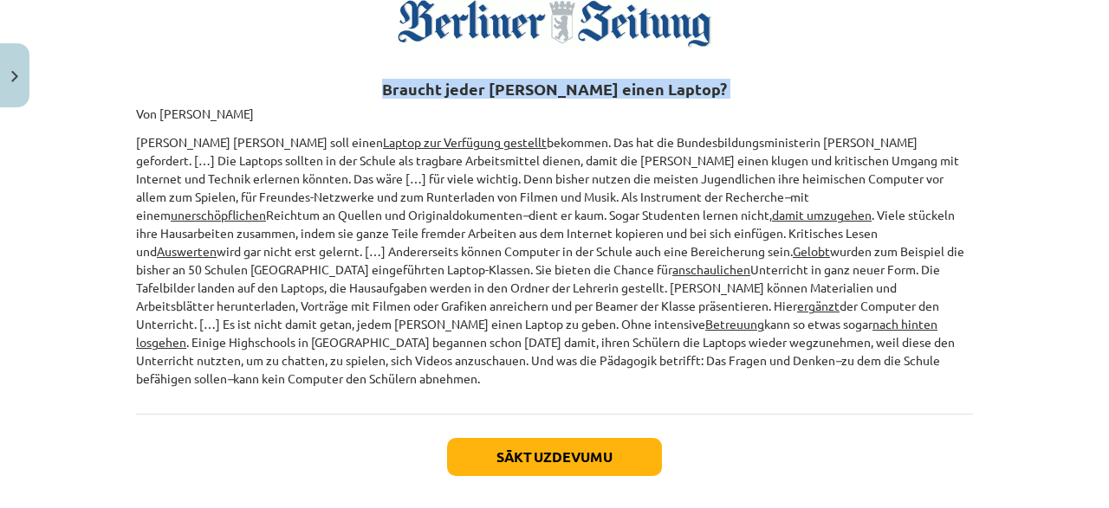
drag, startPoint x: 124, startPoint y: 108, endPoint x: 781, endPoint y: 331, distance: 694.0
click at [737, 358] on div "Mācību tēma: Vācu valodas b1 - 11. klases 1.ieskaites mācību materiāls #5 📖 The…" at bounding box center [554, 254] width 1109 height 508
copy div "Von Torsten Harmsen Jeder Schüler soll einen Laptop zur Verfügung gestellt beko…"
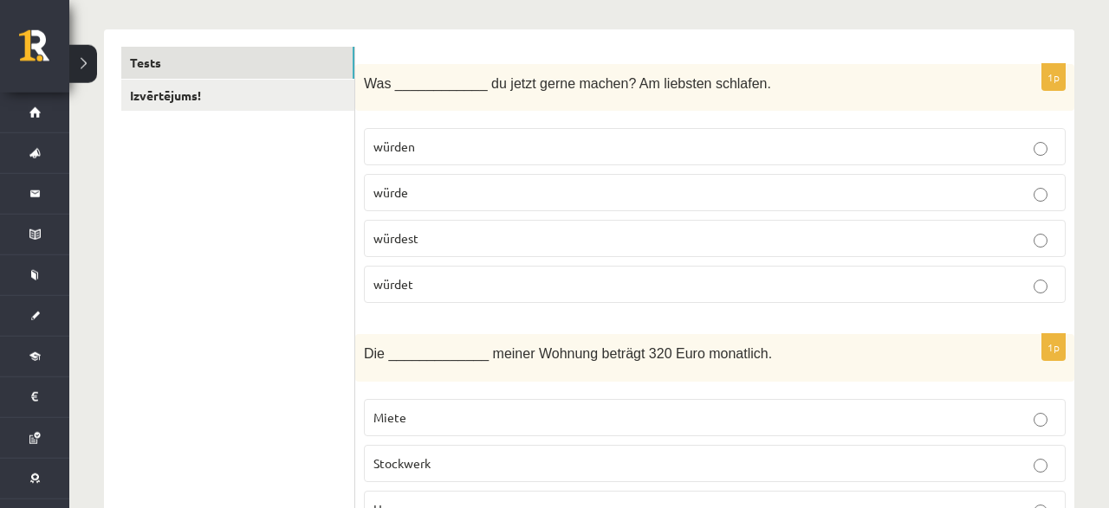
scroll to position [270, 0]
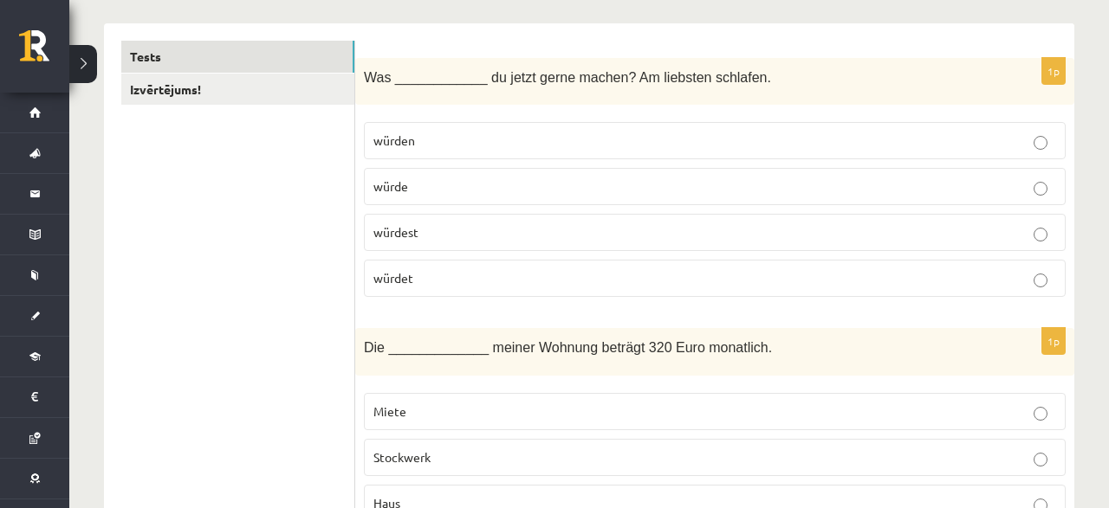
click at [480, 236] on p "würdest" at bounding box center [714, 232] width 682 height 18
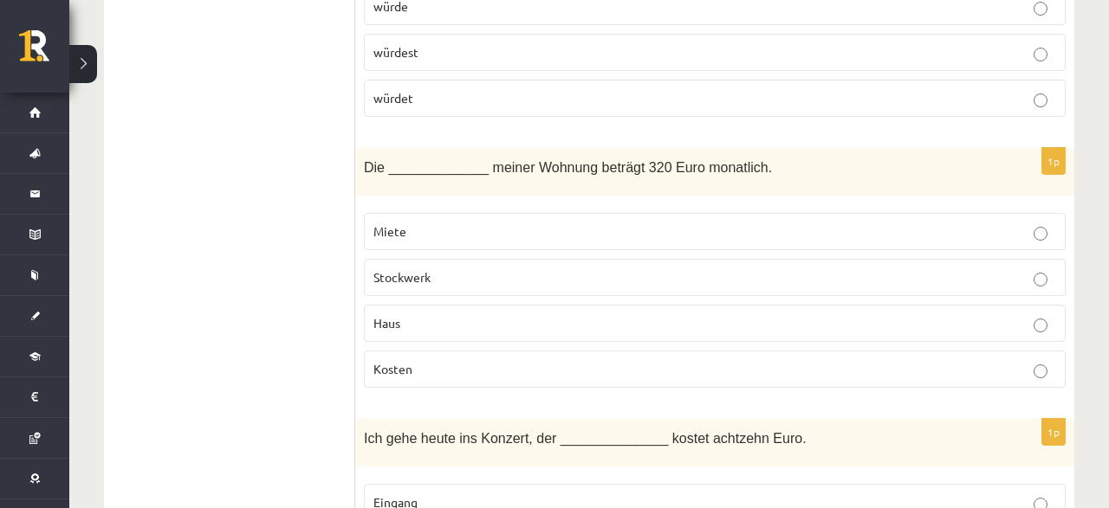
click at [441, 226] on p "Miete" at bounding box center [714, 232] width 682 height 18
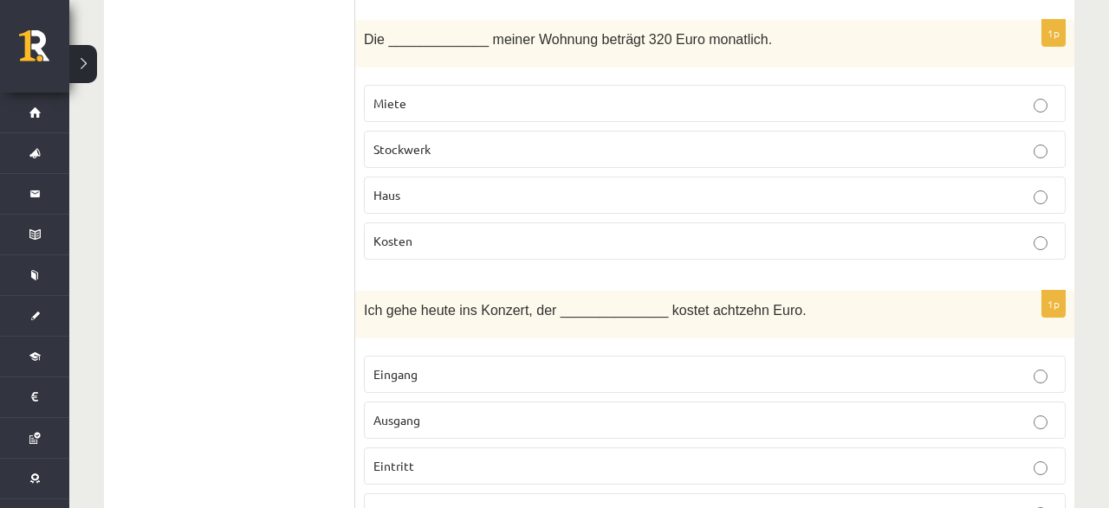
scroll to position [630, 0]
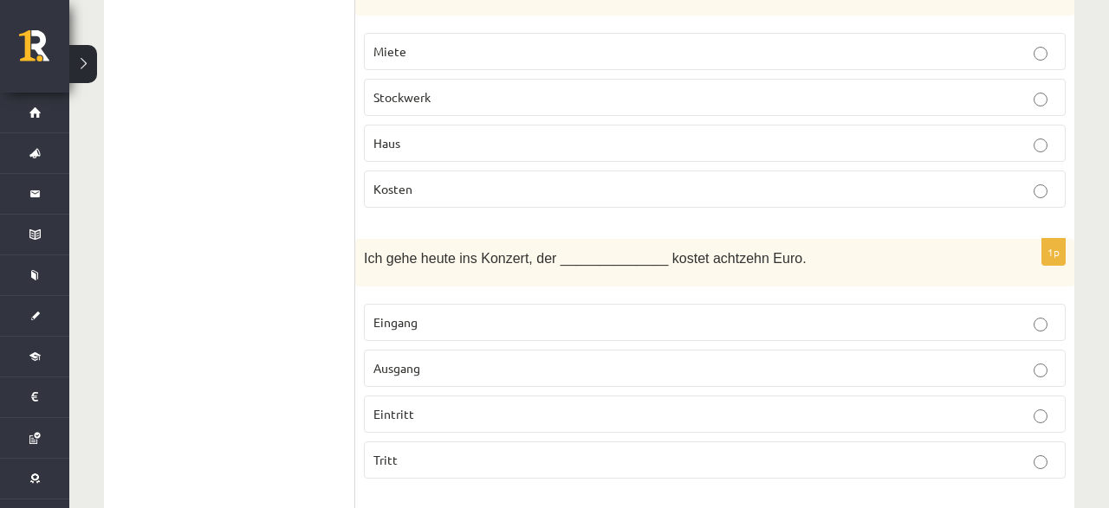
click at [406, 416] on p "Eintritt" at bounding box center [714, 414] width 682 height 18
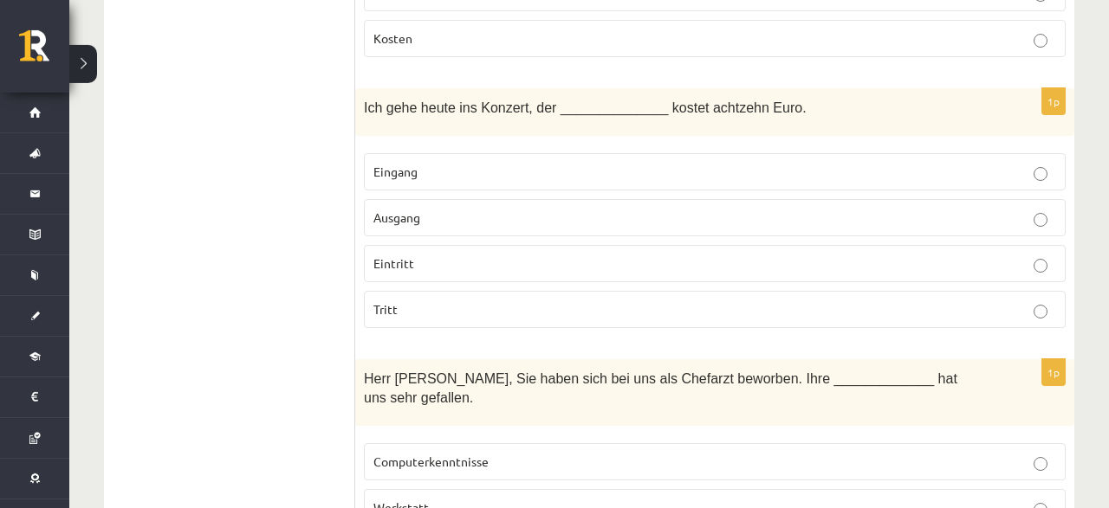
scroll to position [811, 0]
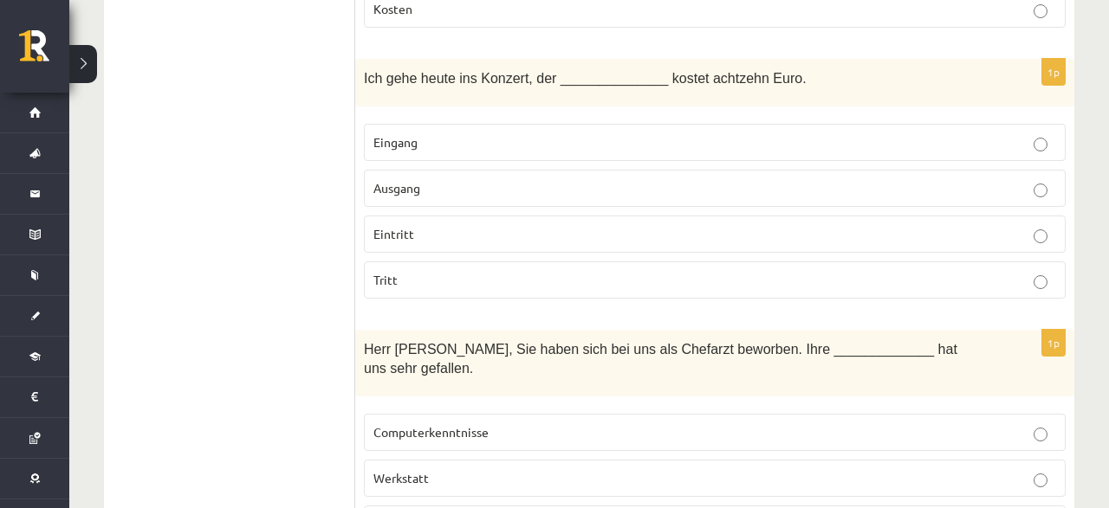
click at [545, 217] on label "Eintritt" at bounding box center [715, 234] width 702 height 37
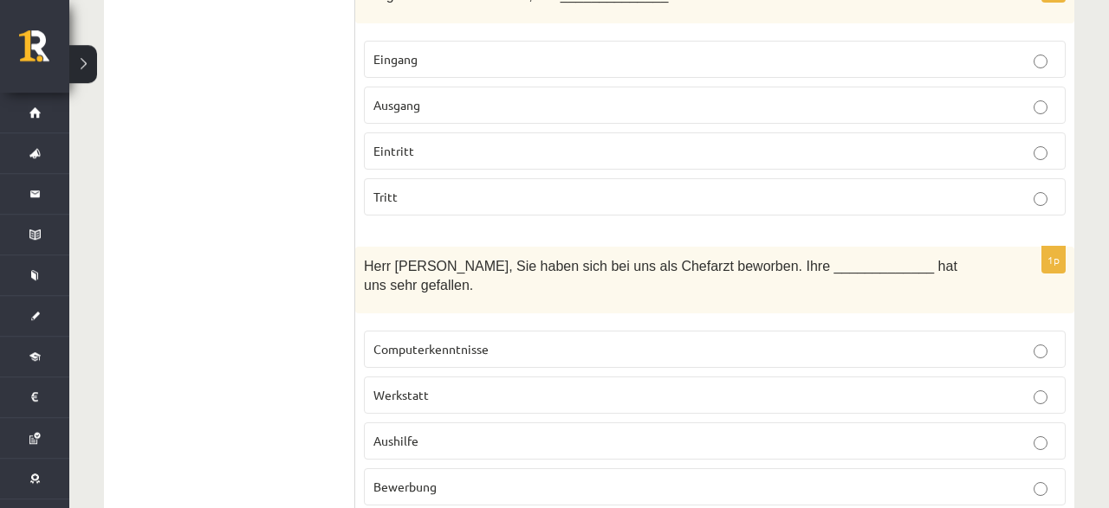
scroll to position [991, 0]
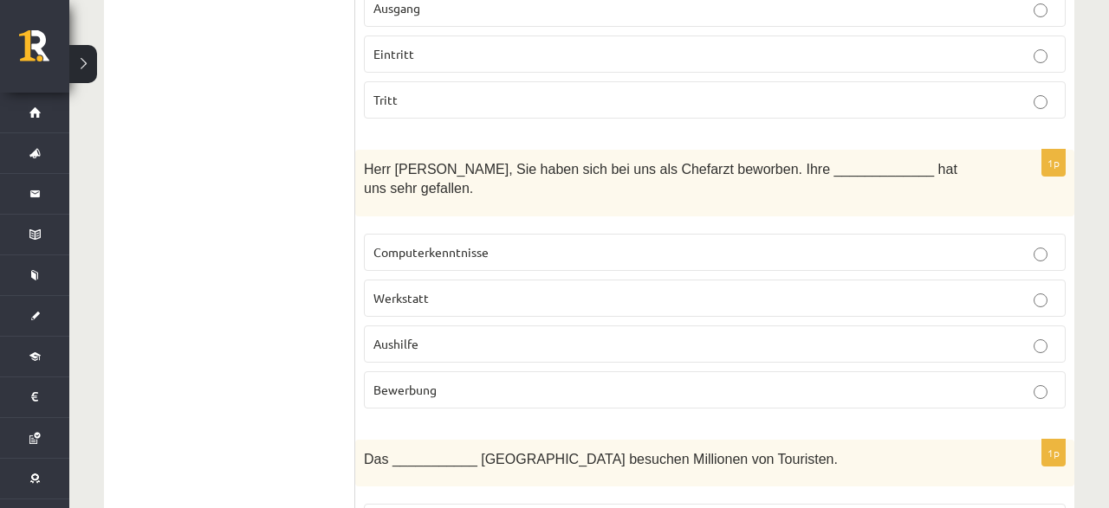
click at [454, 381] on p "Bewerbung" at bounding box center [714, 390] width 682 height 18
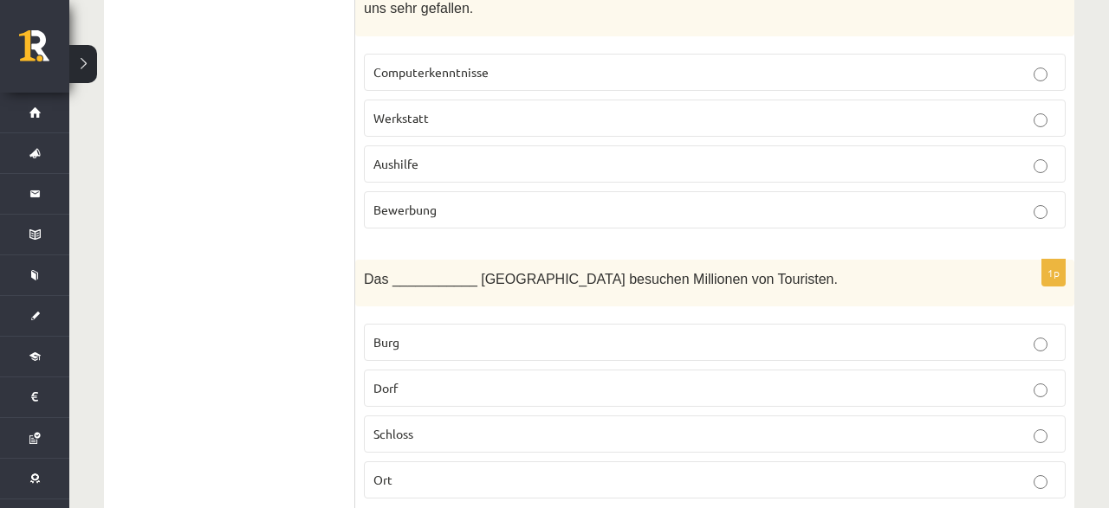
scroll to position [1261, 0]
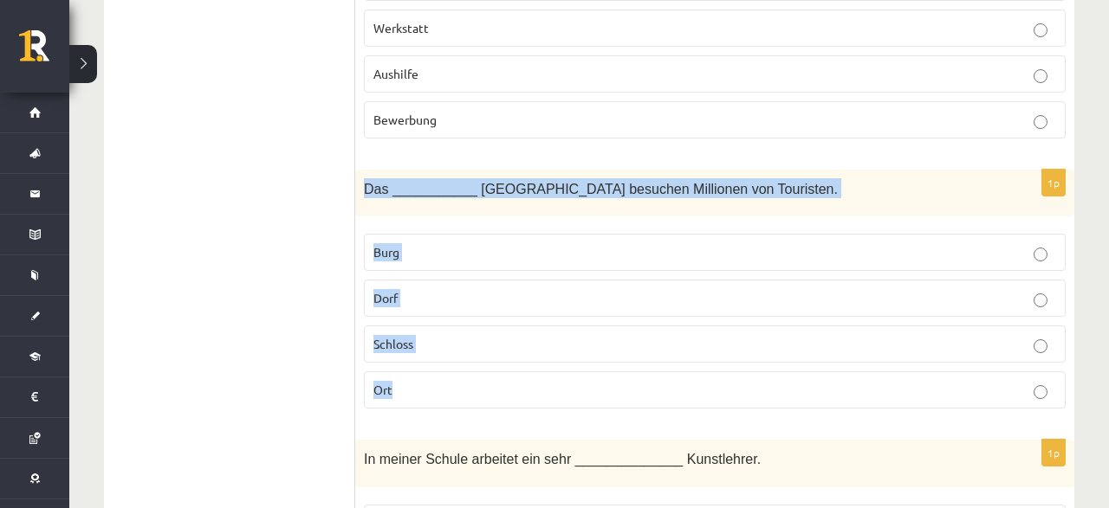
drag, startPoint x: 366, startPoint y: 153, endPoint x: 488, endPoint y: 346, distance: 227.3
click at [488, 217] on div "Das ___________ Neuschwannstein besuchen Millionen von Touristen." at bounding box center [714, 194] width 719 height 48
copy div "Das ___________ Neuschwannstein besuchen Millionen von Touristen. Burg Dorf Sch…"
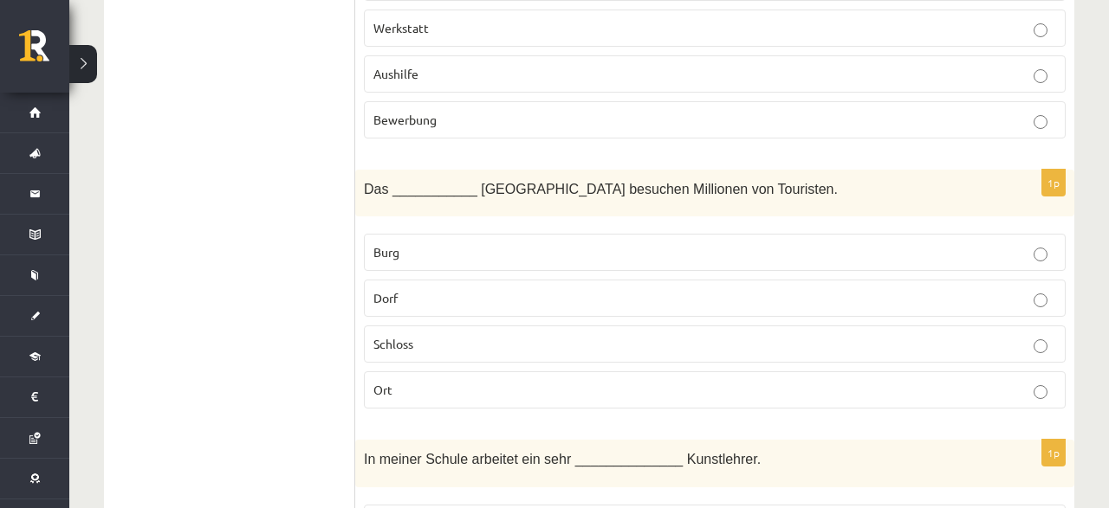
click at [391, 336] on span "Schloss" at bounding box center [393, 344] width 40 height 16
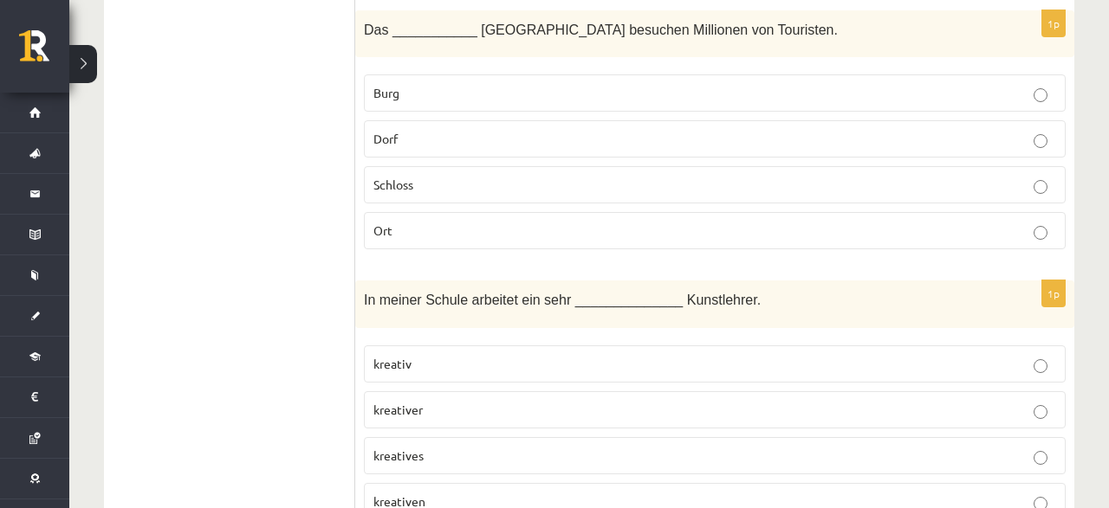
scroll to position [1441, 0]
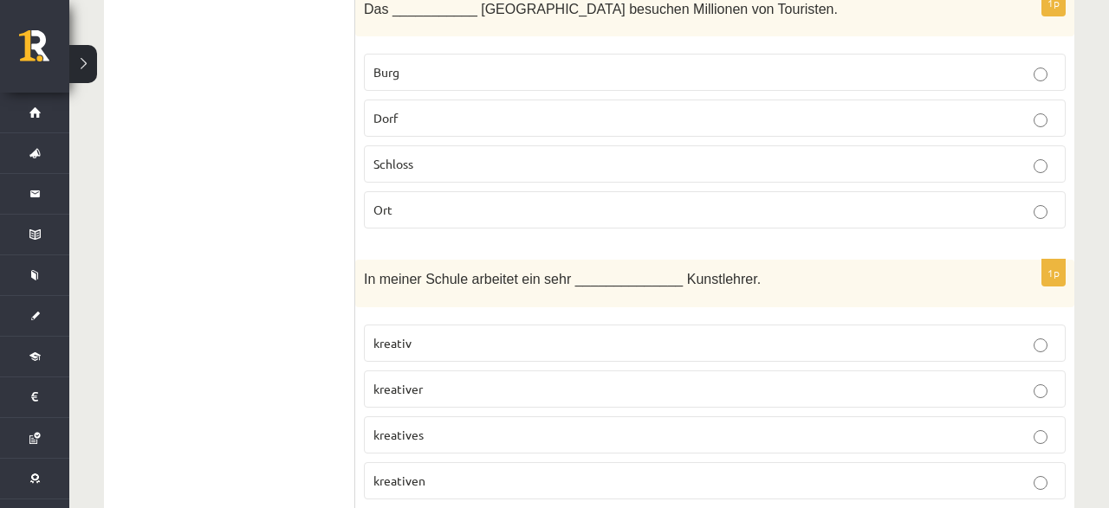
click at [441, 380] on p "kreativer" at bounding box center [714, 389] width 682 height 18
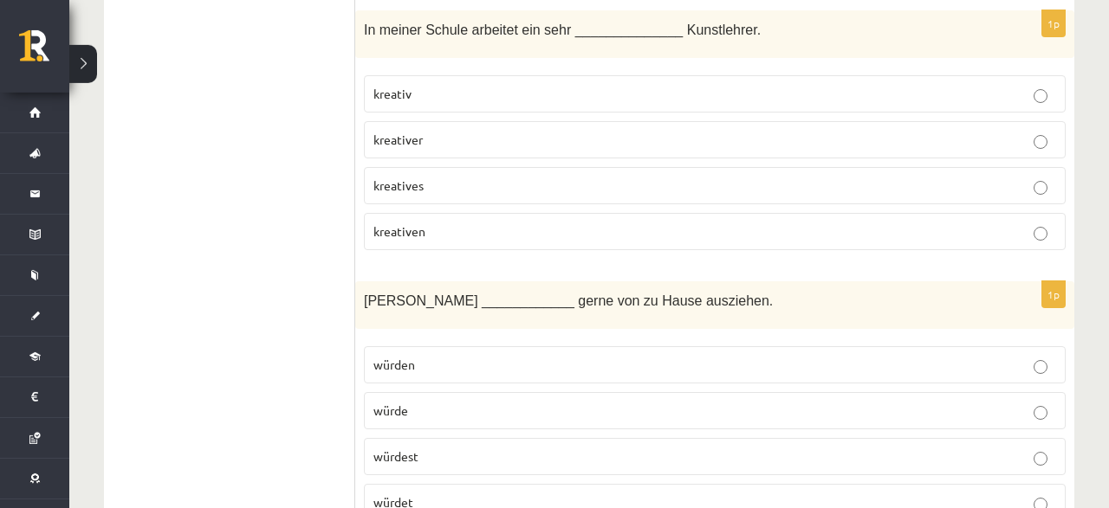
scroll to position [1711, 0]
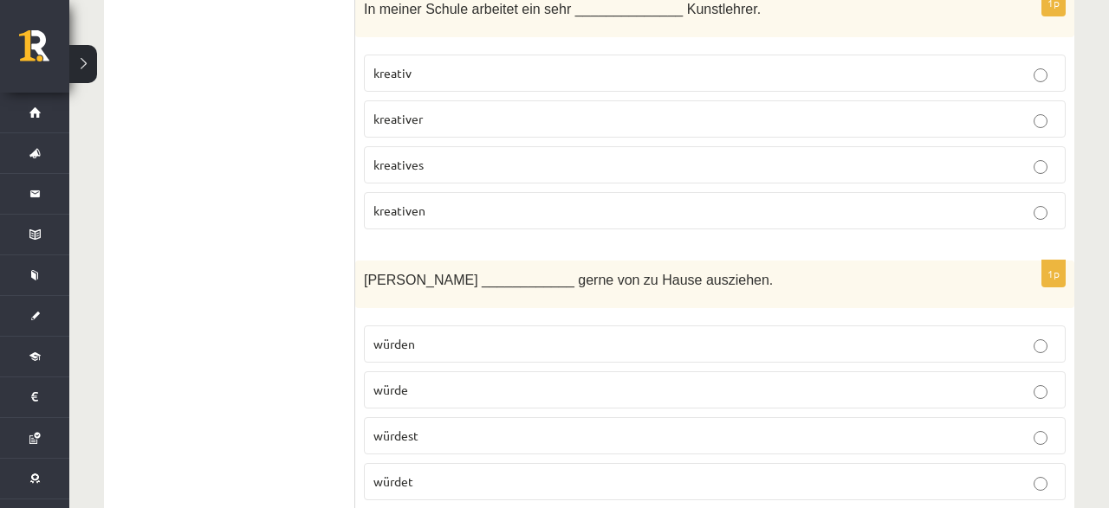
click at [450, 381] on p "würde" at bounding box center [714, 390] width 682 height 18
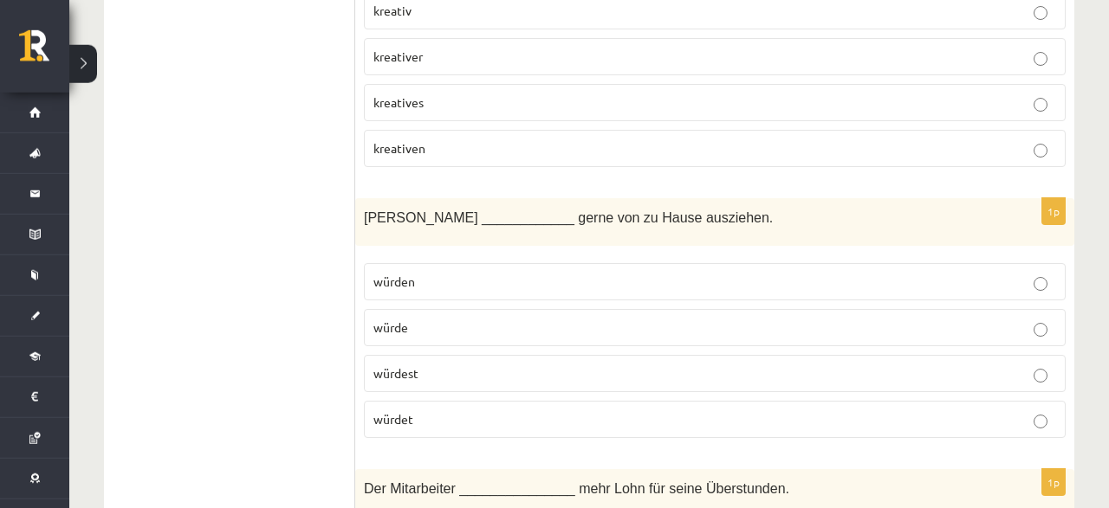
scroll to position [1801, 0]
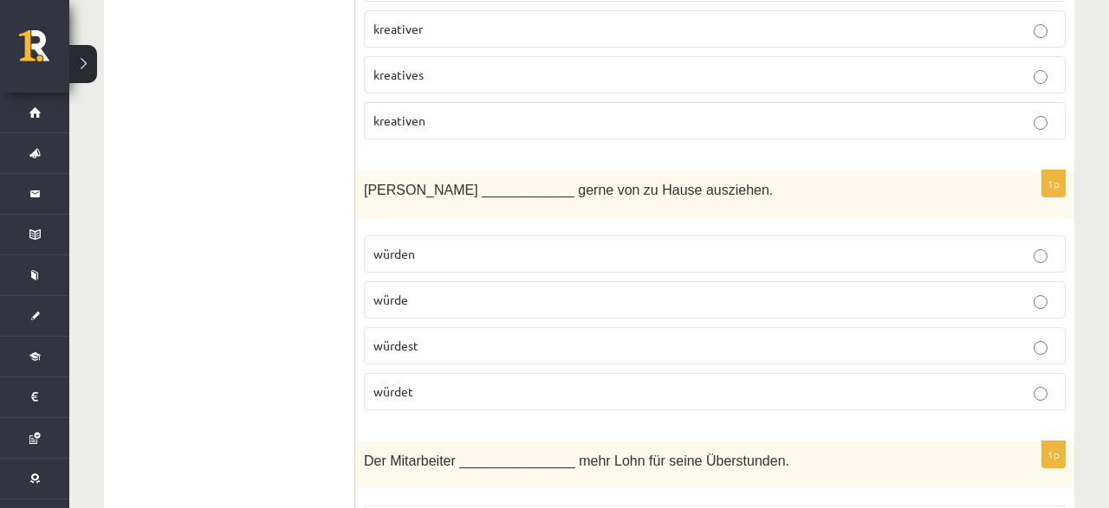
click at [465, 281] on label "würde" at bounding box center [715, 299] width 702 height 37
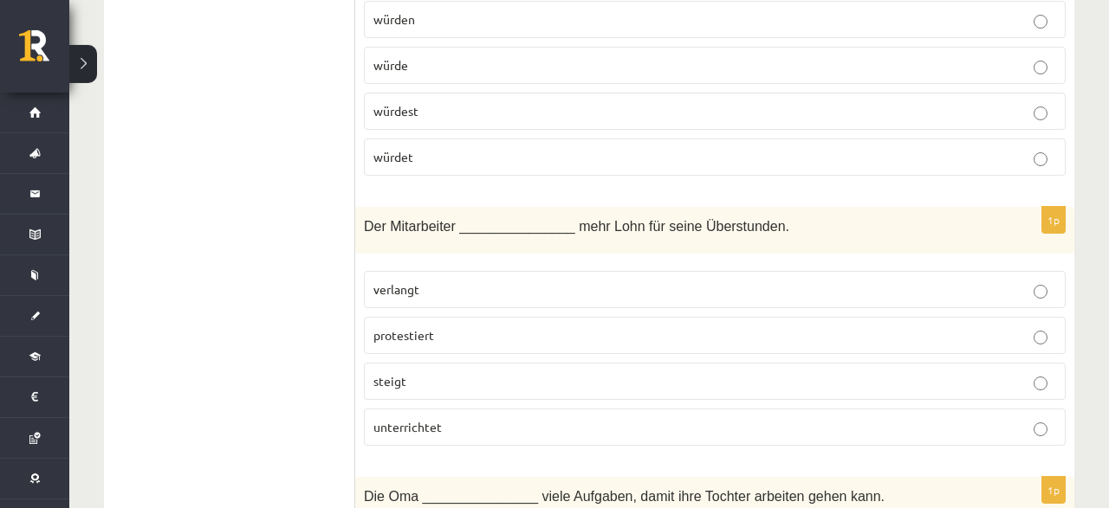
scroll to position [2072, 0]
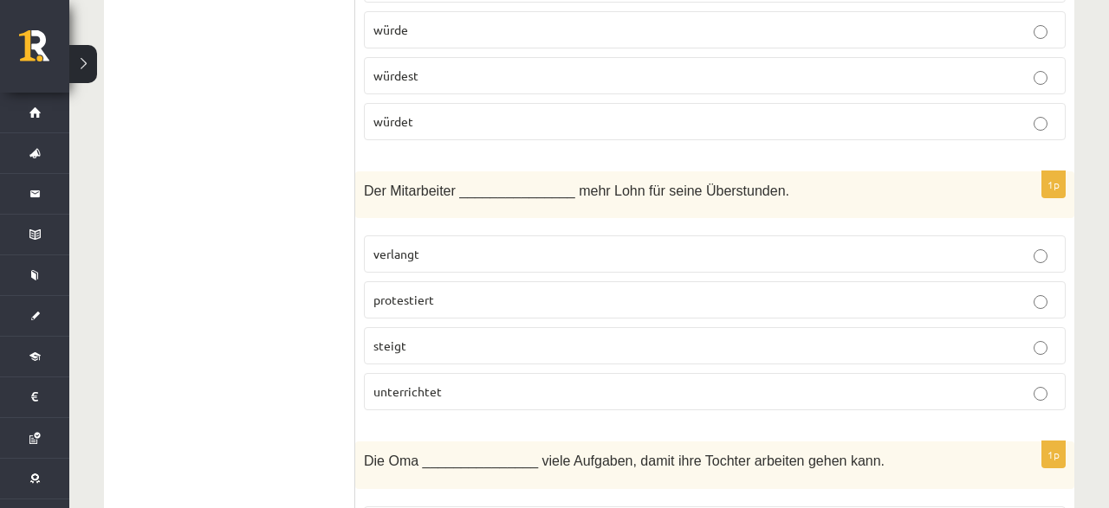
click at [454, 245] on p "verlangt" at bounding box center [714, 254] width 682 height 18
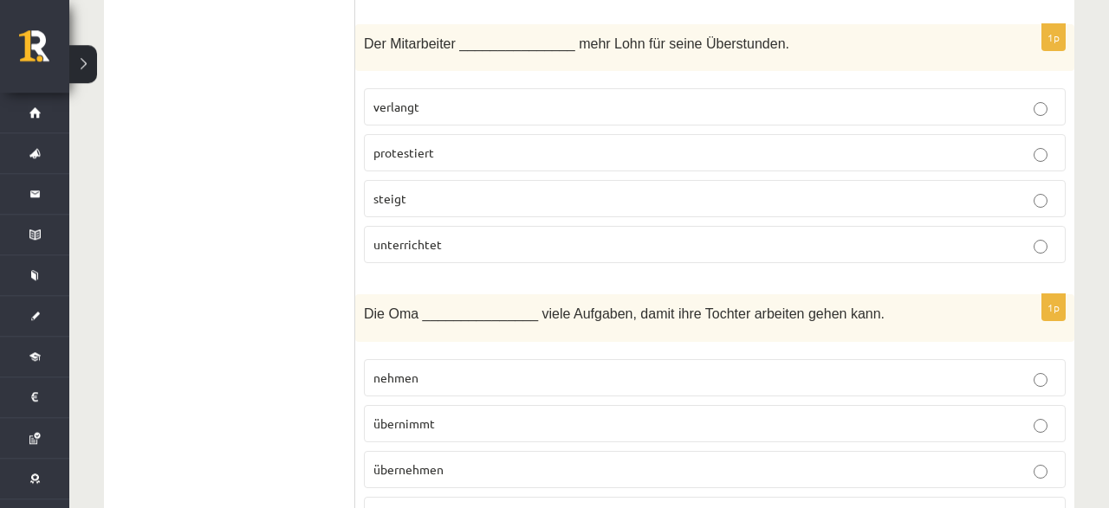
scroll to position [2252, 0]
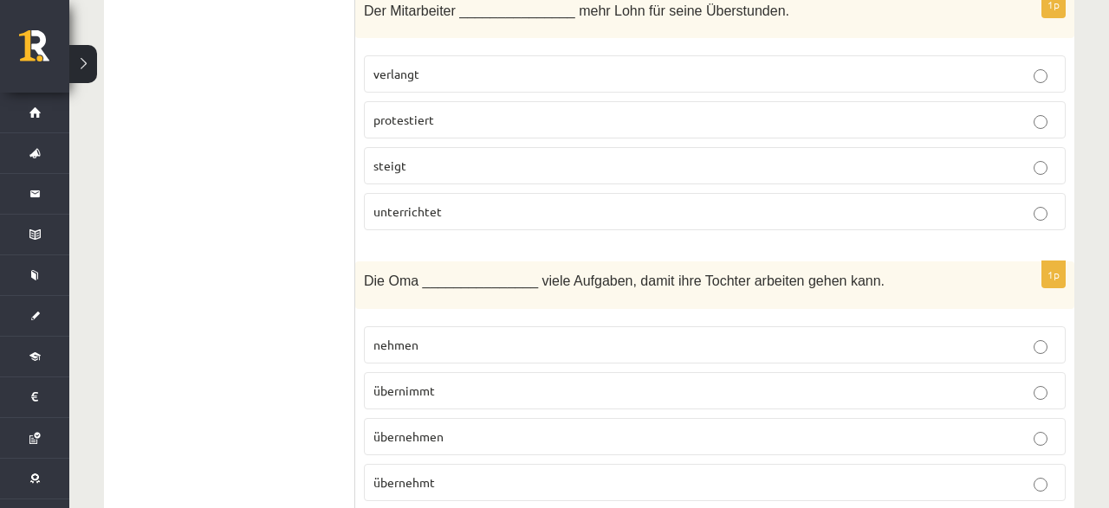
click at [414, 383] on span "übernimmt" at bounding box center [403, 391] width 61 height 16
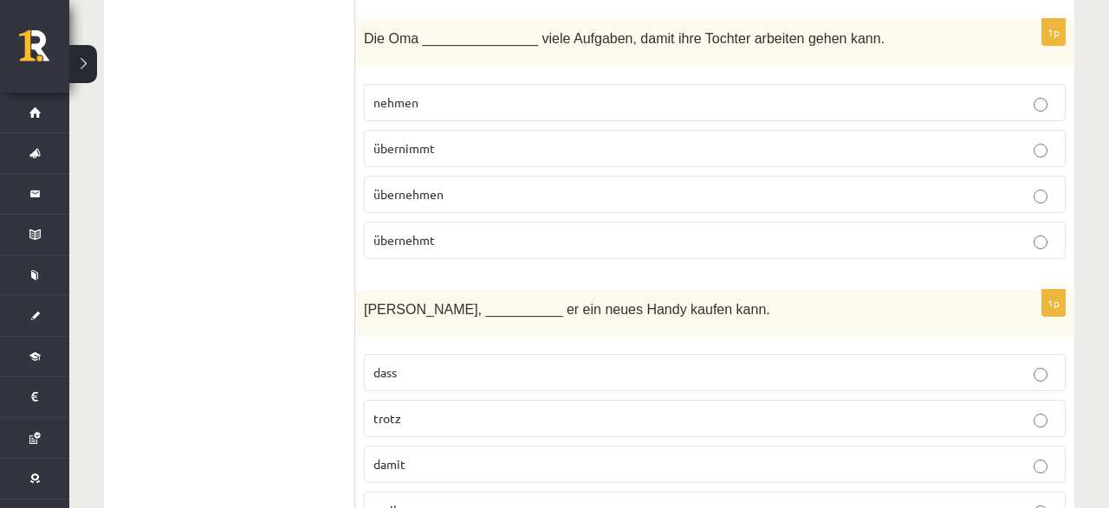
scroll to position [2522, 0]
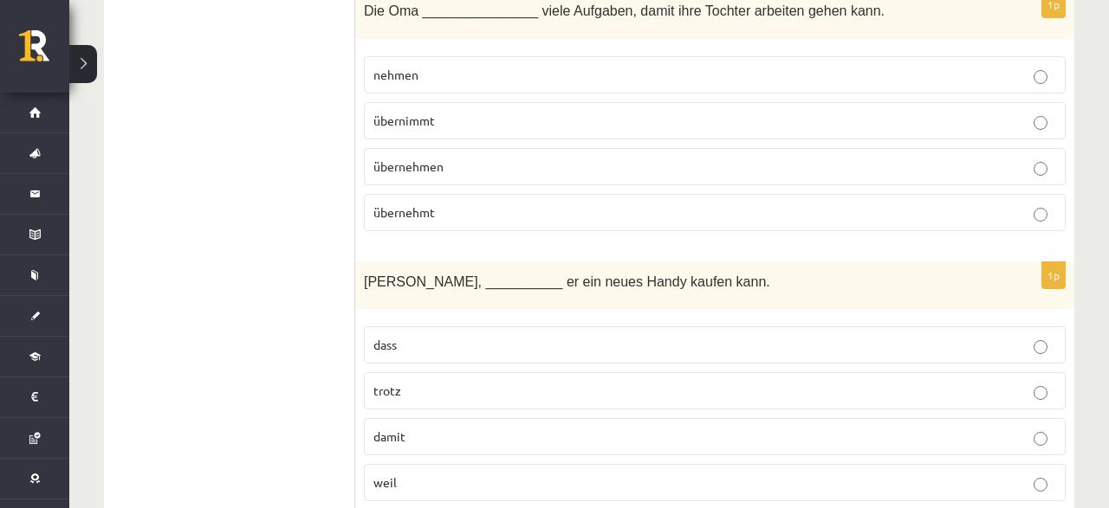
click at [449, 418] on label "damit" at bounding box center [715, 436] width 702 height 37
click at [453, 428] on p "damit" at bounding box center [714, 437] width 682 height 18
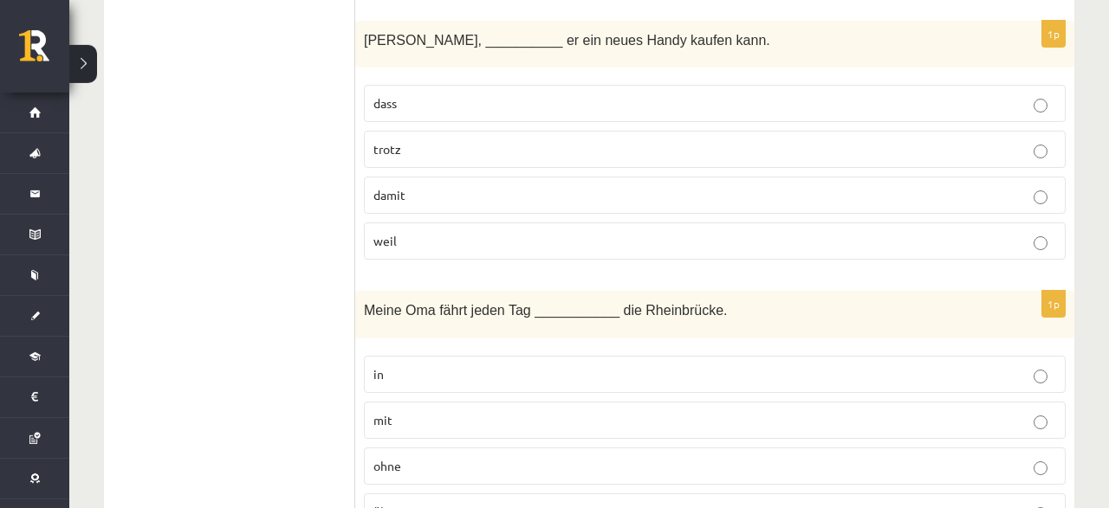
scroll to position [2792, 0]
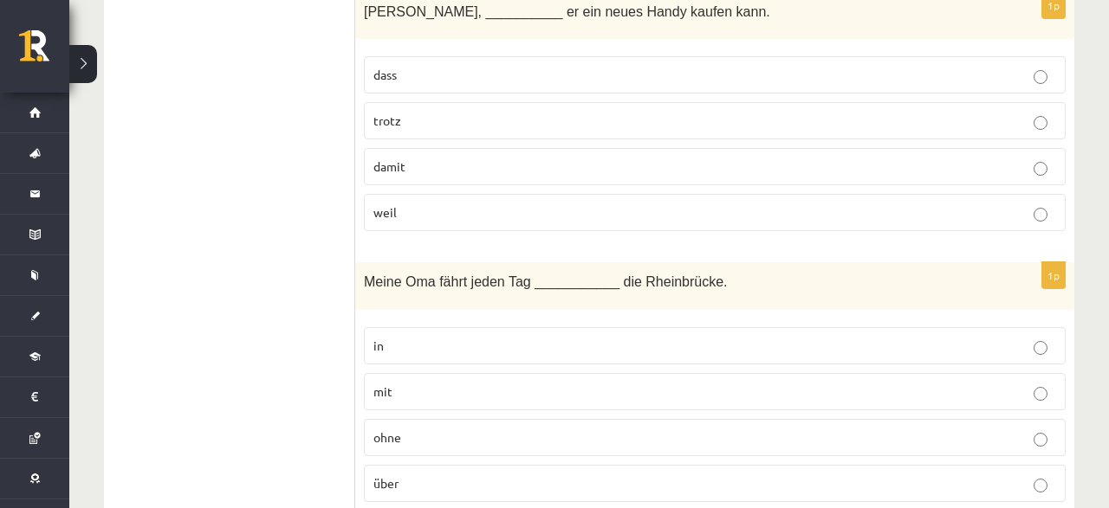
click at [472, 465] on label "über" at bounding box center [715, 483] width 702 height 37
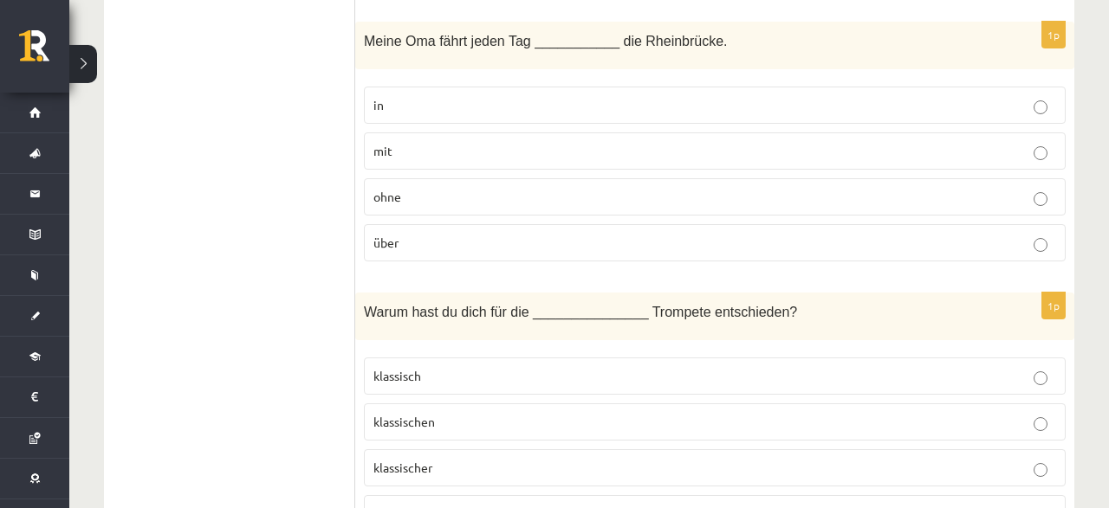
scroll to position [3062, 0]
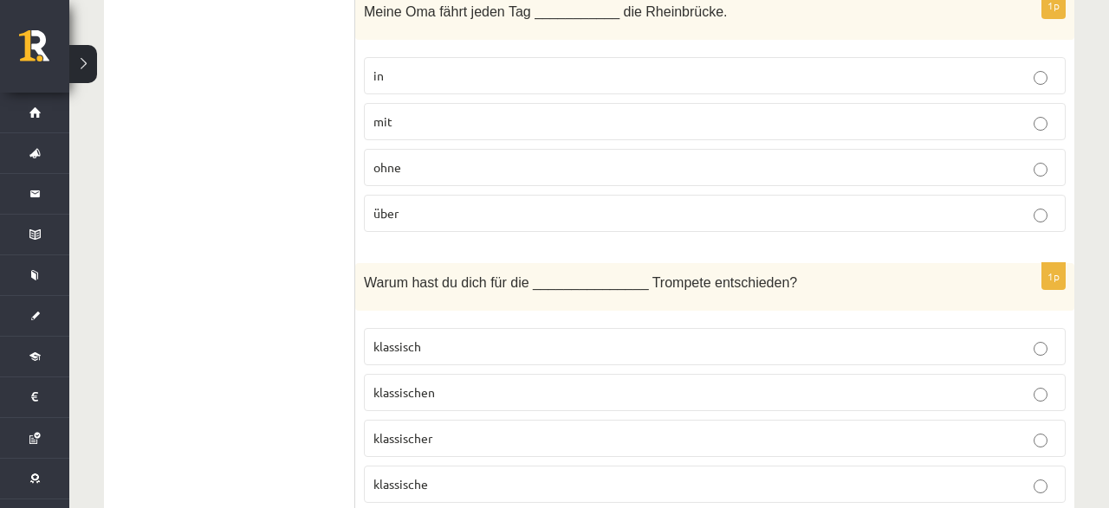
click at [460, 475] on p "klassische" at bounding box center [714, 484] width 682 height 18
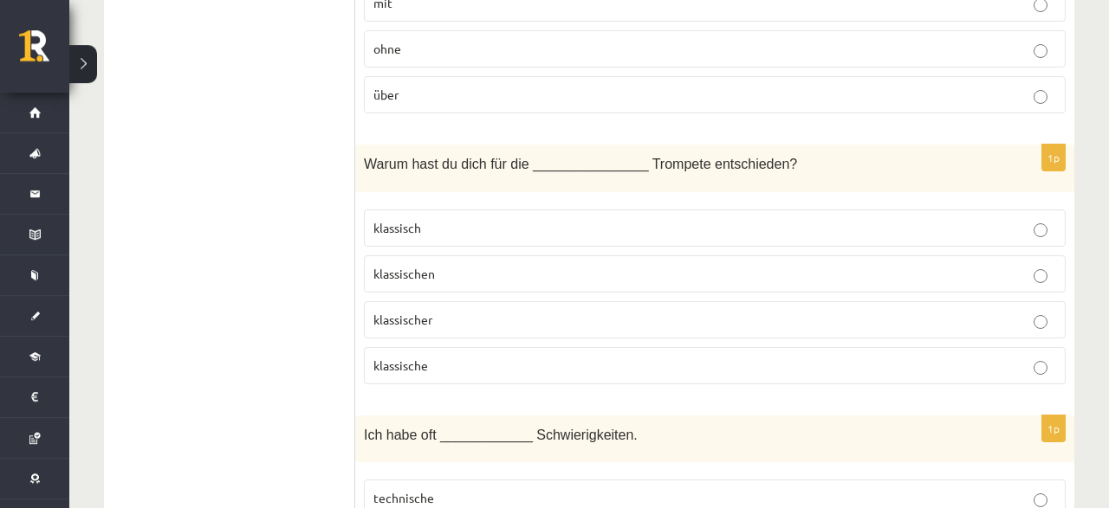
scroll to position [3333, 0]
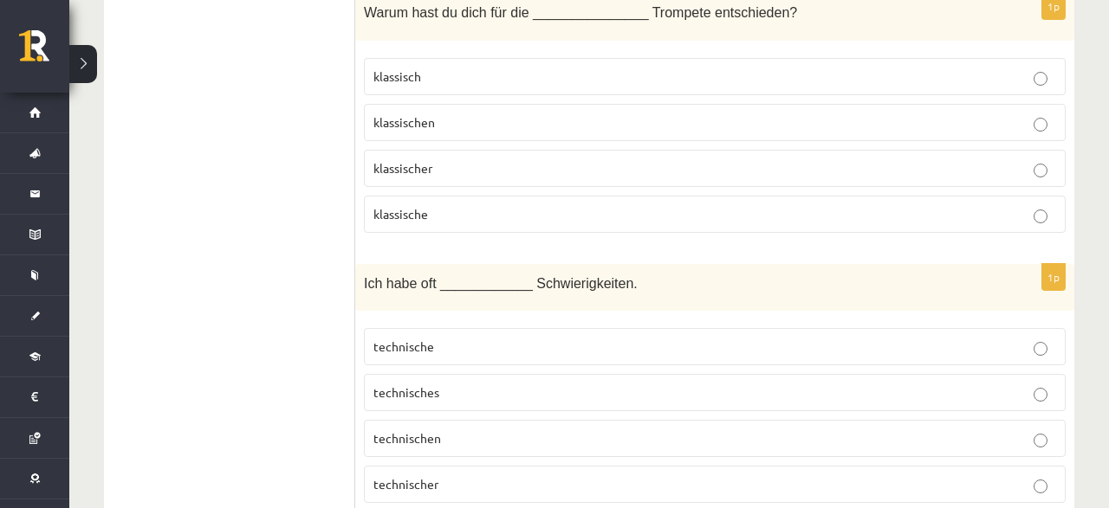
click at [417, 339] on span "technische" at bounding box center [403, 347] width 61 height 16
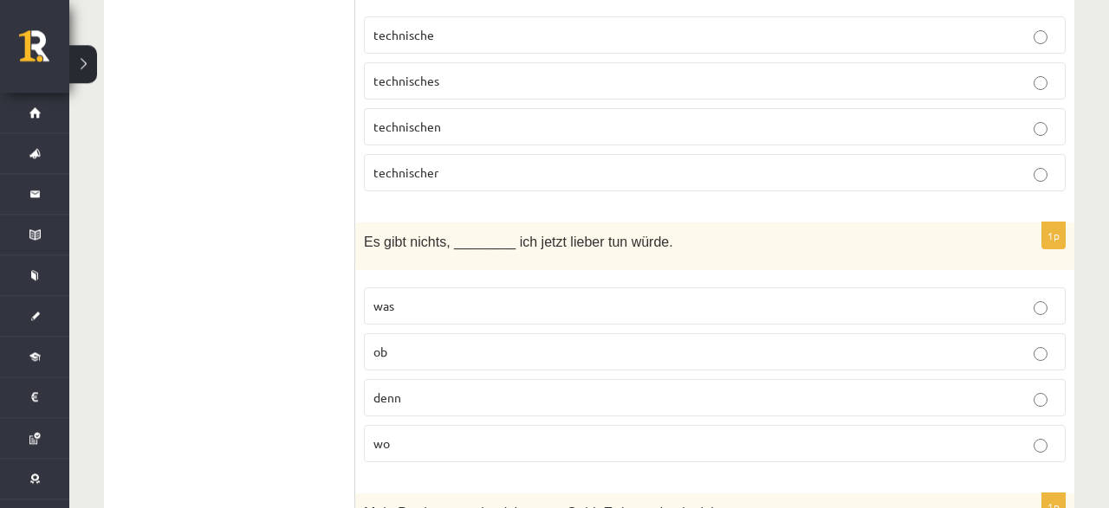
scroll to position [3693, 0]
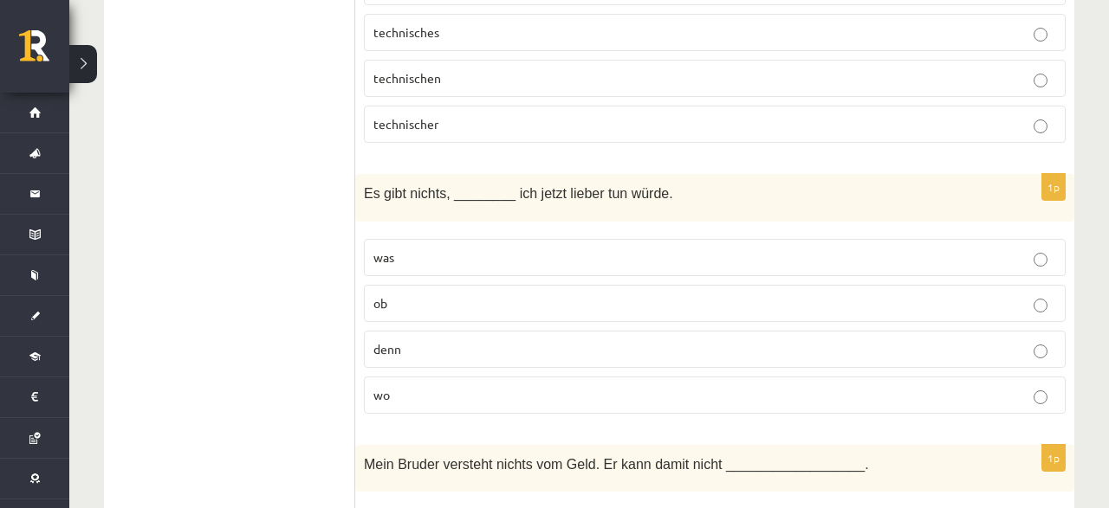
click at [414, 249] on p "was" at bounding box center [714, 258] width 682 height 18
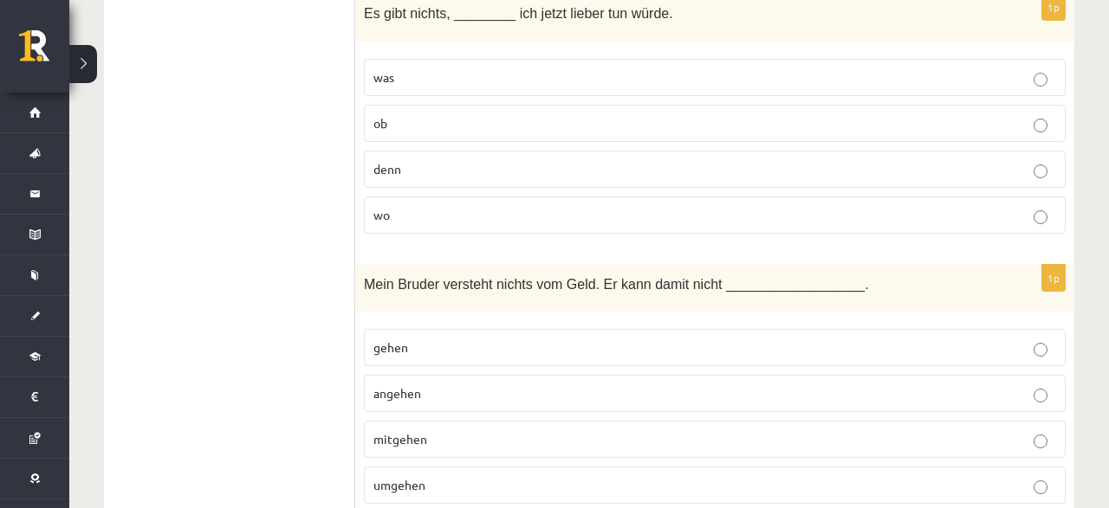
scroll to position [3963, 0]
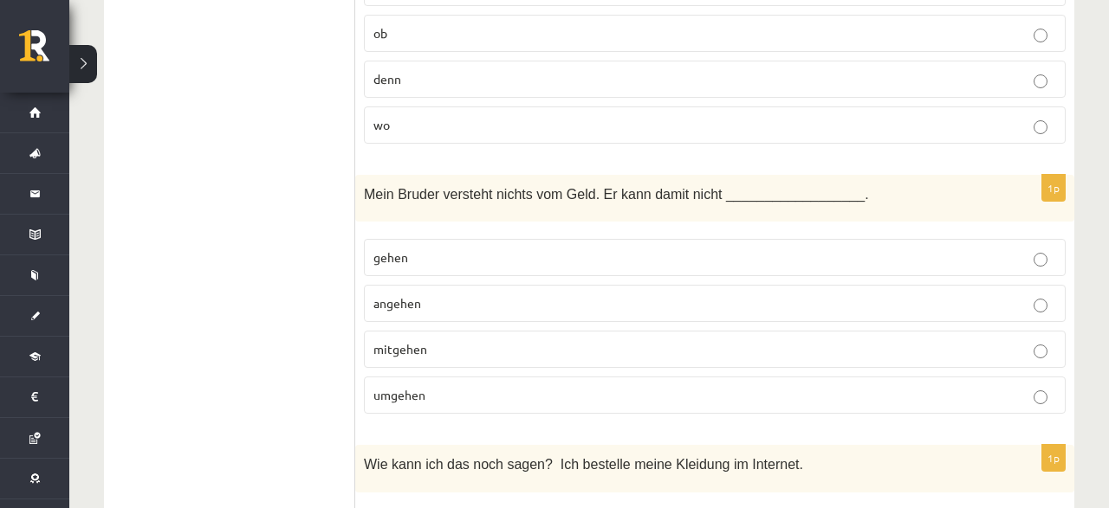
click at [384, 387] on span "umgehen" at bounding box center [399, 395] width 52 height 16
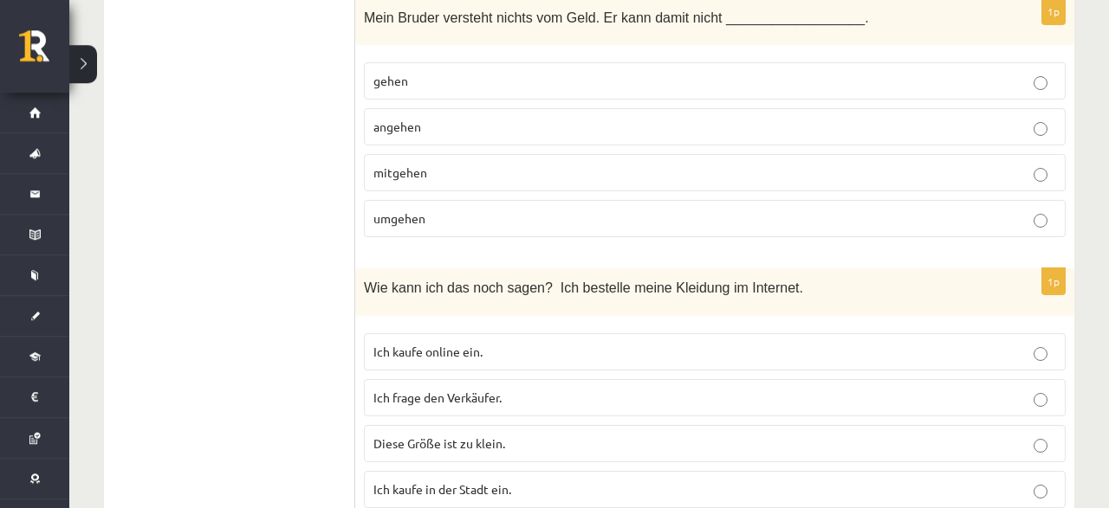
scroll to position [4143, 0]
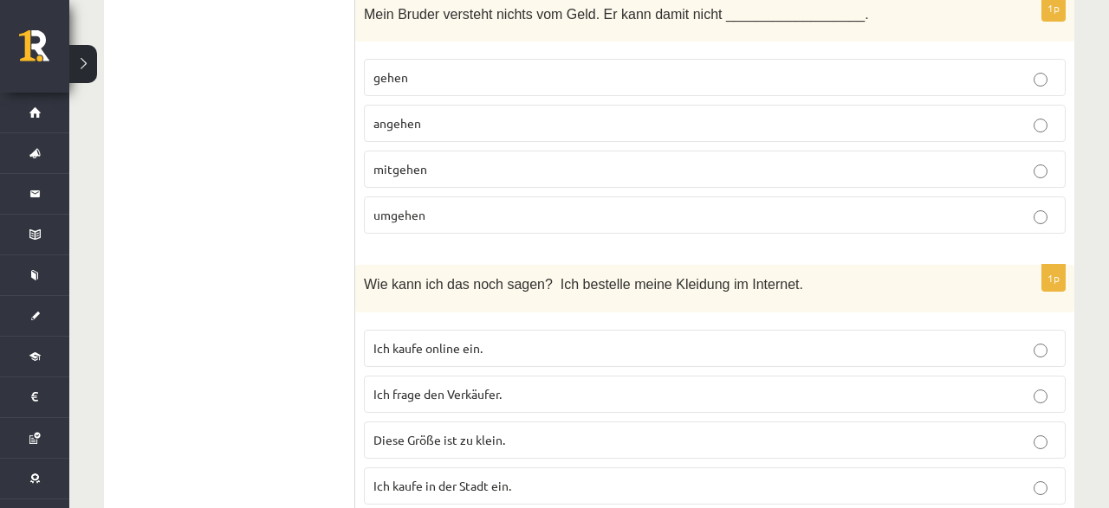
click at [489, 339] on p "Ich kaufe online ein." at bounding box center [714, 348] width 682 height 18
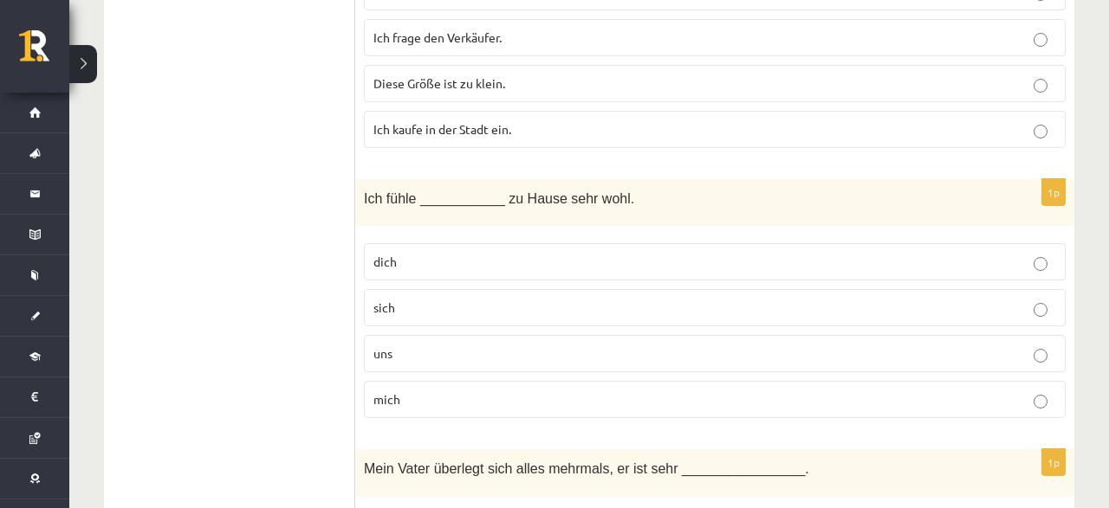
scroll to position [4504, 0]
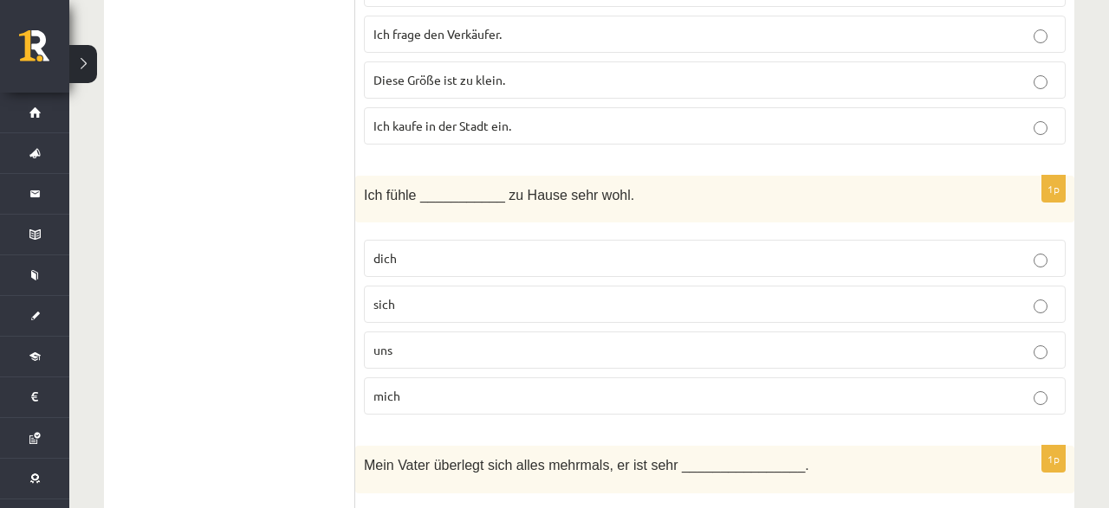
click at [426, 387] on p "mich" at bounding box center [714, 396] width 682 height 18
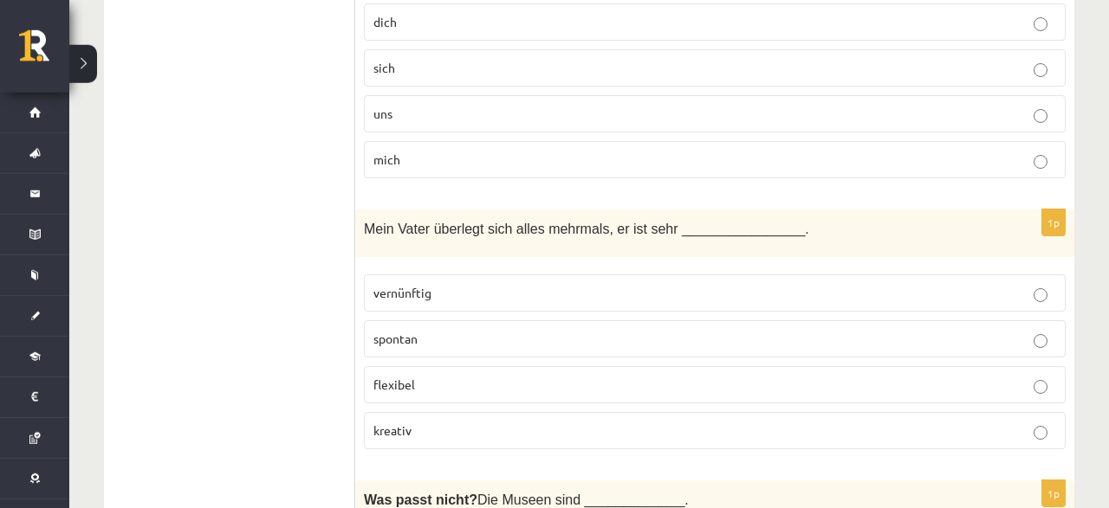
scroll to position [4774, 0]
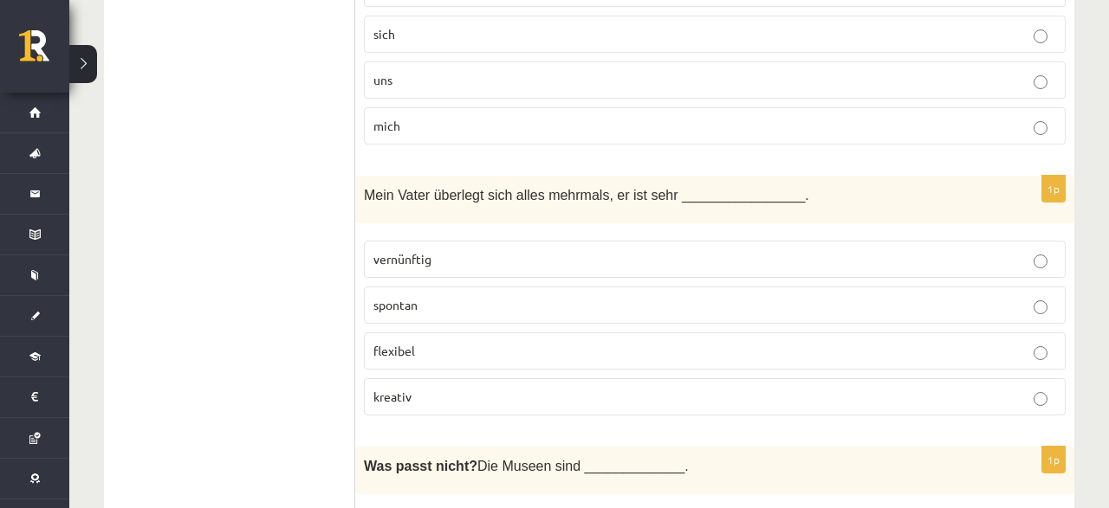
click at [423, 250] on p "vernünftig" at bounding box center [714, 259] width 682 height 18
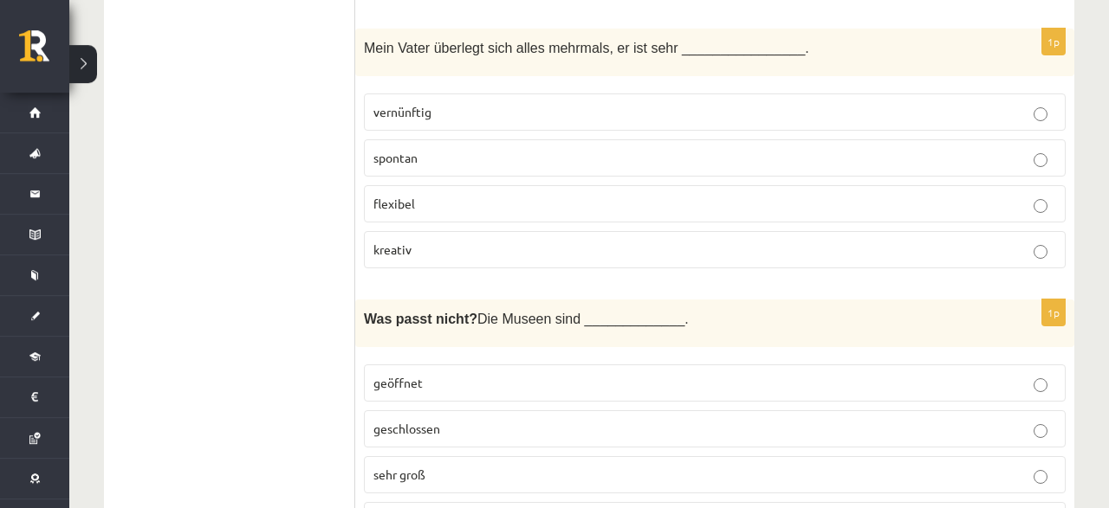
scroll to position [4954, 0]
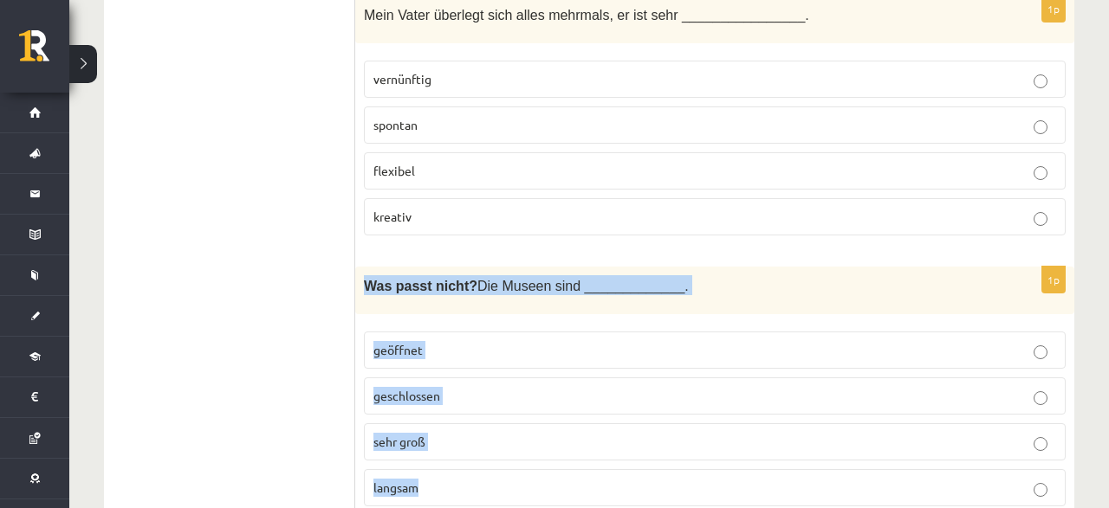
drag, startPoint x: 365, startPoint y: 223, endPoint x: 472, endPoint y: 404, distance: 210.5
click at [472, 314] on div "Was passt nicht? Die Museen sind _____________." at bounding box center [714, 291] width 719 height 48
copy div "Was passt nicht? Die Museen sind _____________. geöffnet geschlossen sehr groß …"
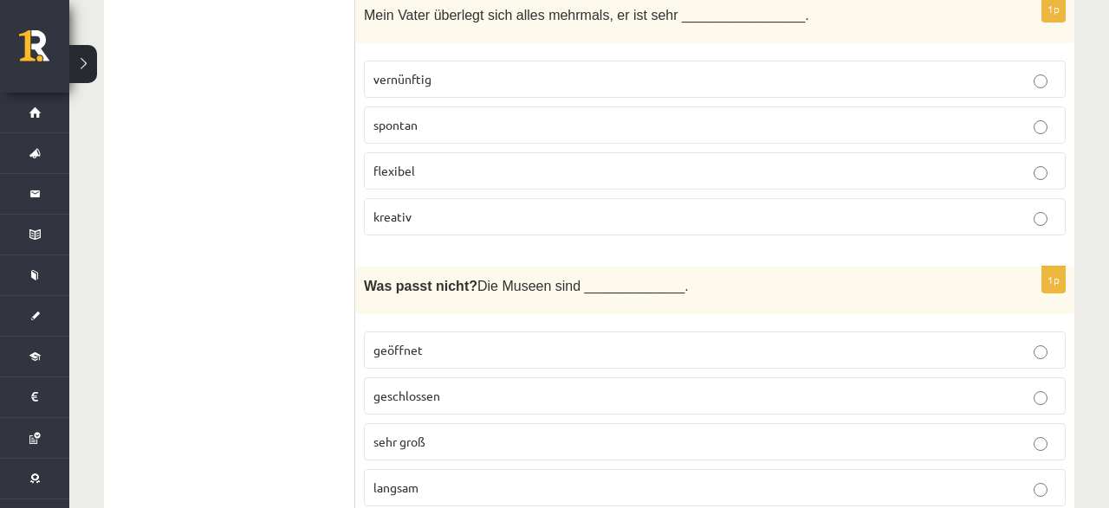
click at [432, 479] on p "langsam" at bounding box center [714, 488] width 682 height 18
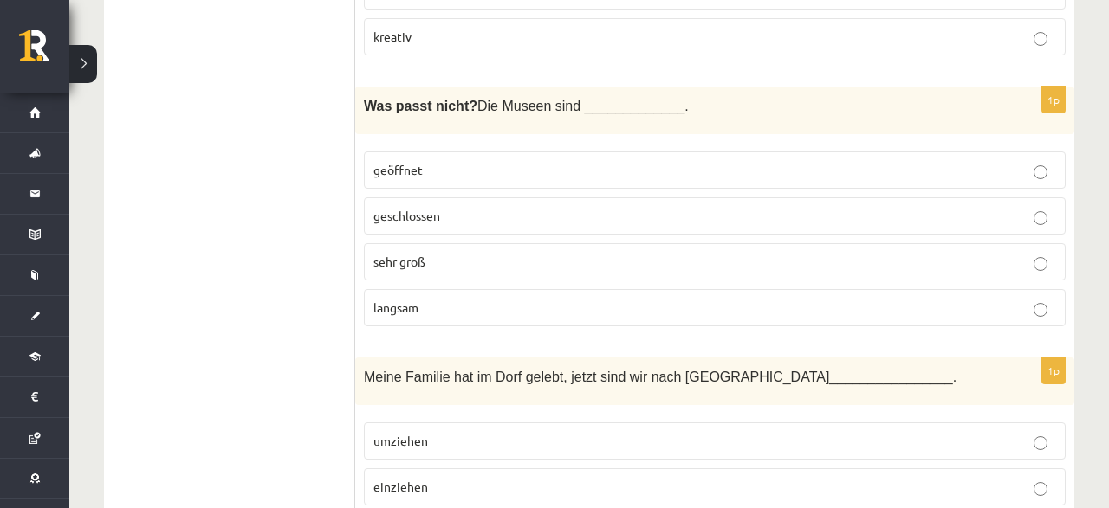
scroll to position [5224, 0]
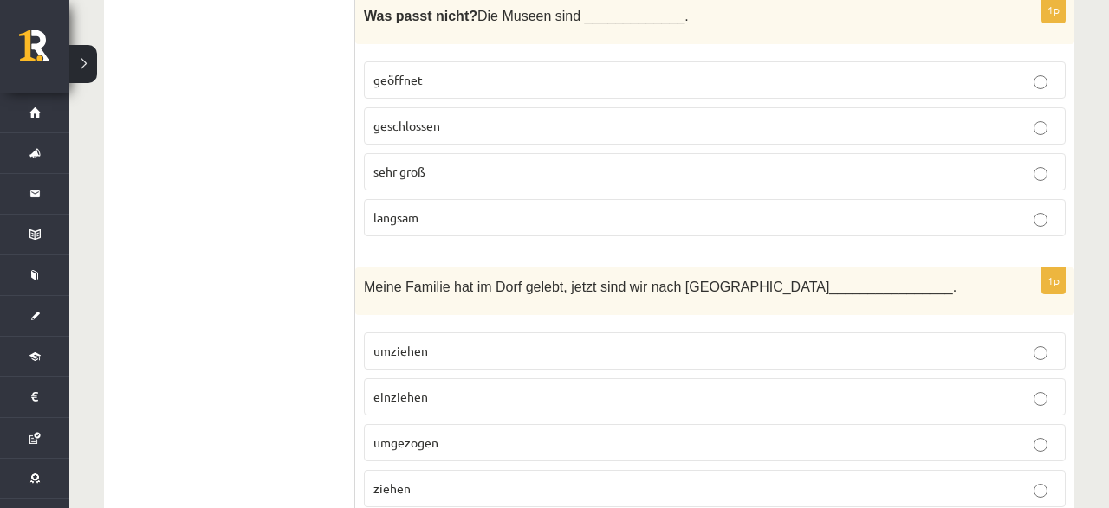
click at [418, 435] on span "umgezogen" at bounding box center [405, 443] width 65 height 16
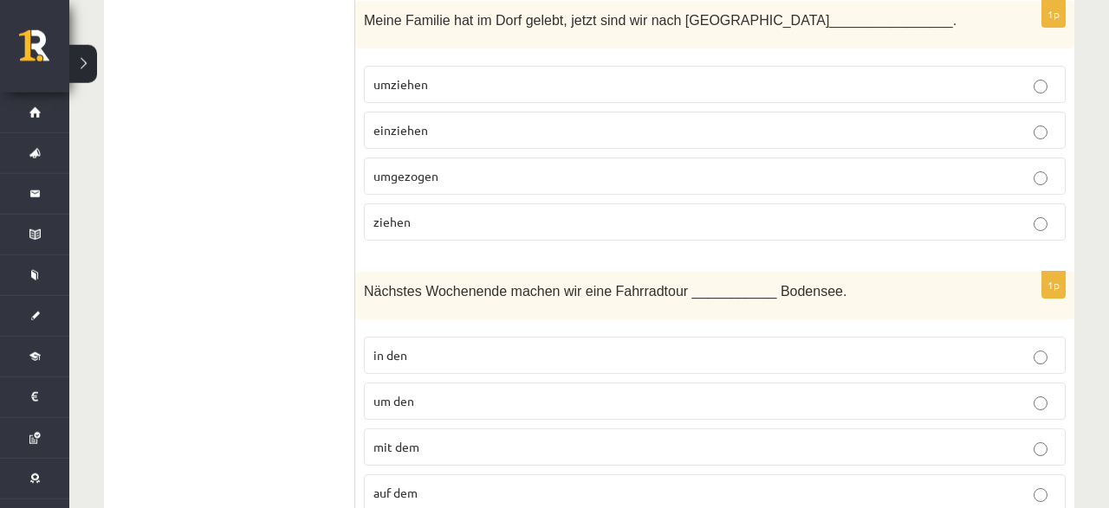
scroll to position [5494, 0]
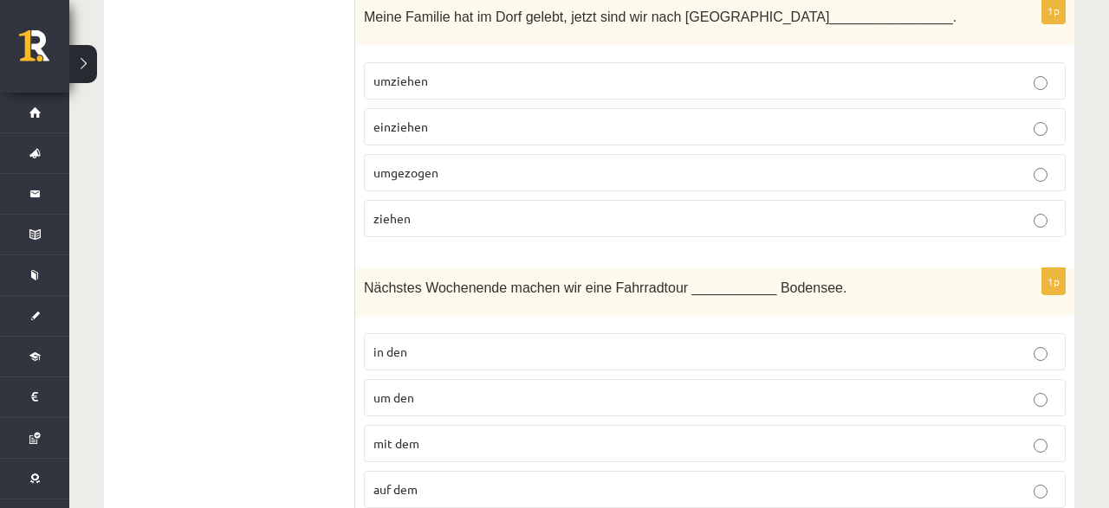
click at [429, 389] on p "um den" at bounding box center [714, 398] width 682 height 18
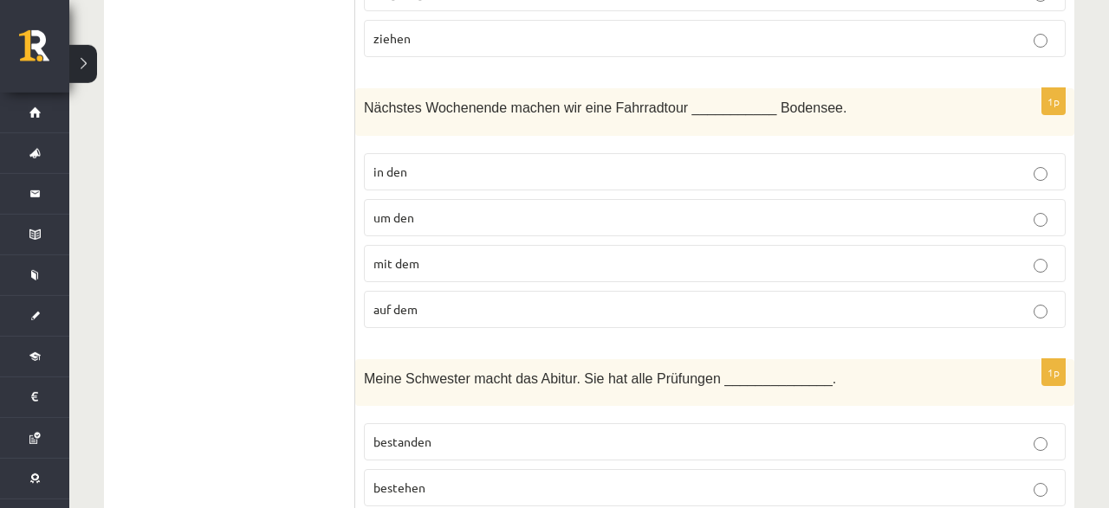
scroll to position [5945, 0]
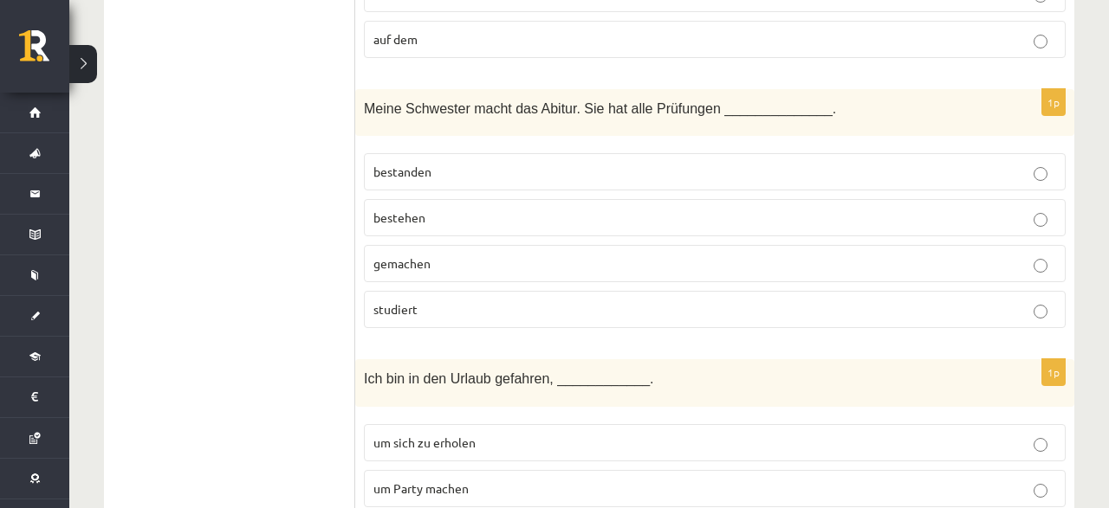
click at [431, 153] on label "bestanden" at bounding box center [715, 171] width 702 height 37
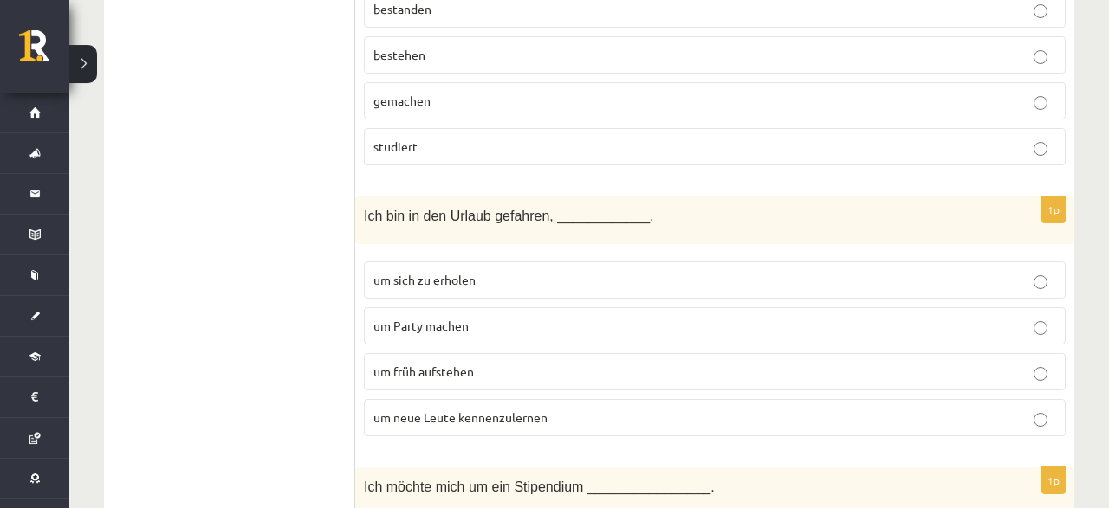
scroll to position [6125, 0]
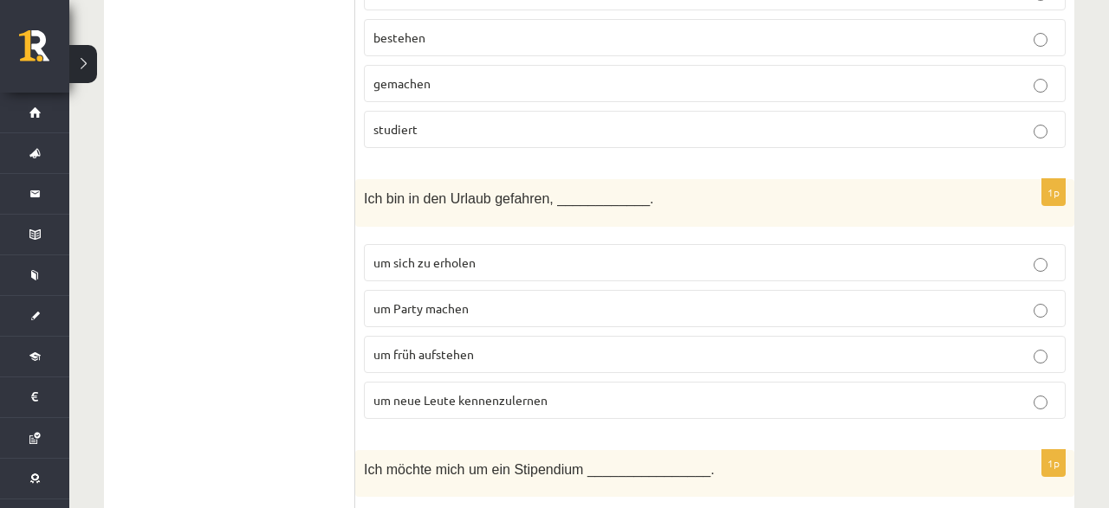
click at [462, 255] on span "um sich zu erholen" at bounding box center [424, 263] width 102 height 16
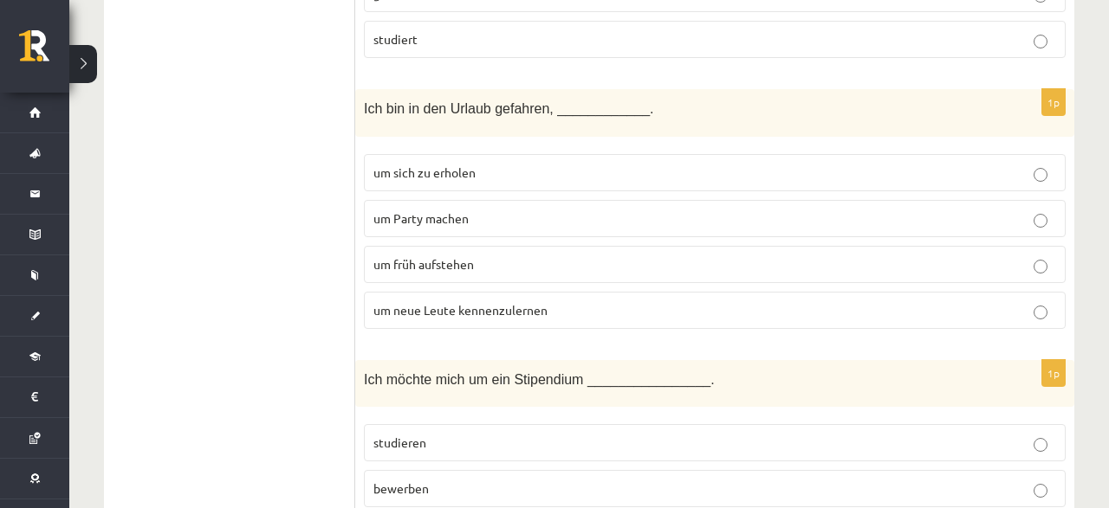
scroll to position [6305, 0]
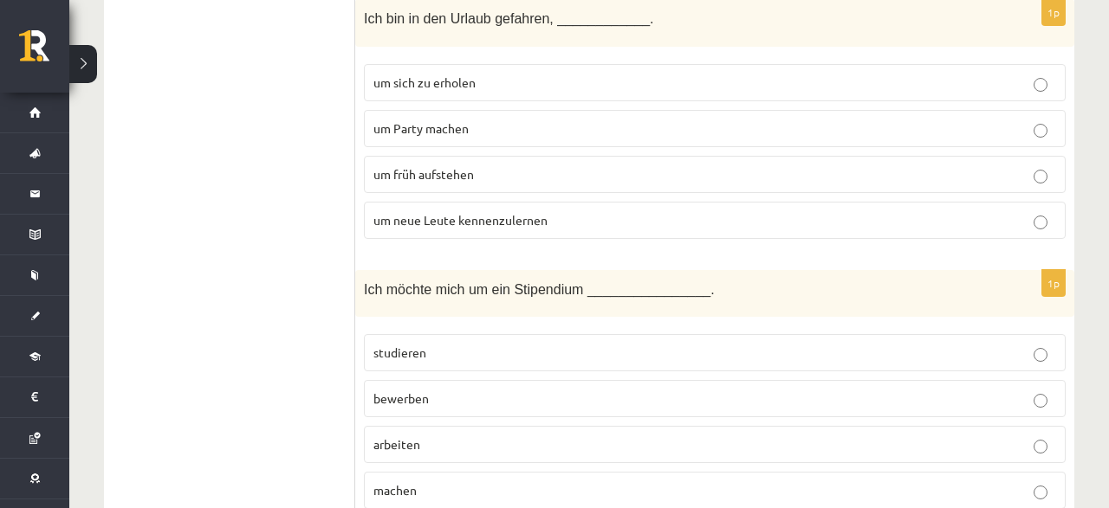
click at [416, 391] on span "bewerben" at bounding box center [400, 399] width 55 height 16
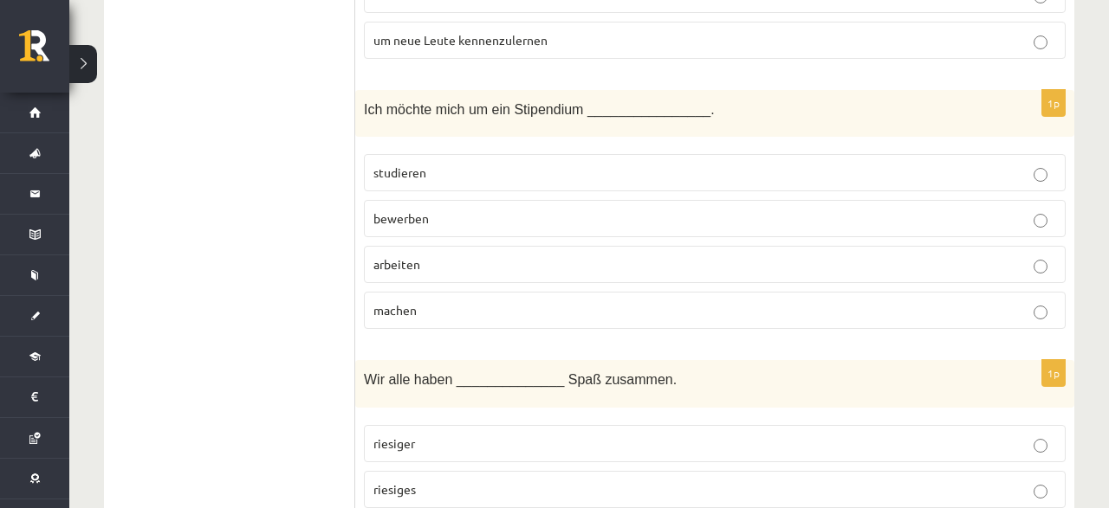
scroll to position [6665, 0]
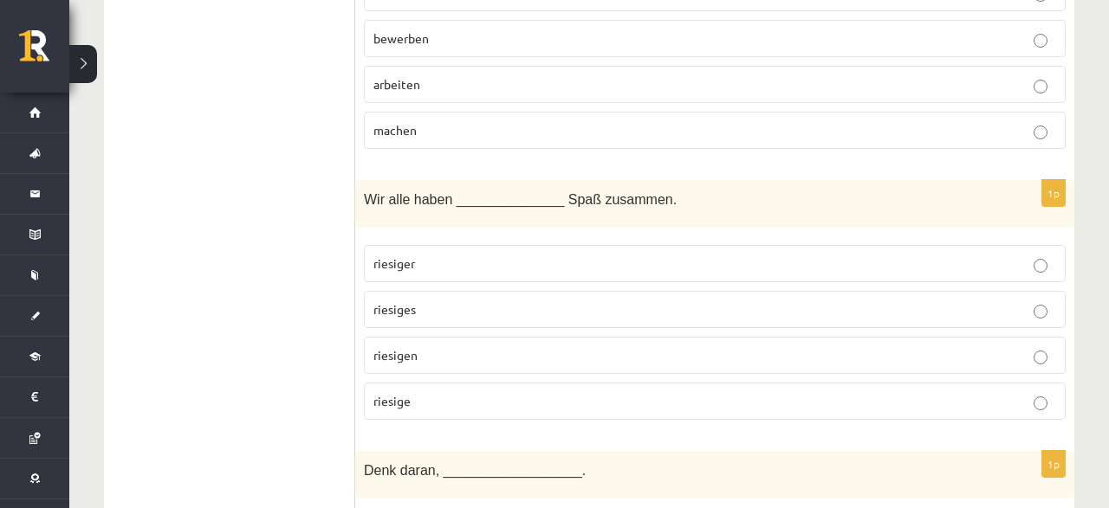
click at [446, 346] on p "riesigen" at bounding box center [714, 355] width 682 height 18
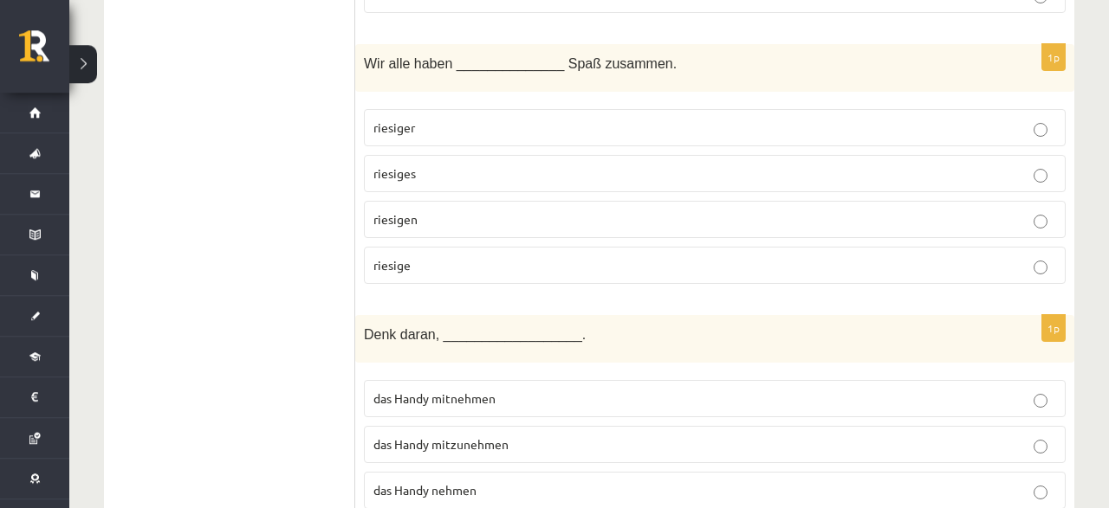
scroll to position [6845, 0]
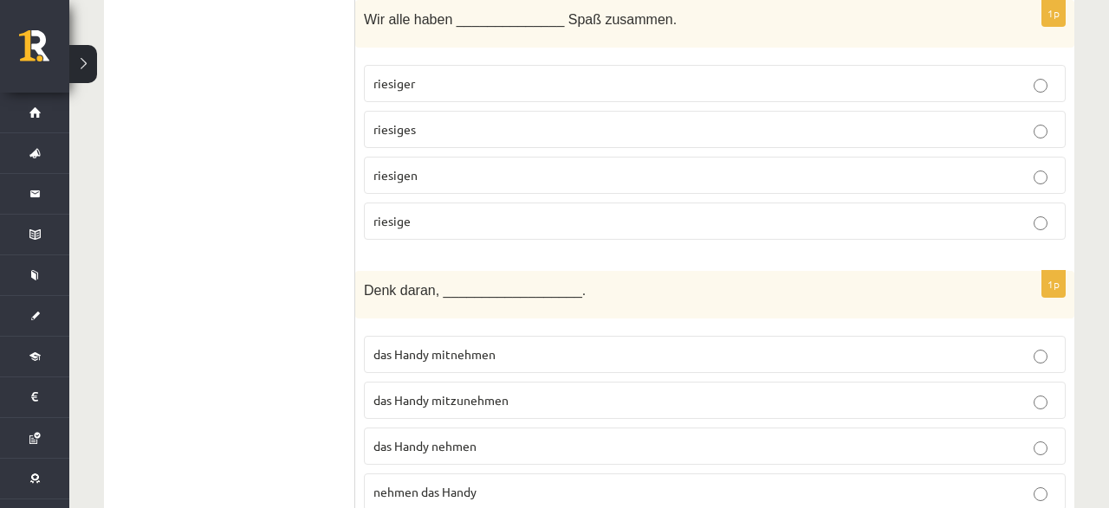
click at [432, 392] on span "das Handy mitzunehmen" at bounding box center [440, 400] width 135 height 16
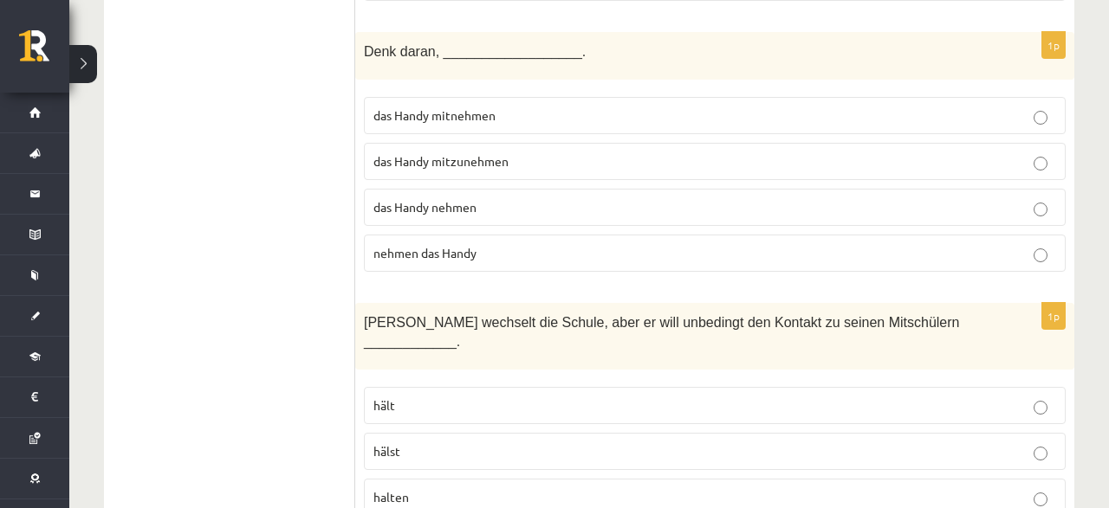
scroll to position [7116, 0]
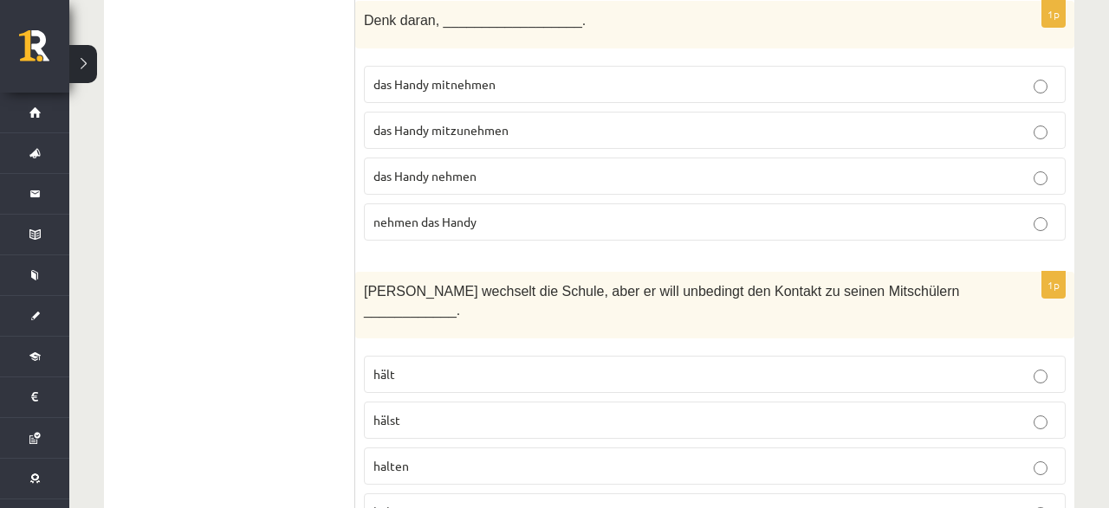
click at [420, 457] on p "halten" at bounding box center [714, 466] width 682 height 18
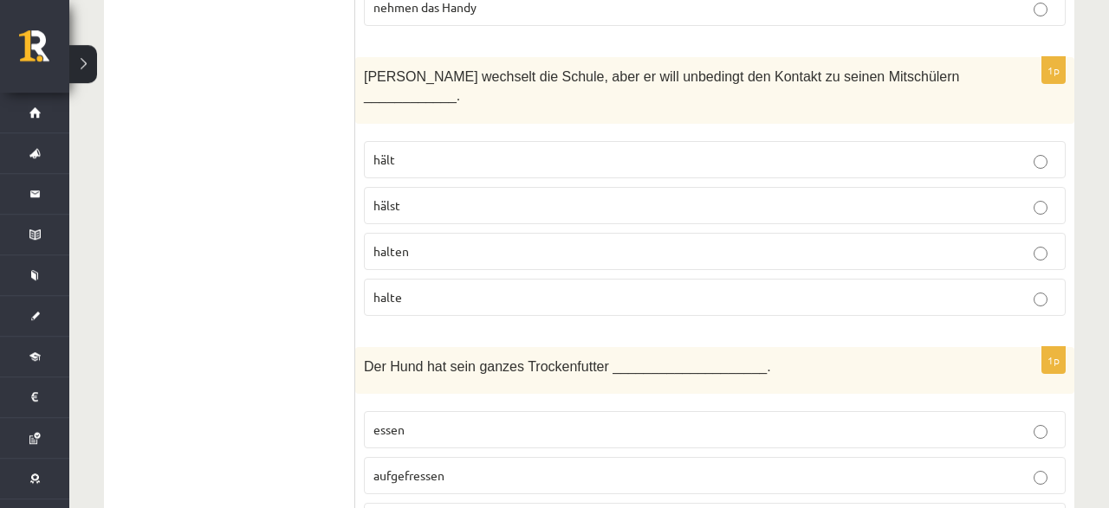
scroll to position [7386, 0]
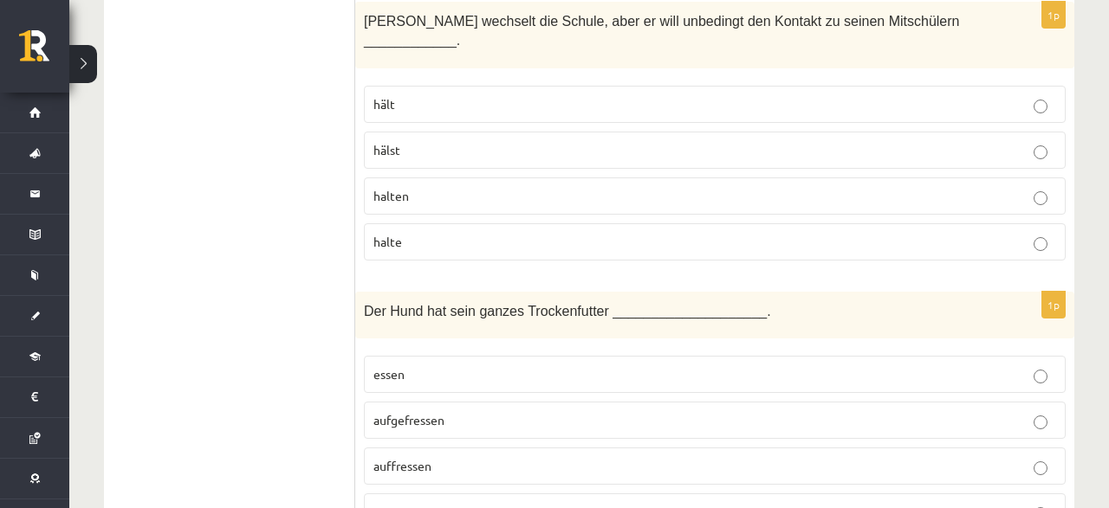
click at [437, 411] on p "aufgefressen" at bounding box center [714, 420] width 682 height 18
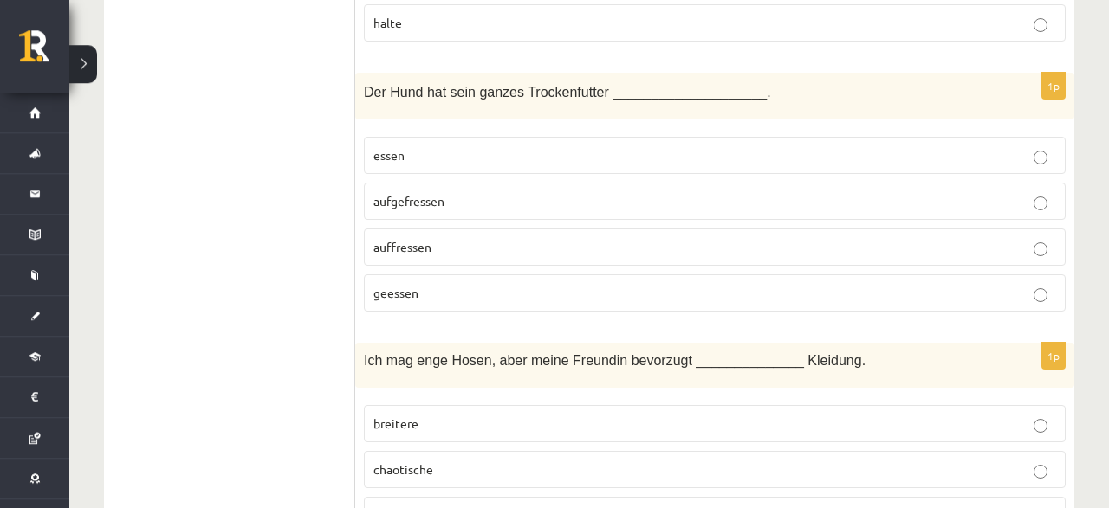
scroll to position [7630, 0]
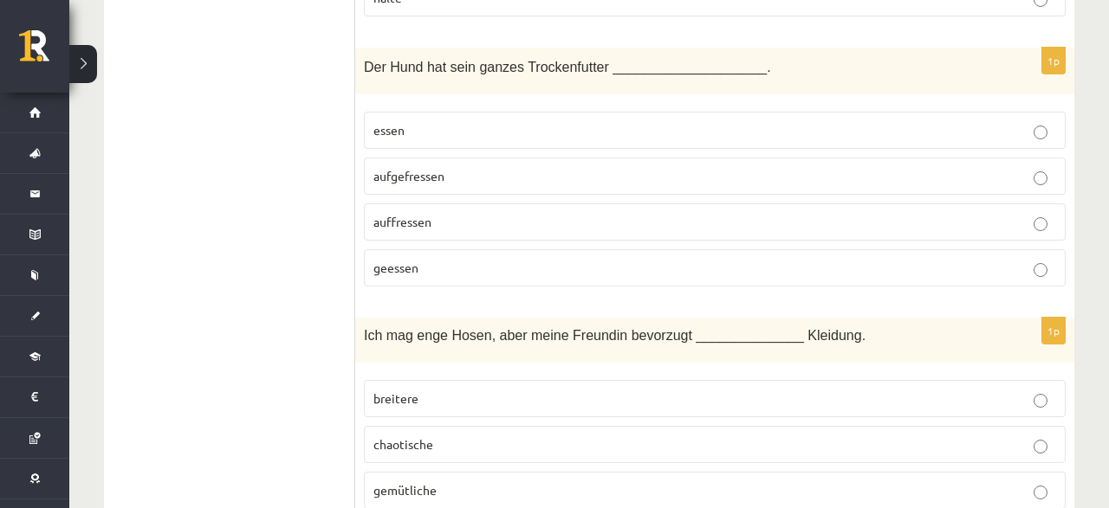
click at [429, 390] on p "breitere" at bounding box center [714, 399] width 682 height 18
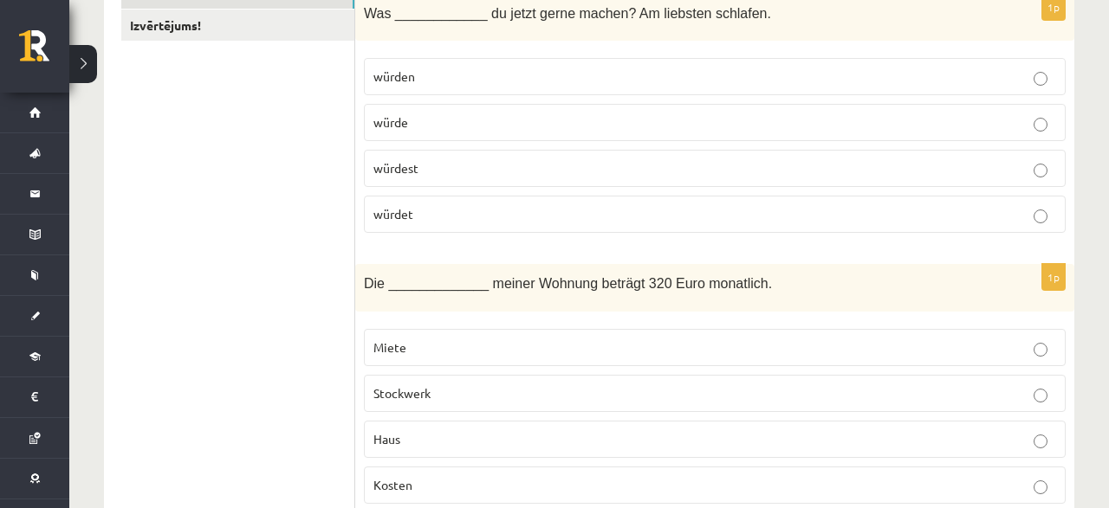
scroll to position [0, 0]
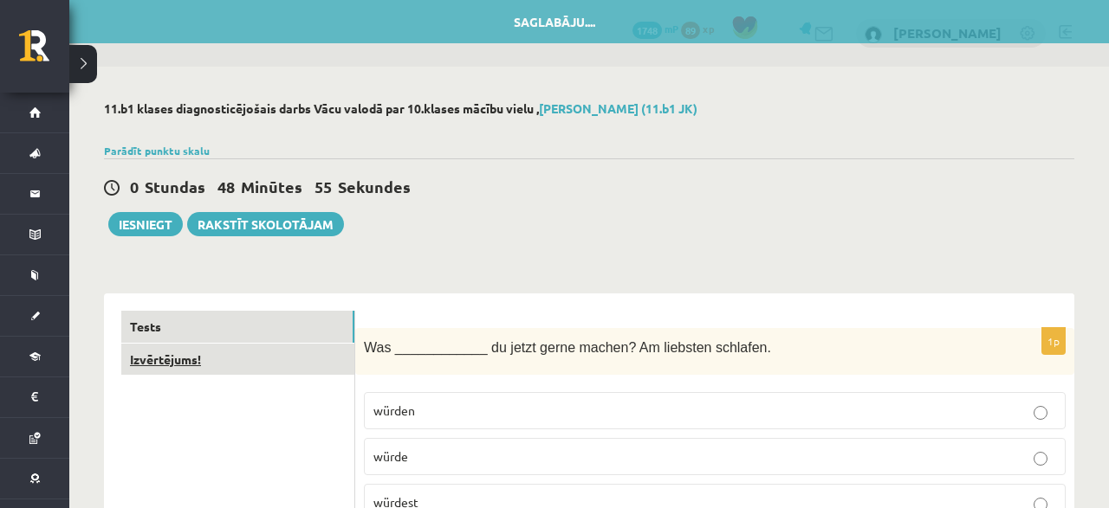
click at [187, 361] on link "Izvērtējums!" at bounding box center [237, 360] width 233 height 32
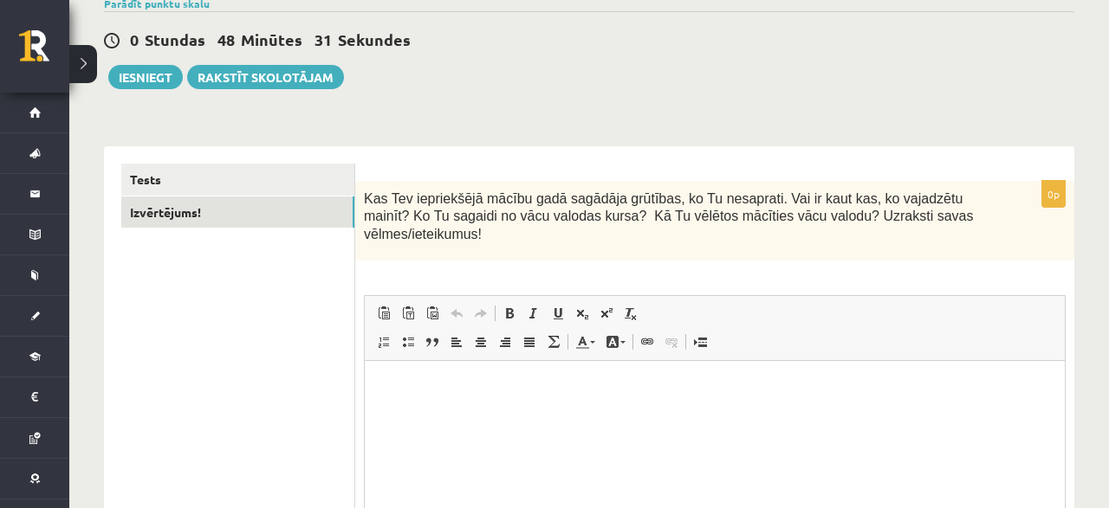
scroll to position [180, 0]
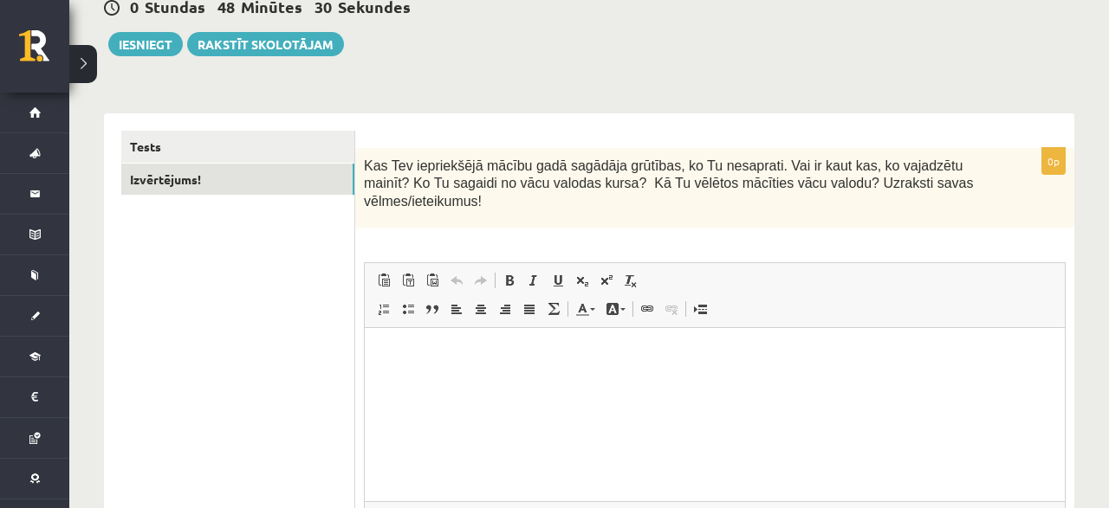
click at [484, 359] on p "Bagātinātā teksta redaktors, wiswyg-editor-user-answer-47024817611360" at bounding box center [714, 355] width 665 height 18
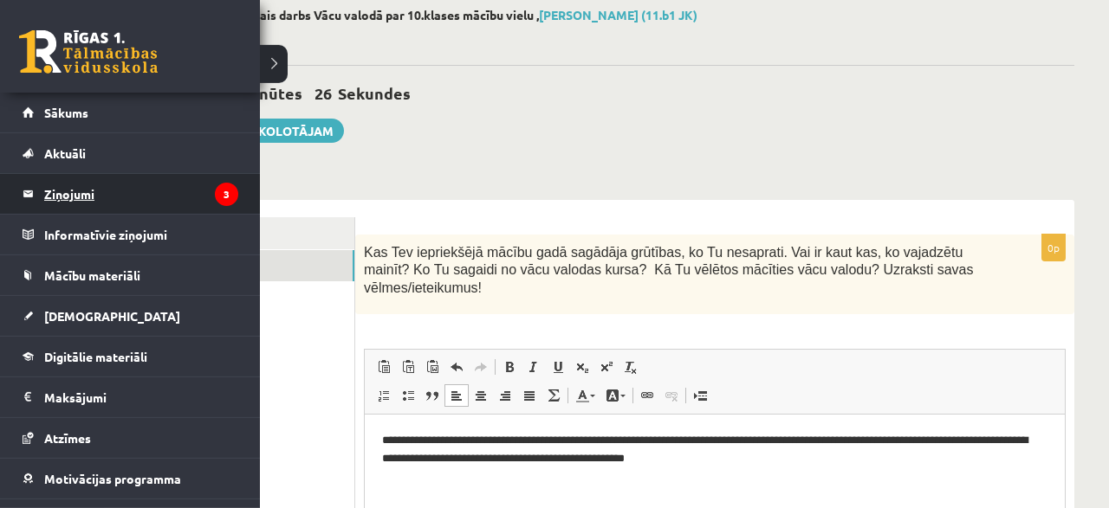
scroll to position [2, 0]
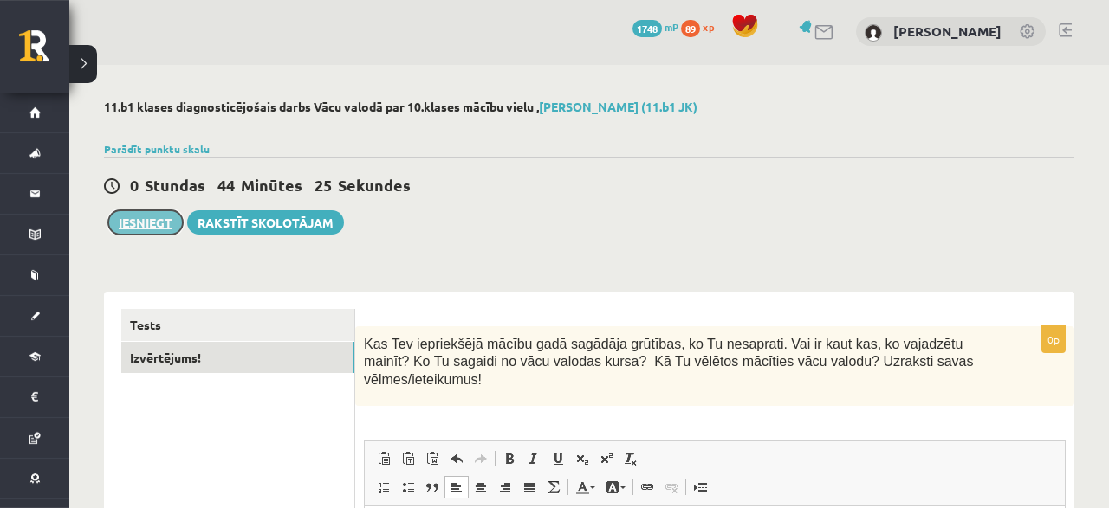
click at [146, 226] on button "Iesniegt" at bounding box center [145, 222] width 74 height 24
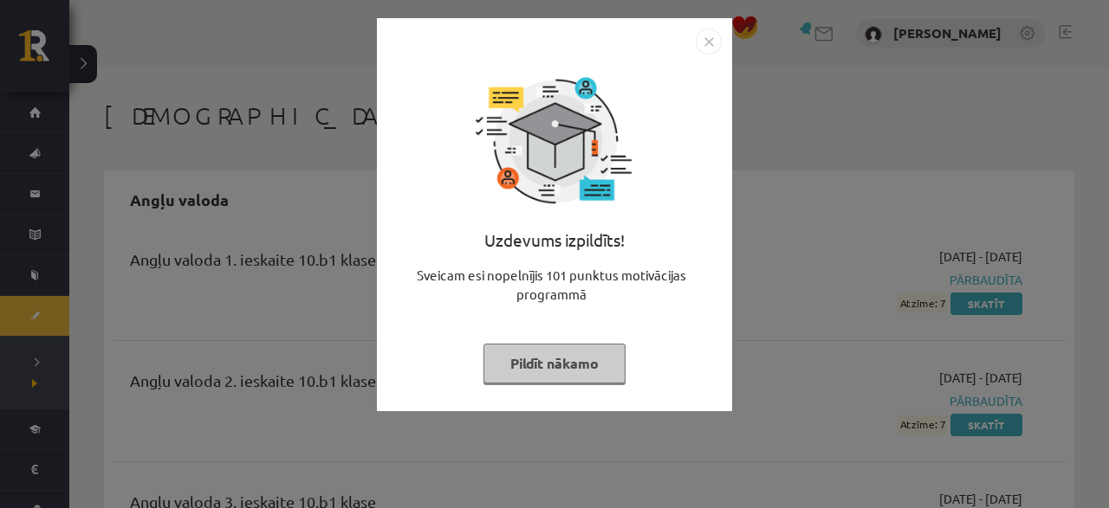
click at [585, 351] on button "Pildīt nākamo" at bounding box center [554, 364] width 142 height 40
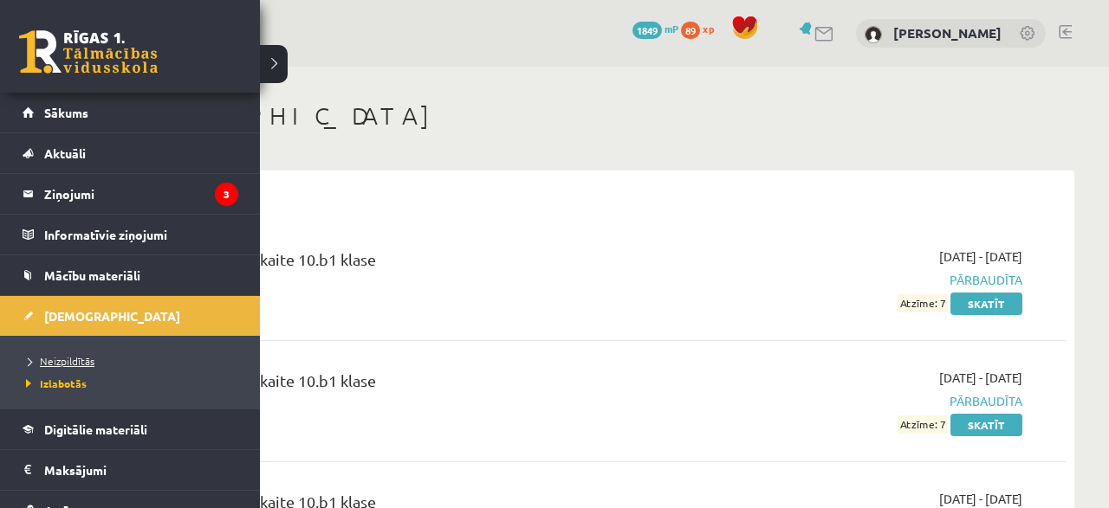
click at [77, 354] on span "Neizpildītās" at bounding box center [58, 361] width 73 height 14
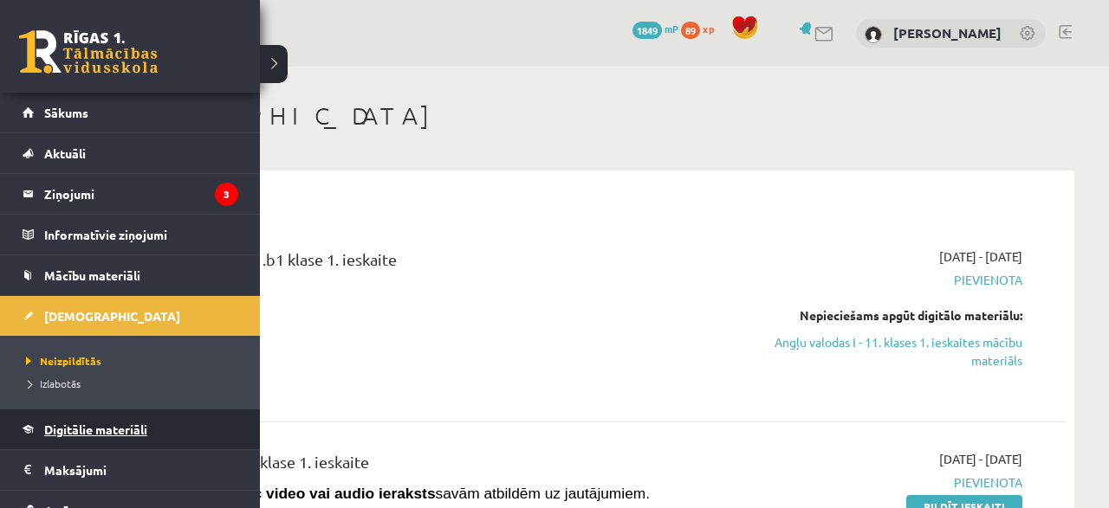
click at [49, 436] on link "Digitālie materiāli" at bounding box center [131, 430] width 216 height 40
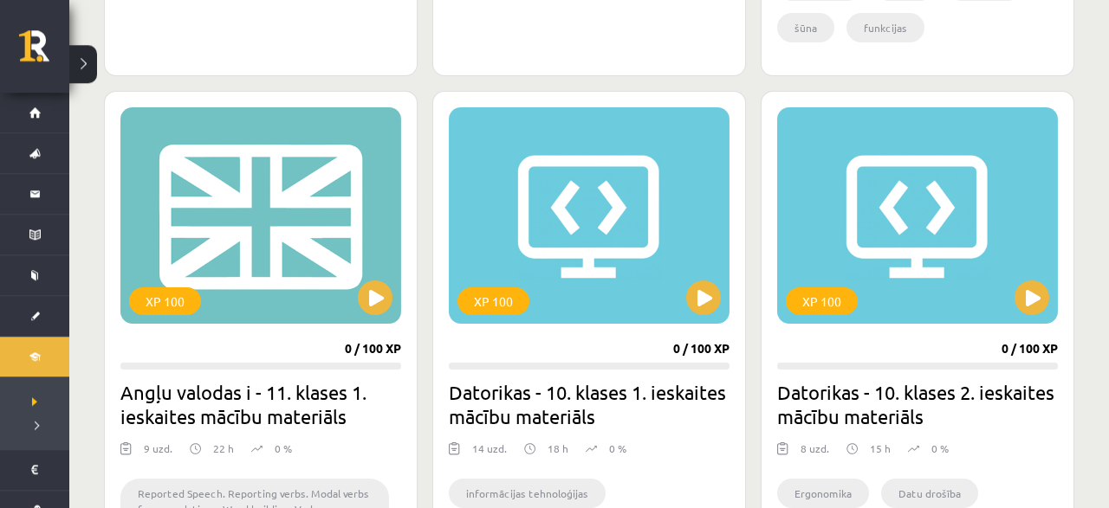
scroll to position [1531, 0]
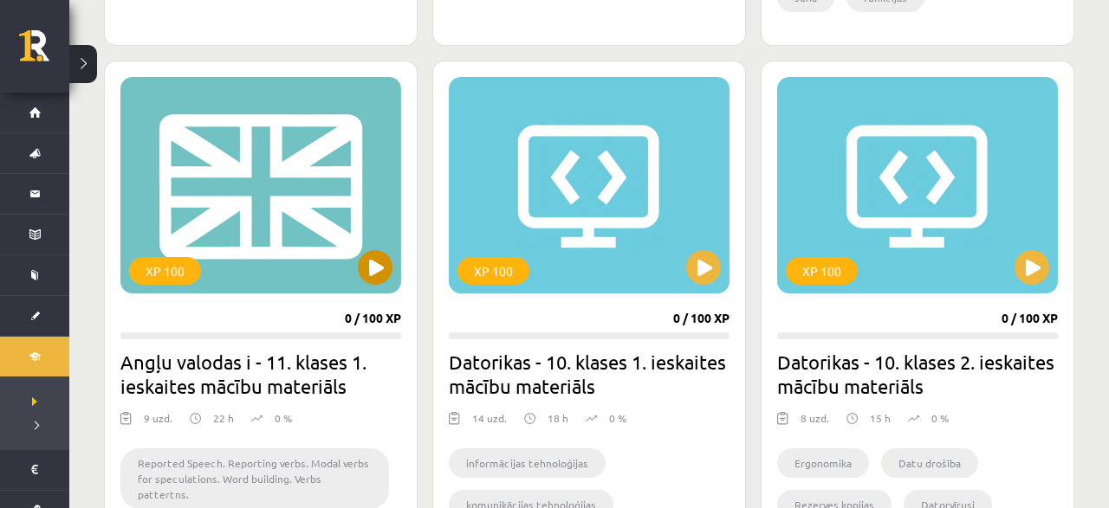
click at [370, 286] on div "XP 100" at bounding box center [260, 185] width 281 height 217
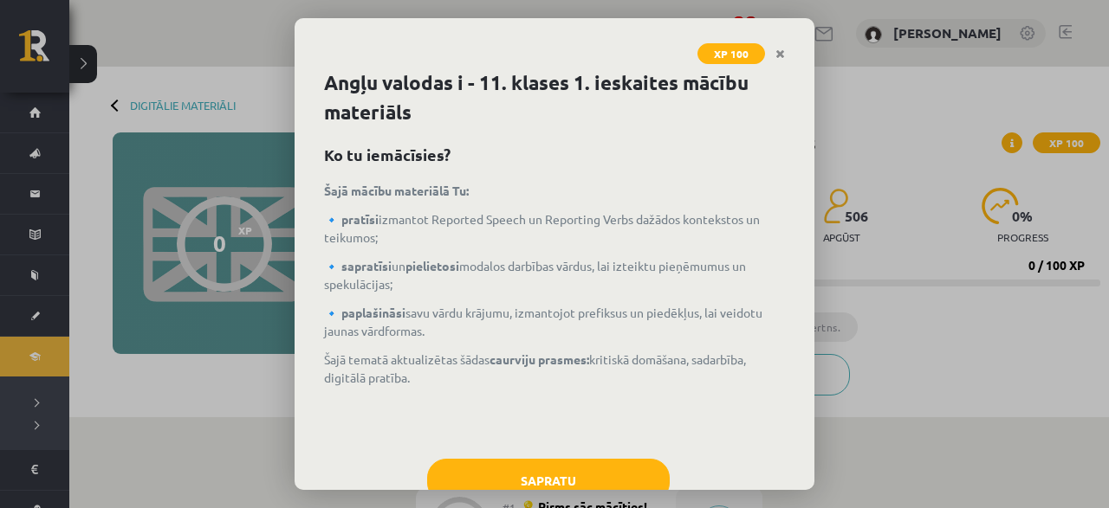
scroll to position [52, 0]
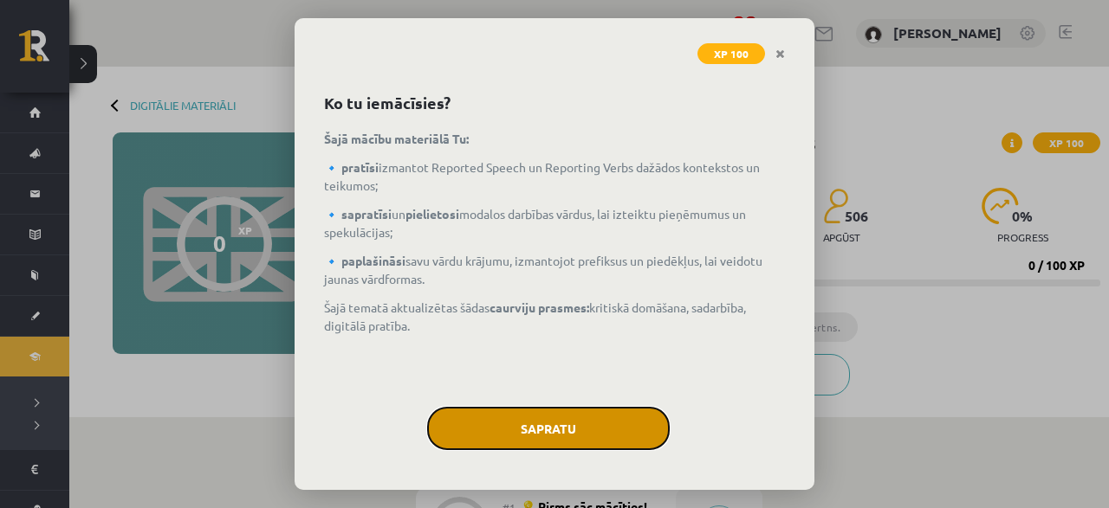
click at [524, 427] on button "Sapratu" at bounding box center [548, 428] width 242 height 43
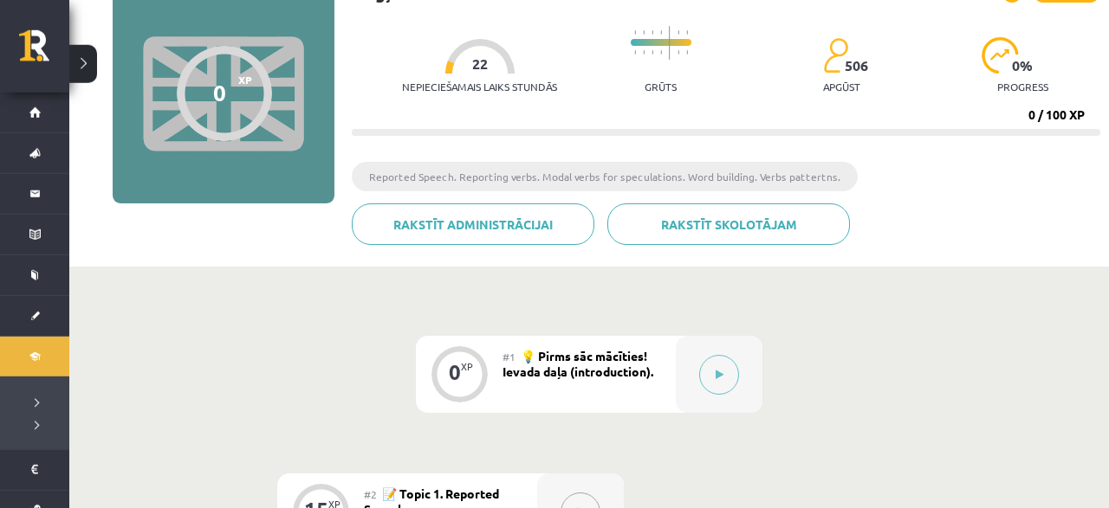
scroll to position [360, 0]
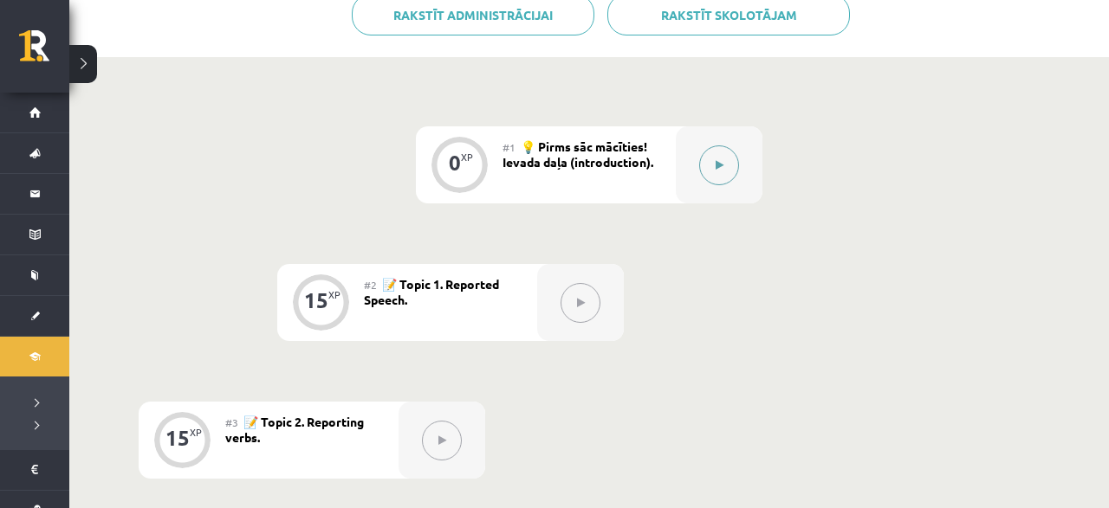
click at [721, 155] on button at bounding box center [719, 165] width 40 height 40
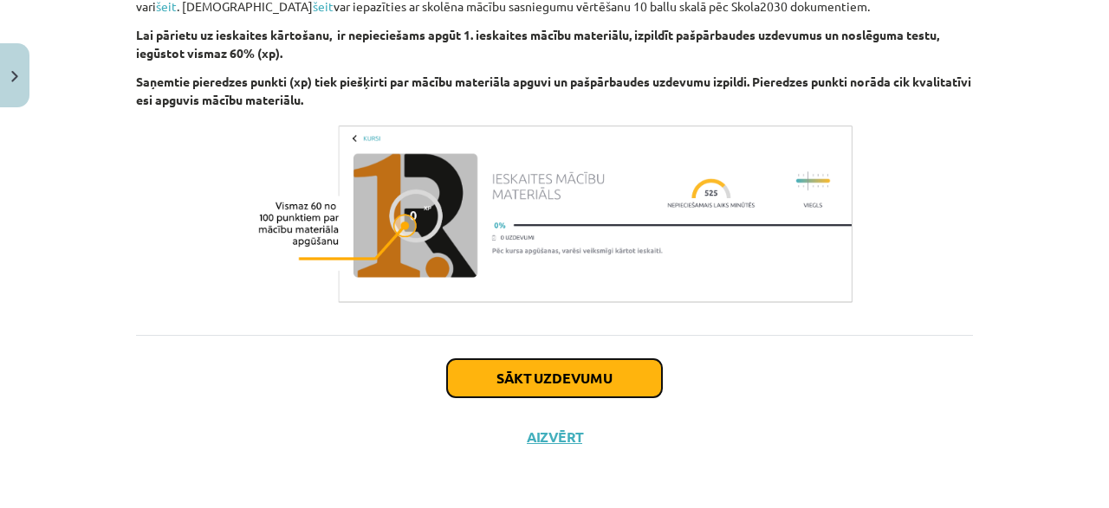
click at [574, 384] on button "Sākt uzdevumu" at bounding box center [554, 378] width 215 height 38
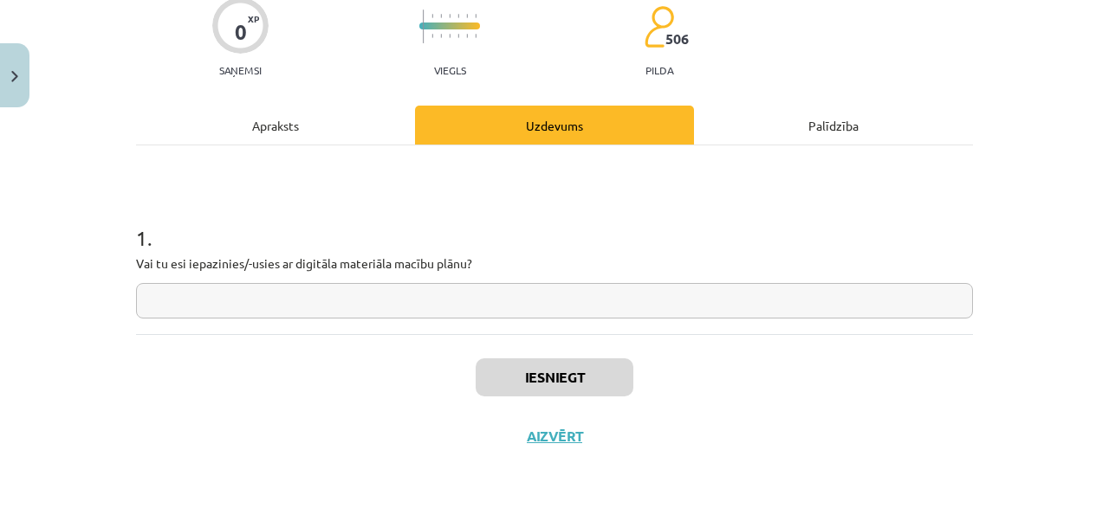
click at [462, 299] on input "text" at bounding box center [554, 301] width 837 height 36
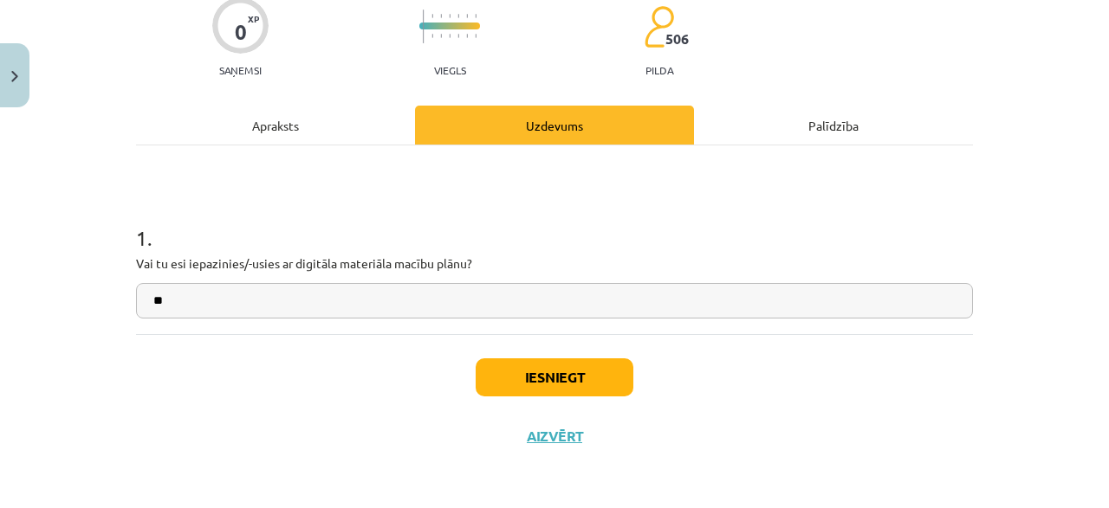
type input "*"
type input "********"
click at [581, 381] on button "Iesniegt" at bounding box center [554, 378] width 158 height 38
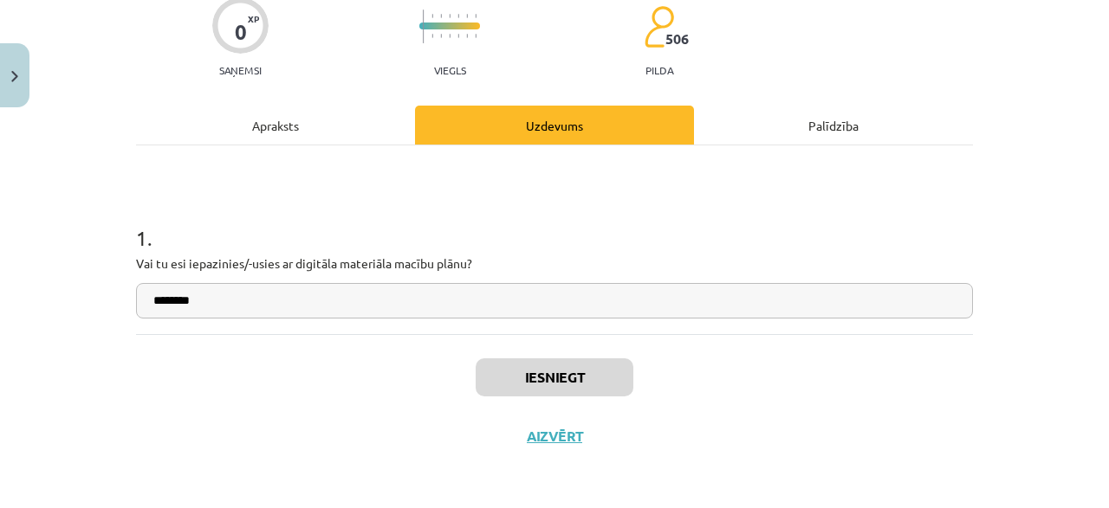
scroll to position [360, 0]
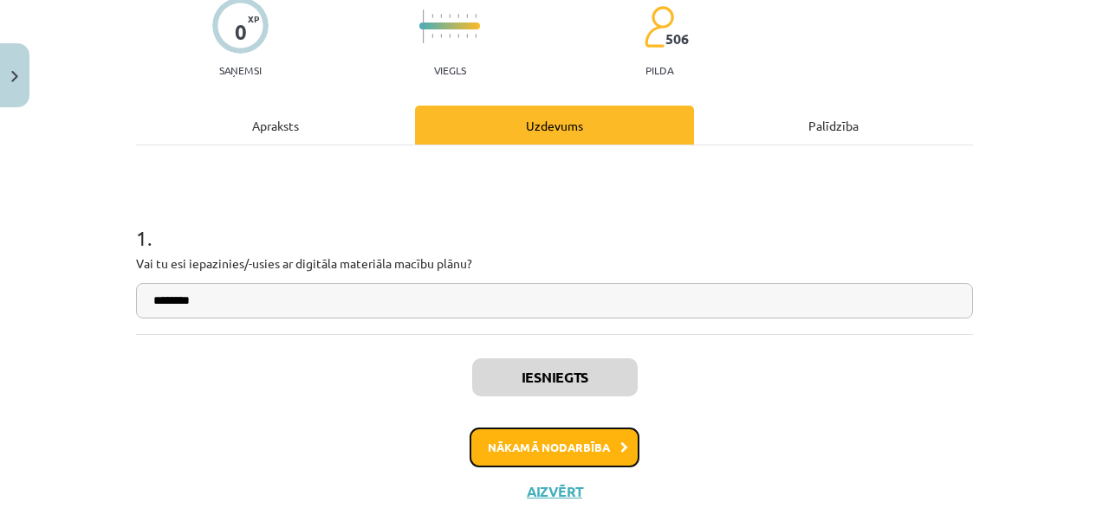
click at [542, 436] on button "Nākamā nodarbība" at bounding box center [554, 448] width 170 height 40
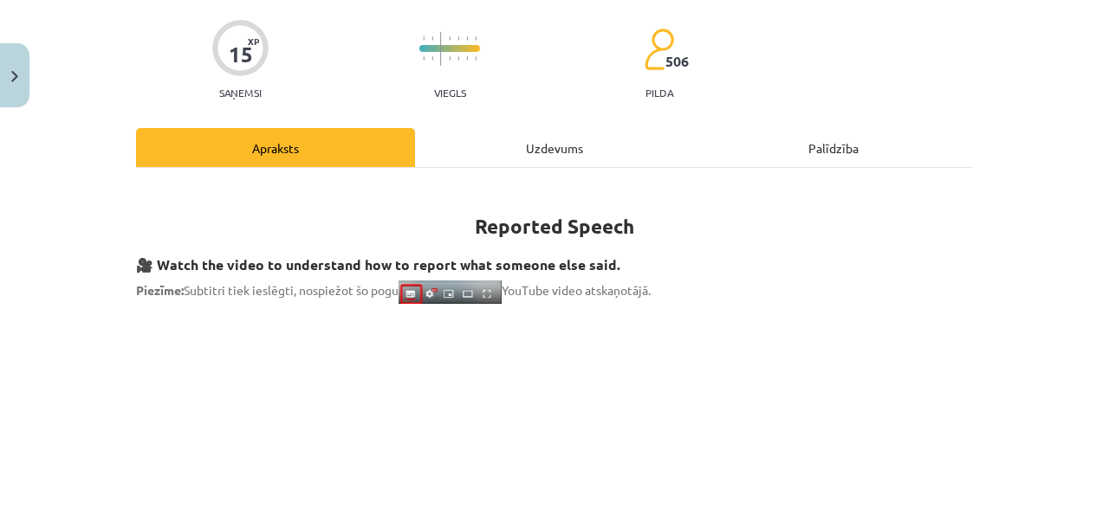
click at [503, 149] on div "Uzdevums" at bounding box center [554, 147] width 279 height 39
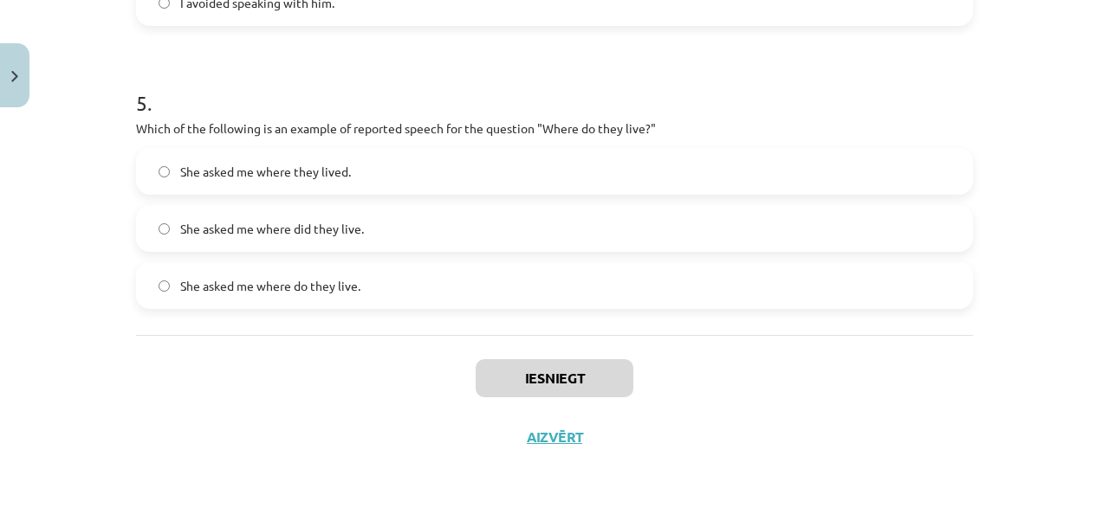
scroll to position [1001, 0]
